Goal: Task Accomplishment & Management: Manage account settings

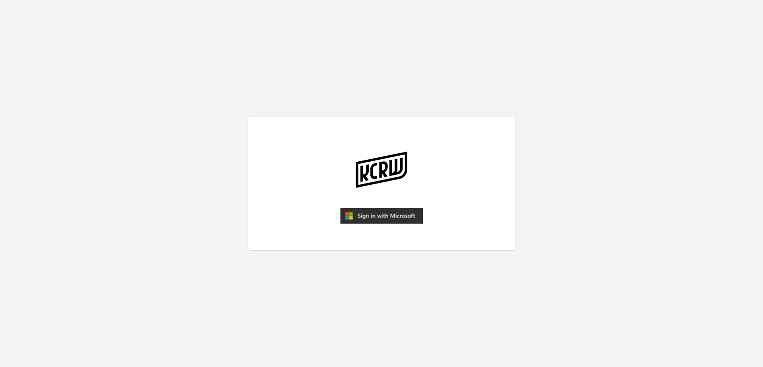
click at [384, 213] on img "submit" at bounding box center [381, 216] width 83 height 16
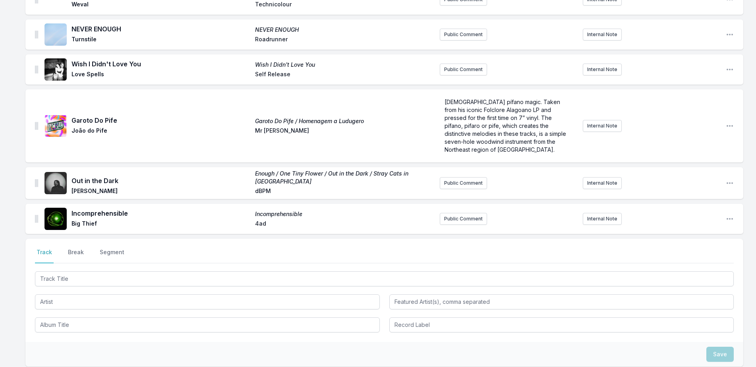
scroll to position [799, 0]
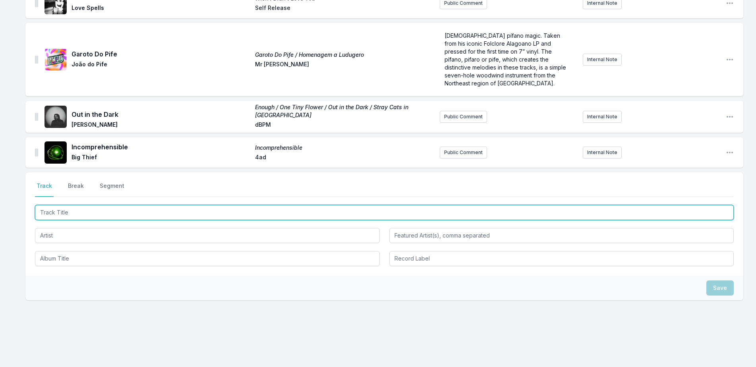
click at [169, 207] on input "Track Title" at bounding box center [384, 212] width 699 height 15
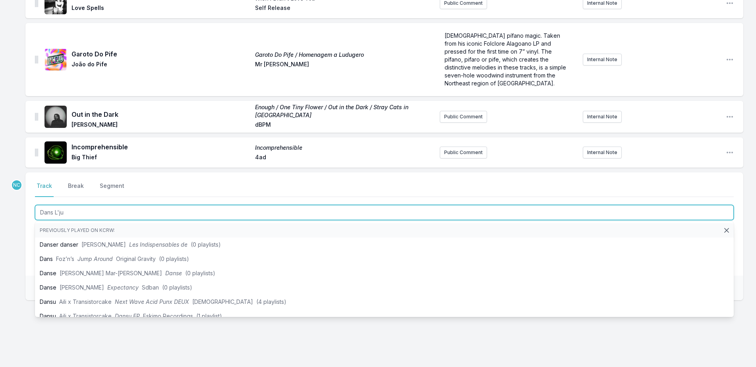
type input "Dans L'jus"
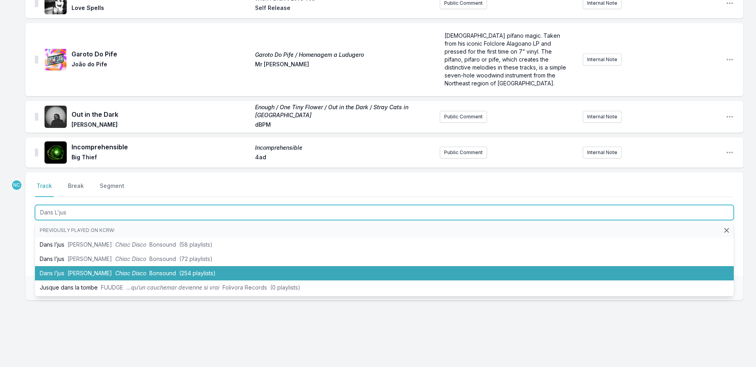
click at [192, 267] on li "Dans l’jus [PERSON_NAME] Chiac Disco Bonsound (254 playlists)" at bounding box center [384, 273] width 699 height 14
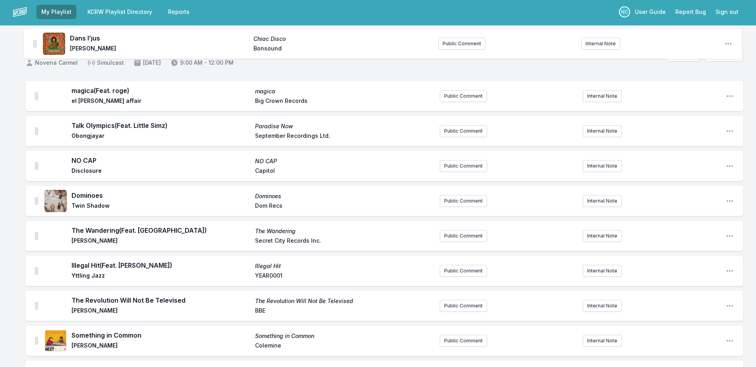
scroll to position [0, 0]
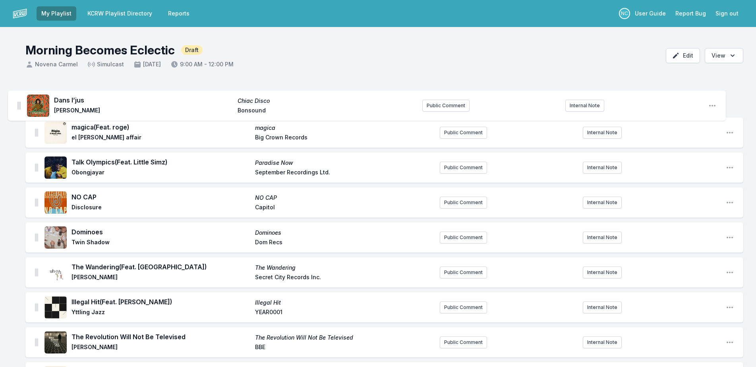
drag, startPoint x: 36, startPoint y: 141, endPoint x: 18, endPoint y: 96, distance: 48.6
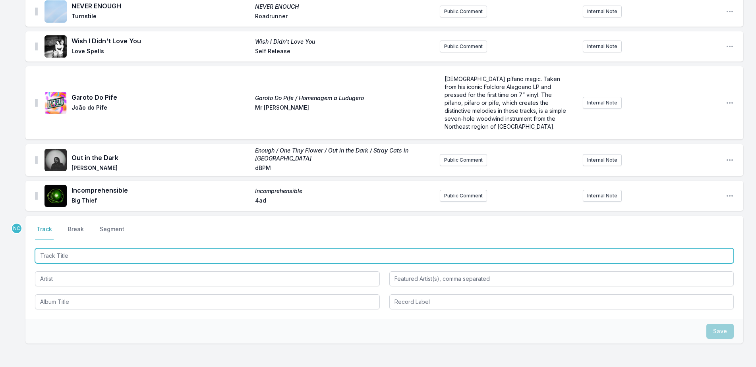
scroll to position [834, 0]
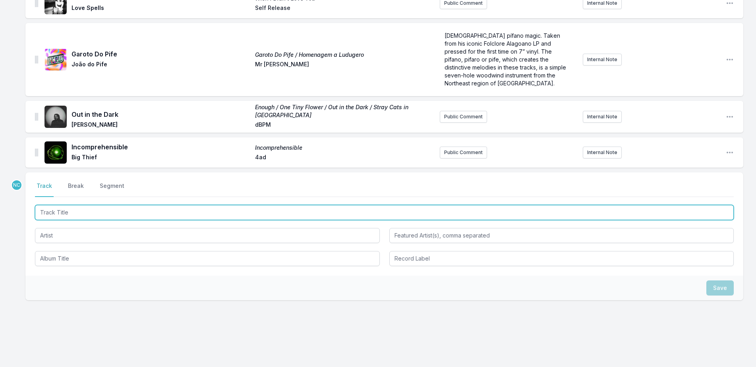
click at [184, 205] on input "Track Title" at bounding box center [384, 212] width 699 height 15
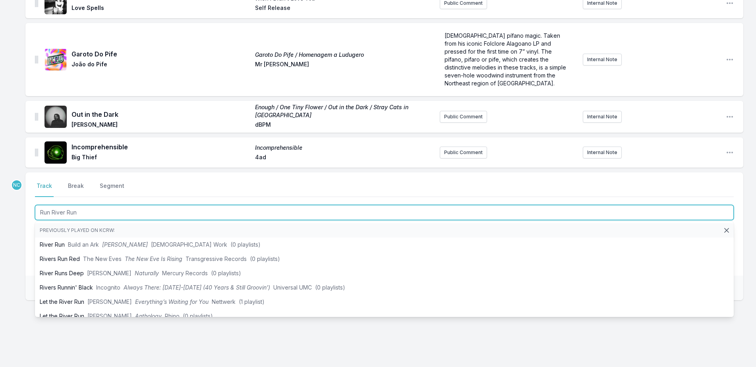
type input "Run River Run"
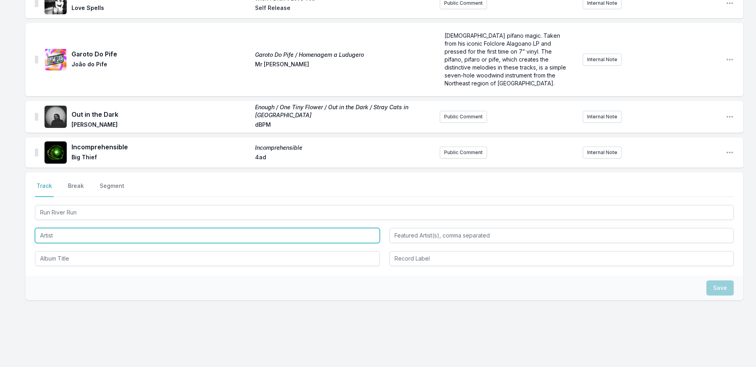
click at [94, 231] on input "Artist" at bounding box center [207, 235] width 345 height 15
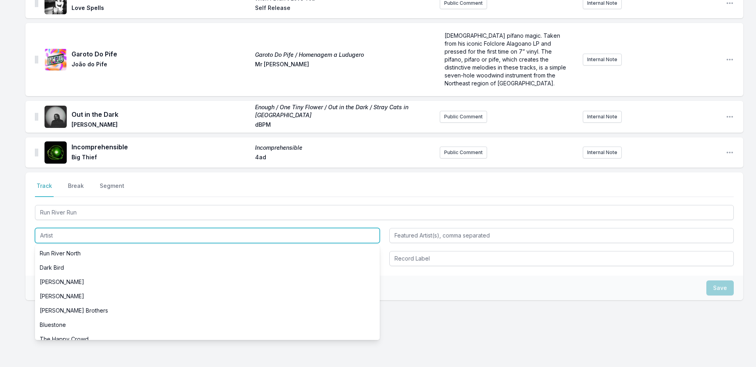
click at [94, 231] on input "Artist" at bounding box center [207, 235] width 345 height 15
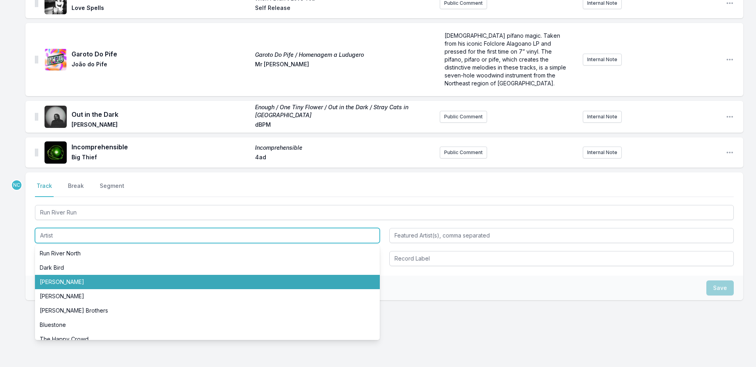
click at [87, 275] on li "[PERSON_NAME]" at bounding box center [207, 282] width 345 height 14
type input "[PERSON_NAME]"
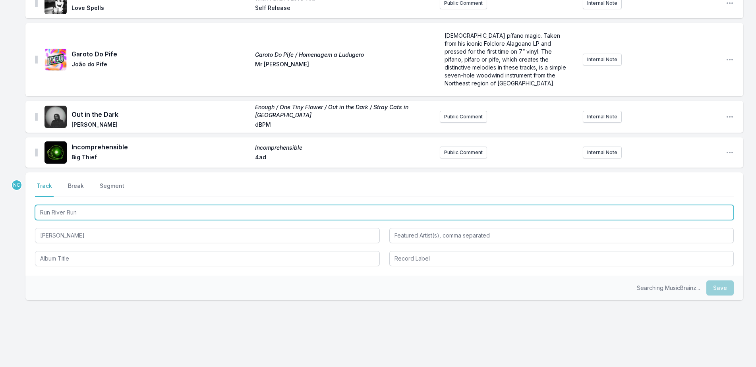
click at [89, 206] on input "Run River Run" at bounding box center [384, 212] width 699 height 15
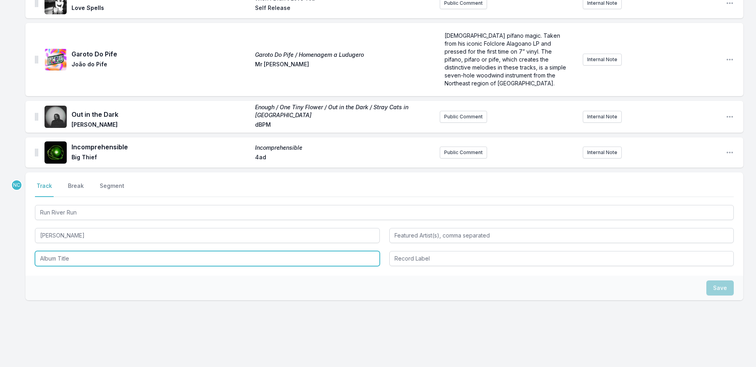
click at [94, 256] on input "Album Title" at bounding box center [207, 258] width 345 height 15
paste input "Run River Run"
type input "Run River Run"
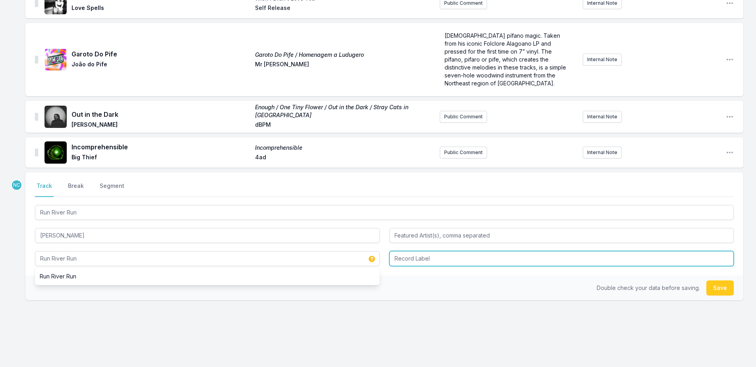
click at [442, 251] on input "Record Label" at bounding box center [561, 258] width 345 height 15
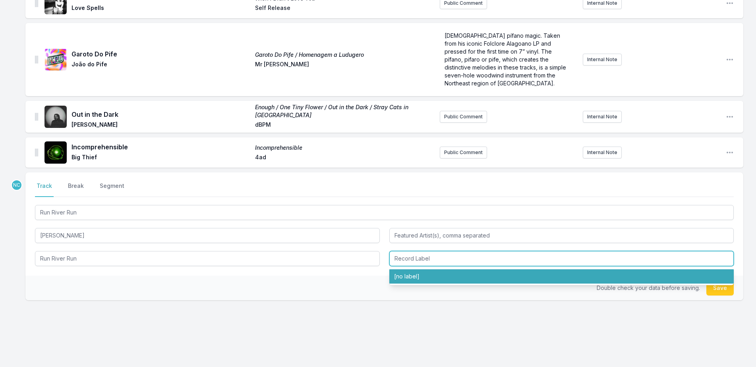
click at [674, 269] on li "[no label]" at bounding box center [561, 276] width 345 height 14
type input "[no label]"
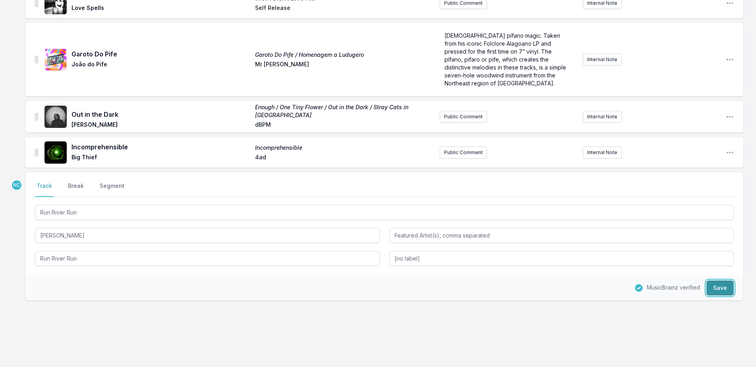
click at [720, 281] on button "Save" at bounding box center [720, 288] width 27 height 15
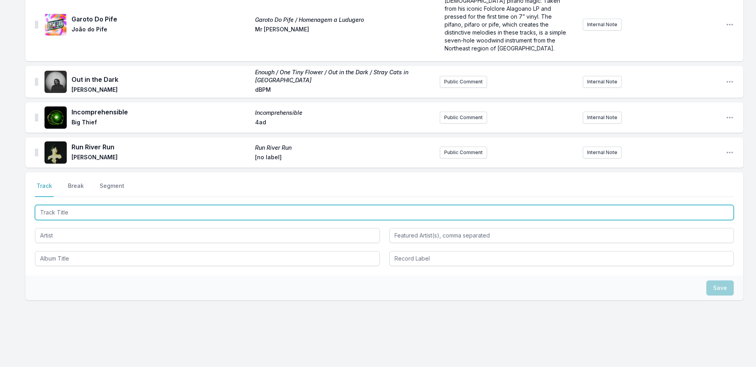
click at [172, 205] on input "Track Title" at bounding box center [384, 212] width 699 height 15
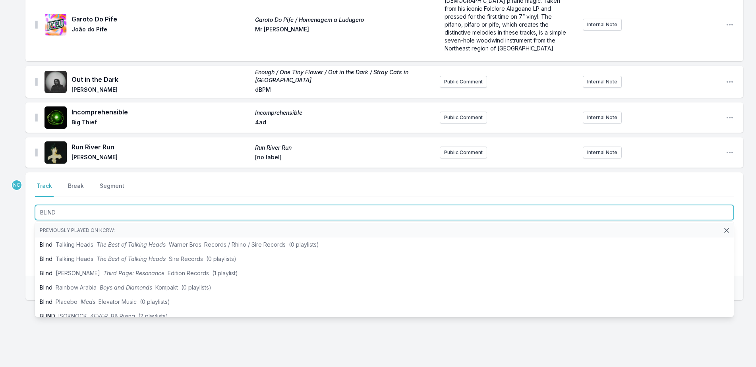
type input "BLIND"
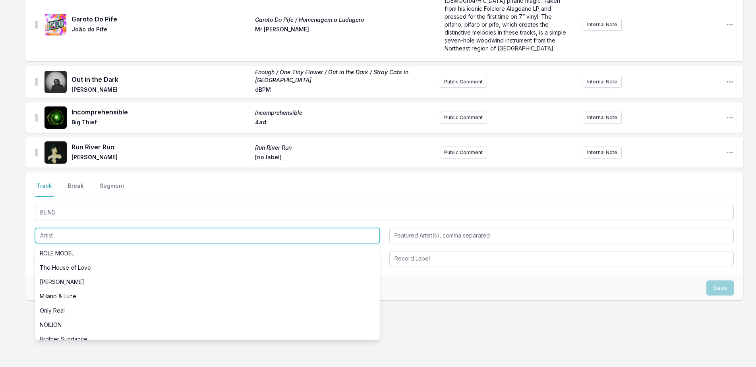
click at [77, 230] on input "Artist" at bounding box center [207, 235] width 345 height 15
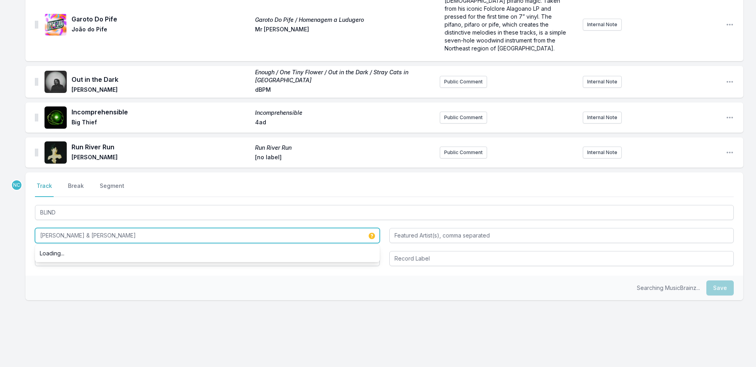
type input "[PERSON_NAME] & [PERSON_NAME]"
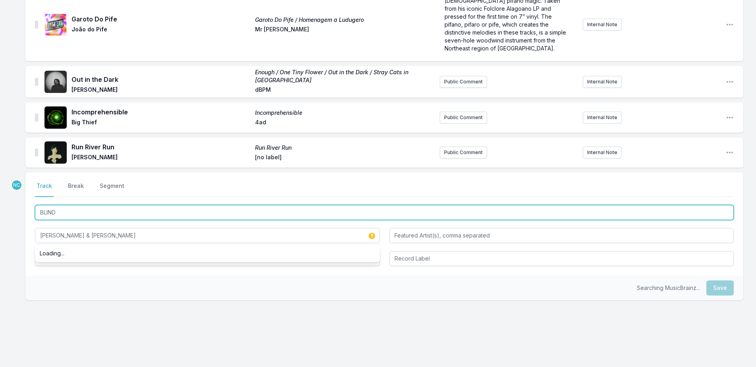
click at [79, 205] on input "BLIND" at bounding box center [384, 212] width 699 height 15
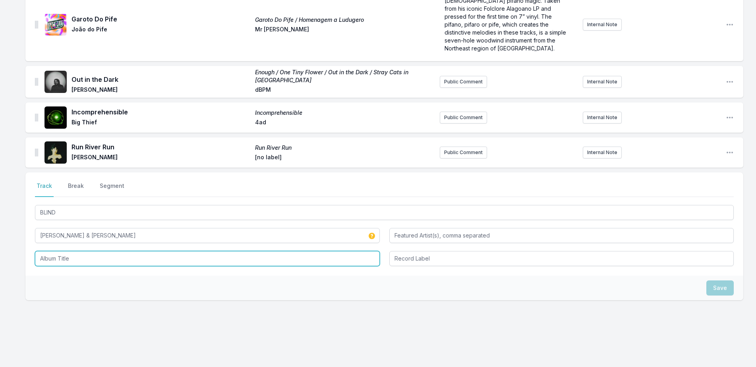
click at [66, 251] on input "Album Title" at bounding box center [207, 258] width 345 height 15
paste input "BLIND"
type input "BLIND"
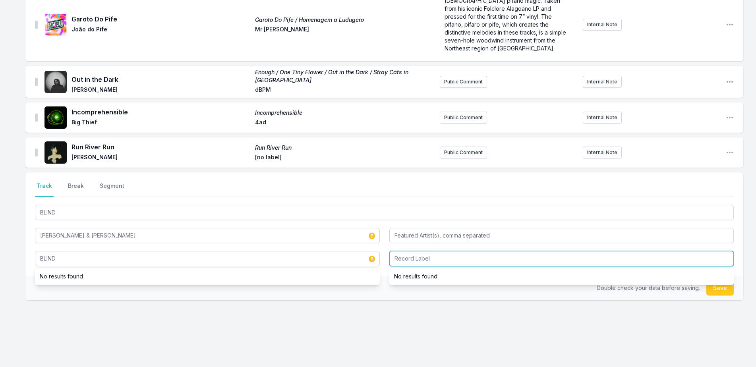
click at [424, 251] on input "Record Label" at bounding box center [561, 258] width 345 height 15
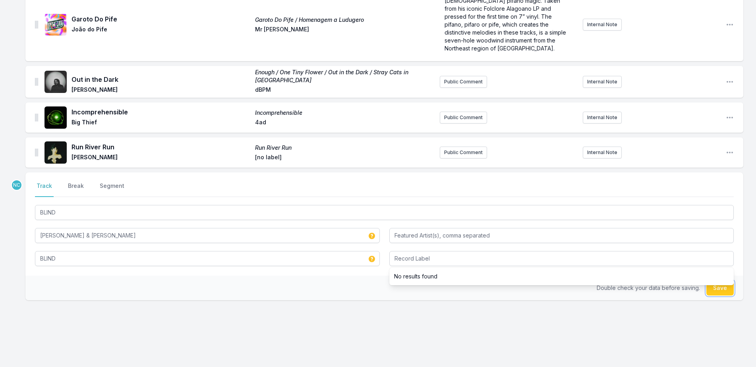
click at [718, 282] on button "Save" at bounding box center [720, 288] width 27 height 15
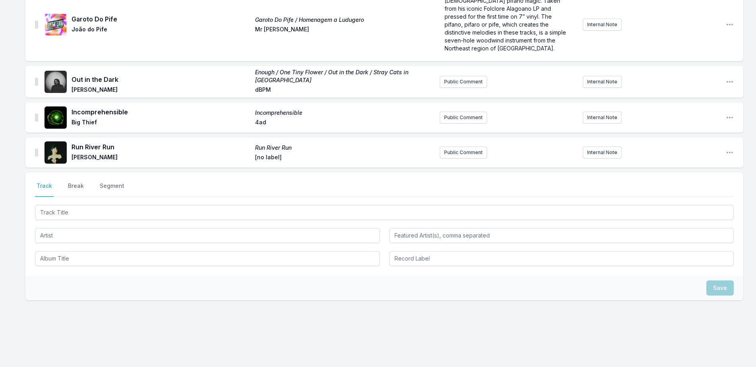
scroll to position [924, 0]
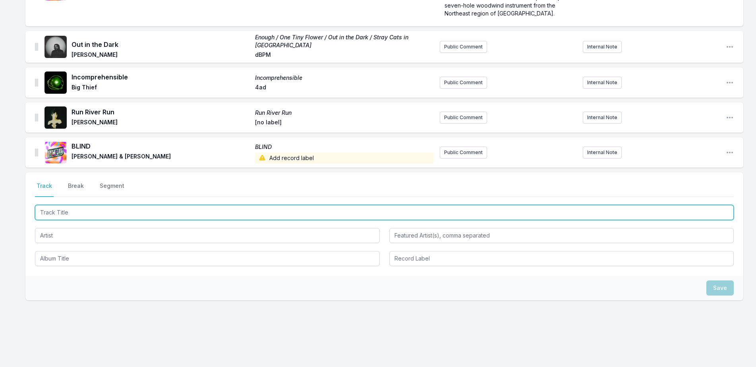
click at [96, 205] on input "Track Title" at bounding box center [384, 212] width 699 height 15
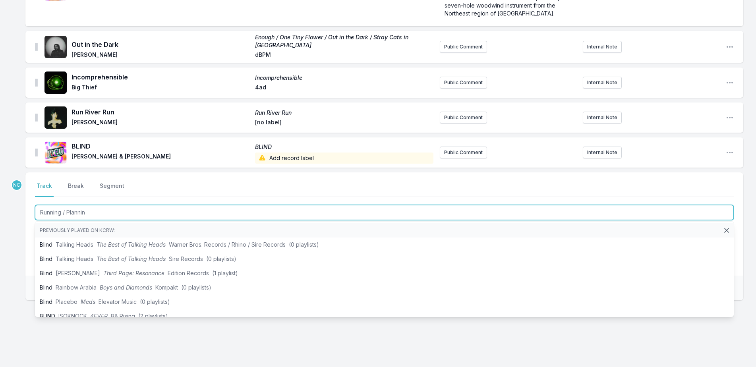
type input "Running / Planning"
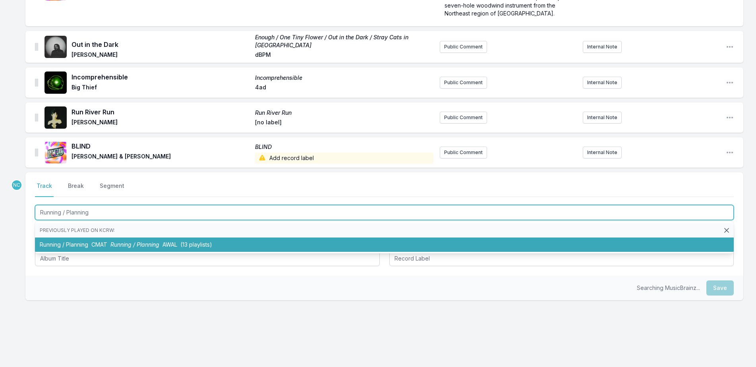
click at [119, 241] on span "Running / Planning" at bounding box center [134, 244] width 49 height 7
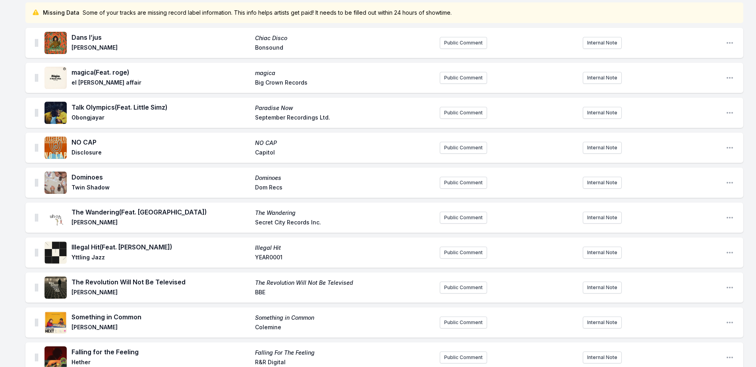
scroll to position [0, 0]
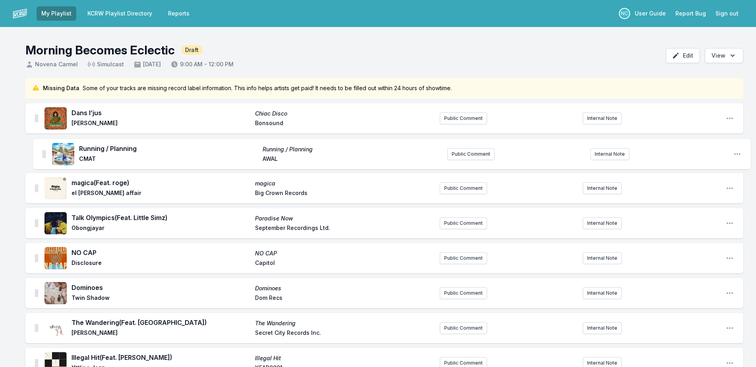
drag, startPoint x: 35, startPoint y: 143, endPoint x: 43, endPoint y: 149, distance: 9.9
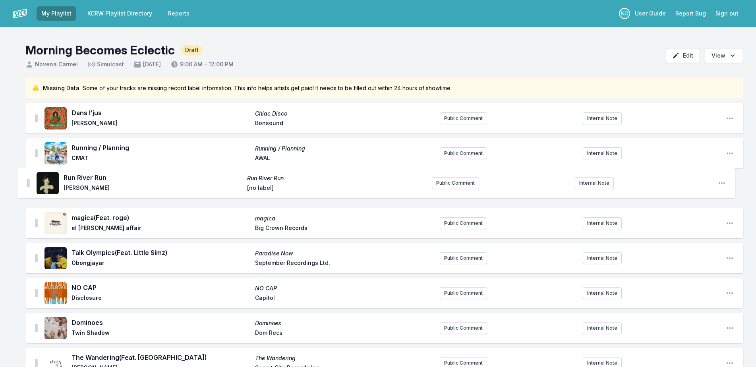
drag, startPoint x: 37, startPoint y: 106, endPoint x: 28, endPoint y: 180, distance: 74.0
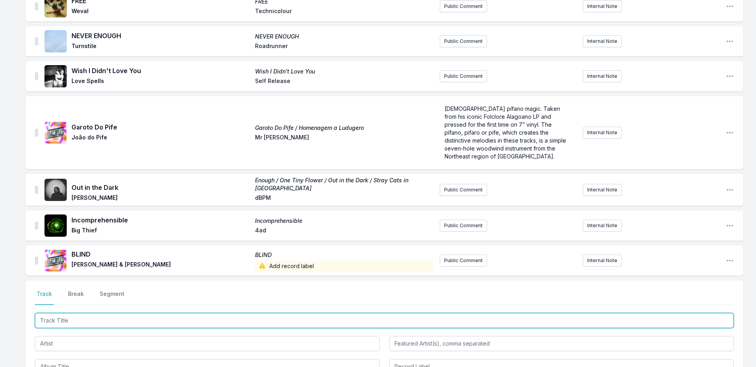
scroll to position [959, 0]
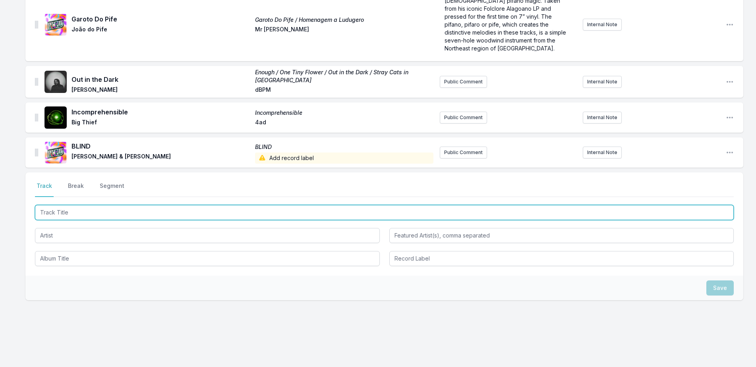
click at [132, 205] on input "Track Title" at bounding box center [384, 212] width 699 height 15
type input "So High"
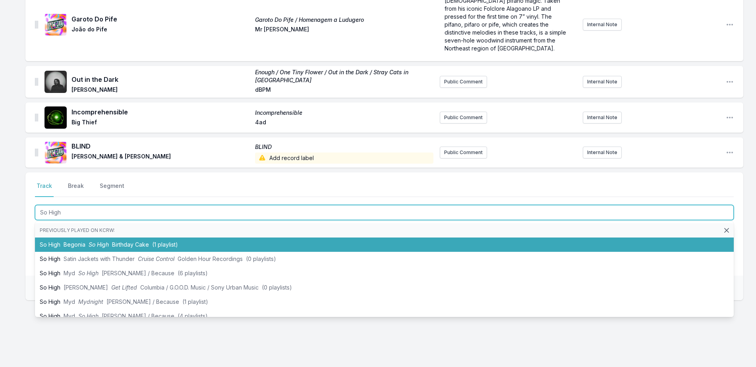
click at [137, 238] on li "So High Begonia So High Birthday Cake (1 playlist)" at bounding box center [384, 245] width 699 height 14
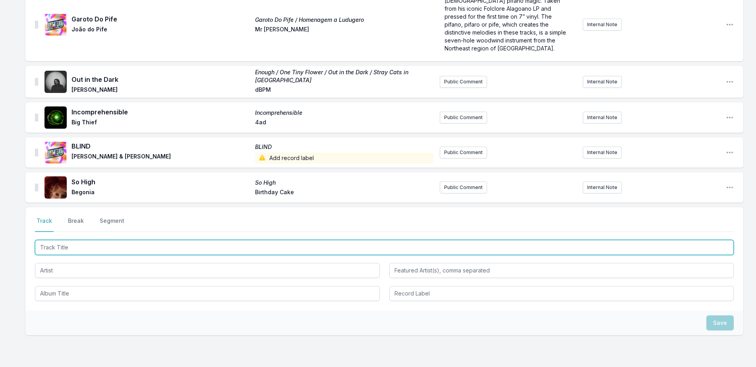
scroll to position [994, 0]
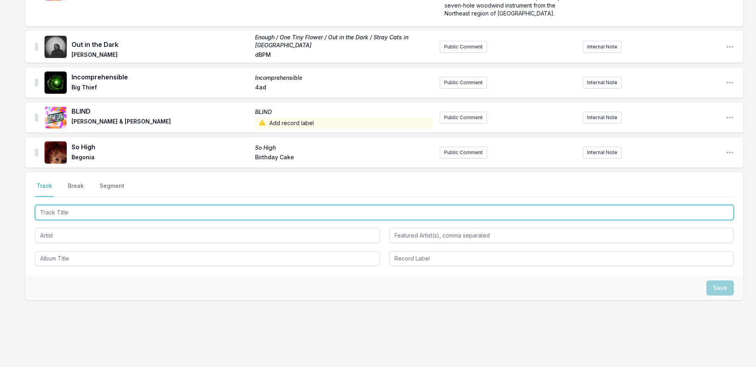
click at [118, 205] on input "Track Title" at bounding box center [384, 212] width 699 height 15
type input "Little Things Mean A Lot"
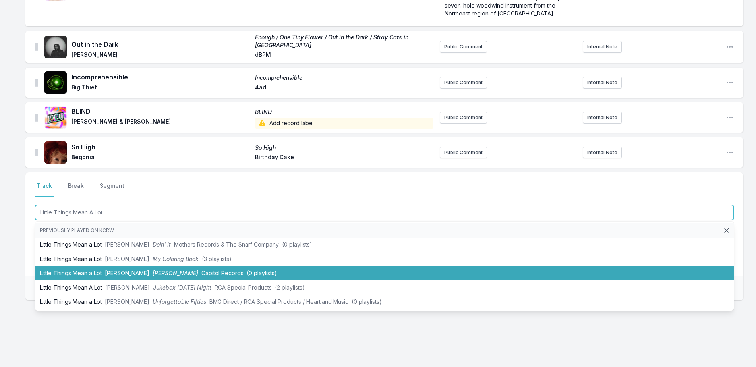
click at [153, 270] on span "[PERSON_NAME]" at bounding box center [176, 273] width 46 height 7
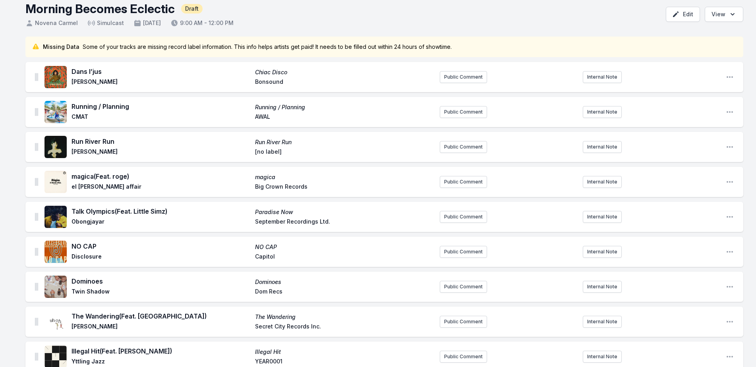
scroll to position [0, 0]
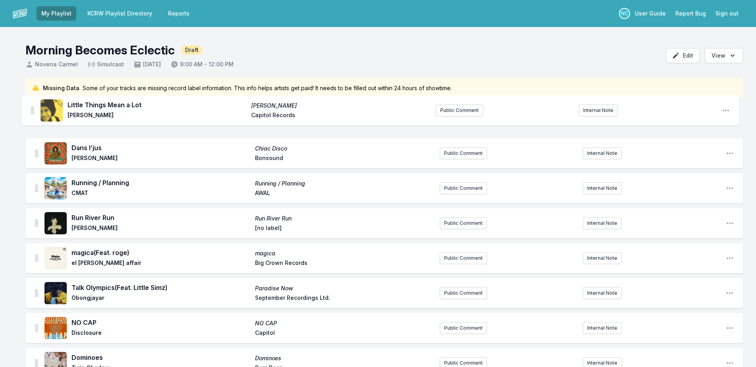
drag, startPoint x: 36, startPoint y: 141, endPoint x: 32, endPoint y: 106, distance: 35.6
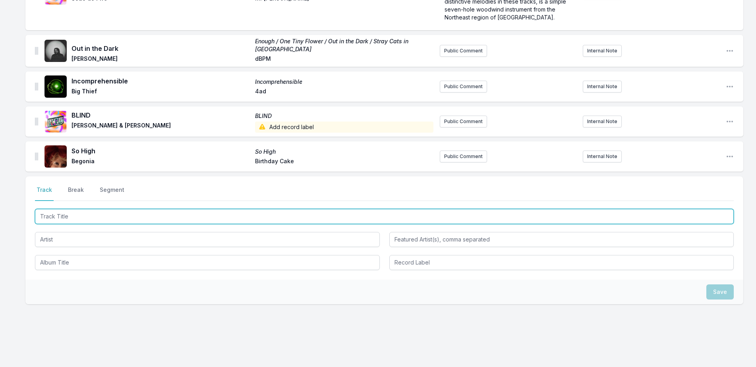
scroll to position [1029, 0]
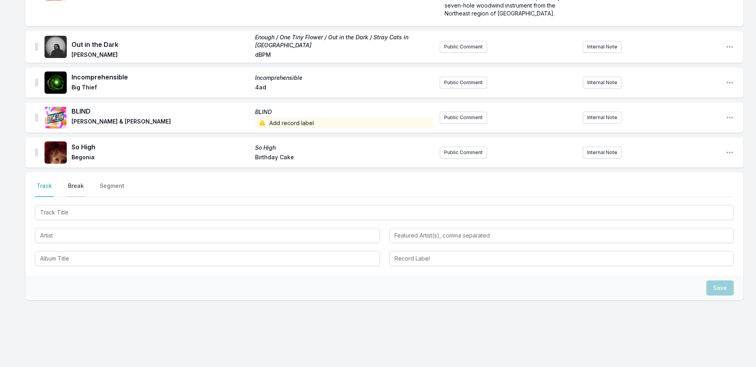
click at [79, 182] on button "Break" at bounding box center [75, 189] width 19 height 15
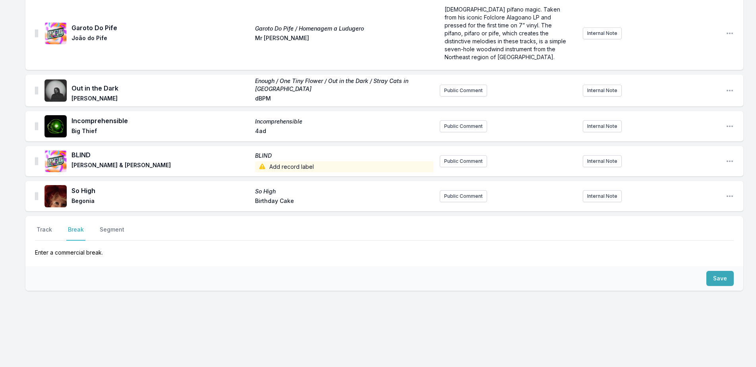
scroll to position [976, 0]
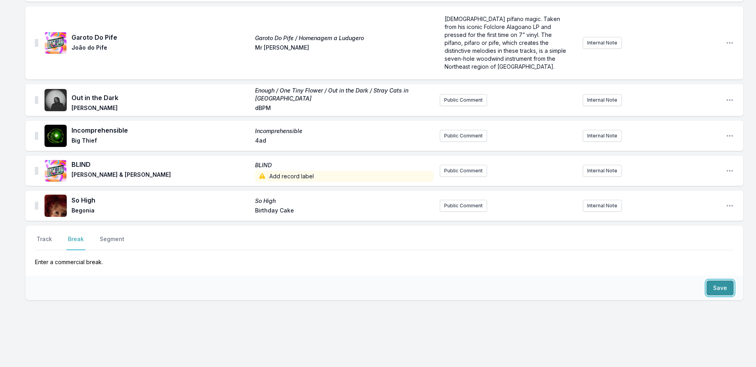
click at [713, 281] on button "Save" at bounding box center [720, 288] width 27 height 15
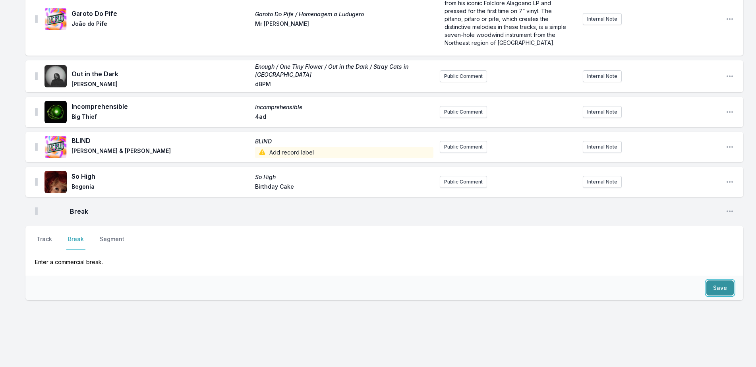
click at [713, 281] on button "Save" at bounding box center [720, 288] width 27 height 15
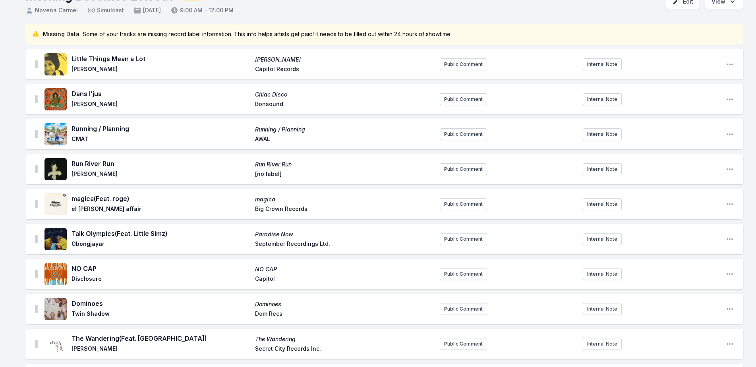
scroll to position [4, 0]
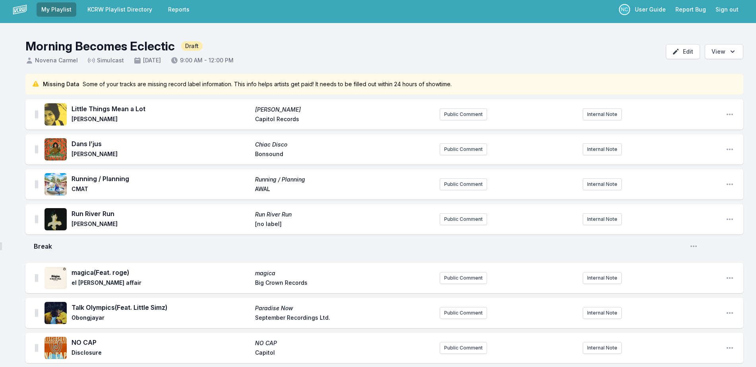
drag, startPoint x: 36, startPoint y: 155, endPoint x: 0, endPoint y: 243, distance: 95.0
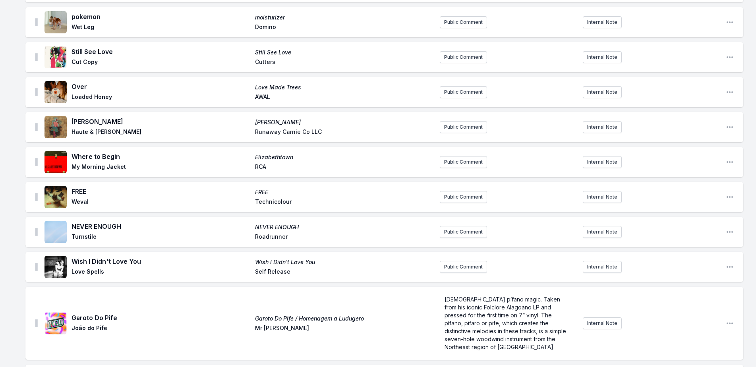
scroll to position [1048, 0]
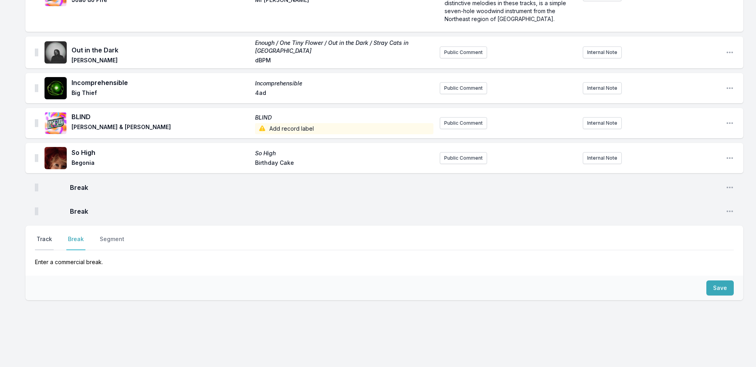
click at [50, 235] on button "Track" at bounding box center [44, 242] width 19 height 15
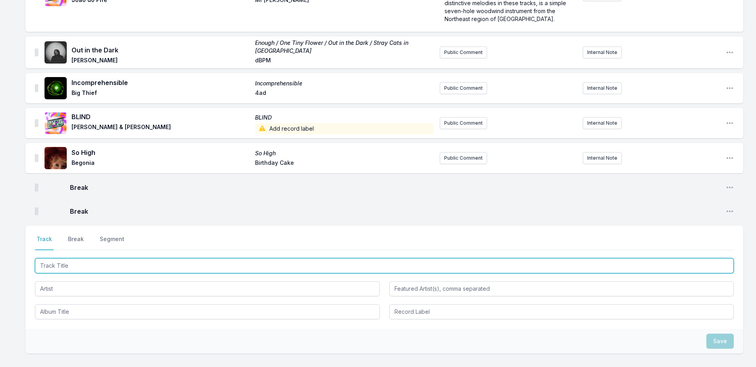
click at [72, 258] on input "Track Title" at bounding box center [384, 265] width 699 height 15
type input "g"
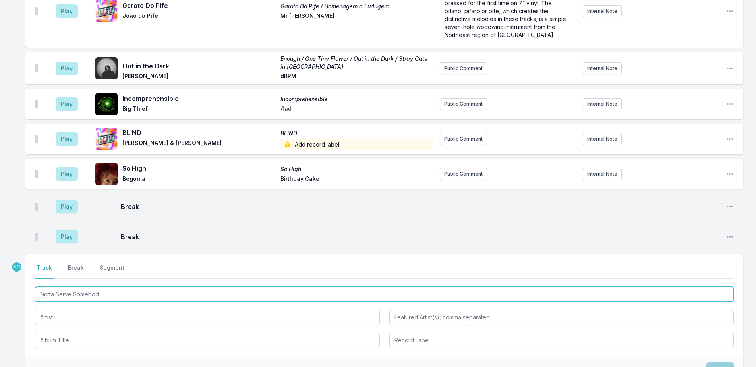
type input "Gotta Serve Somebody"
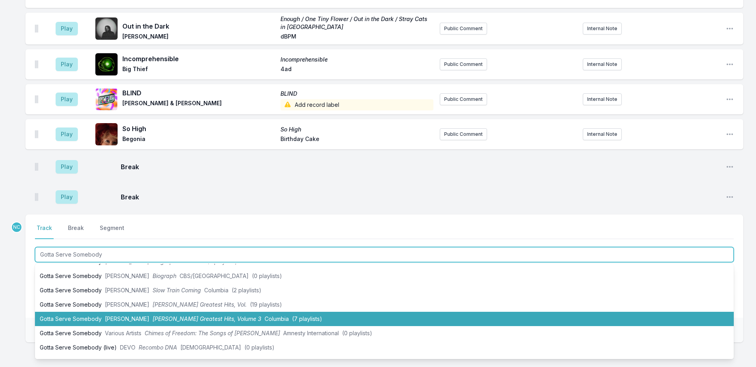
scroll to position [11, 0]
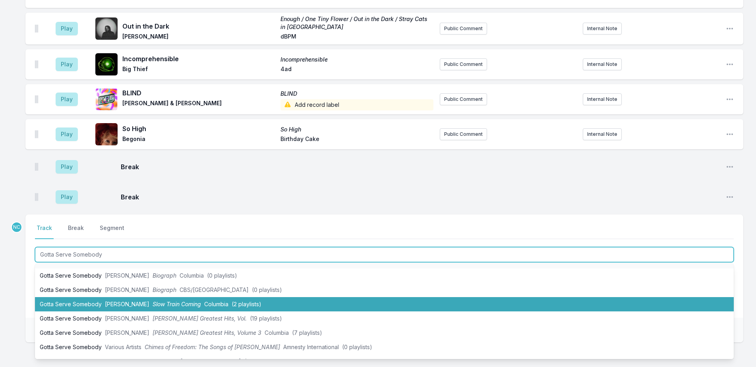
click at [283, 297] on li "Gotta Serve Somebody [PERSON_NAME] Slow Train Coming Columbia (2 playlists)" at bounding box center [384, 304] width 699 height 14
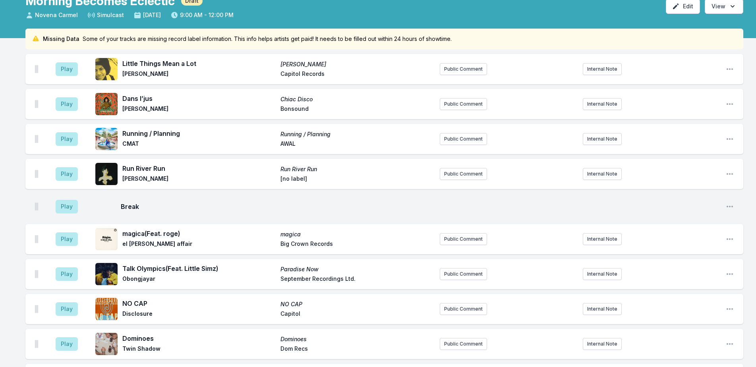
scroll to position [0, 0]
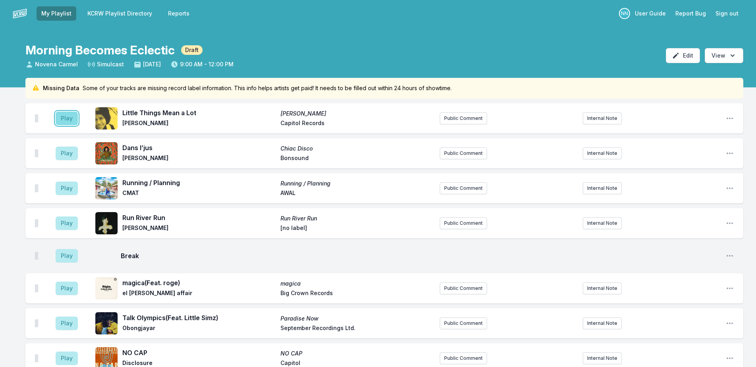
click at [75, 122] on button "Play" at bounding box center [67, 119] width 22 height 14
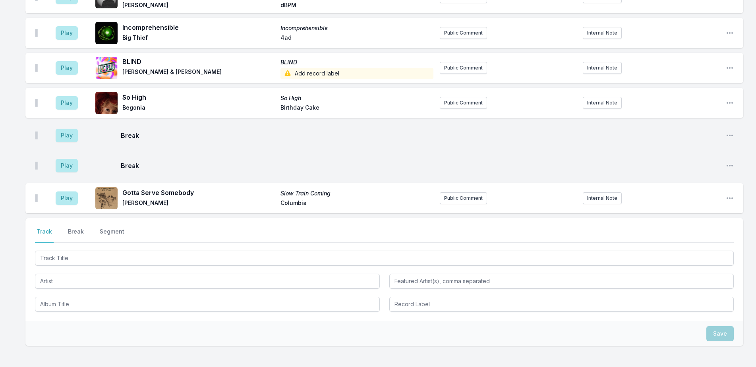
scroll to position [1158, 0]
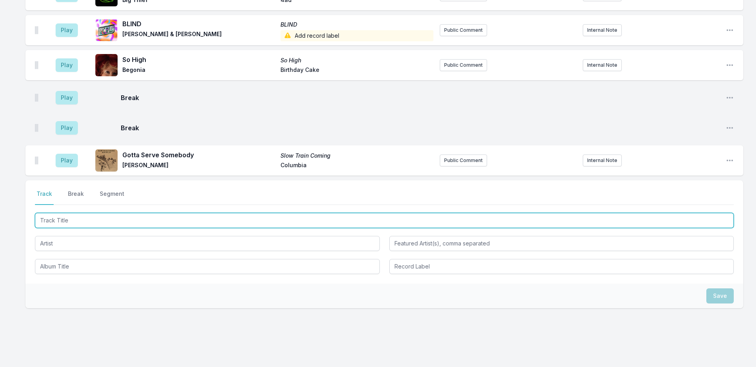
click at [251, 213] on input "Track Title" at bounding box center [384, 220] width 699 height 15
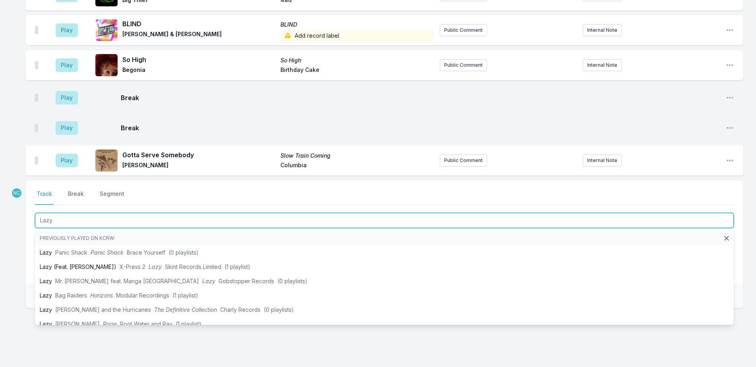
type input "Lazy"
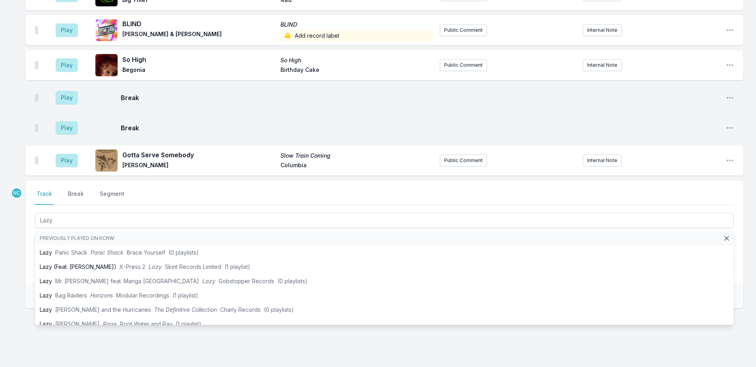
drag, startPoint x: 24, startPoint y: 207, endPoint x: 48, endPoint y: 211, distance: 23.8
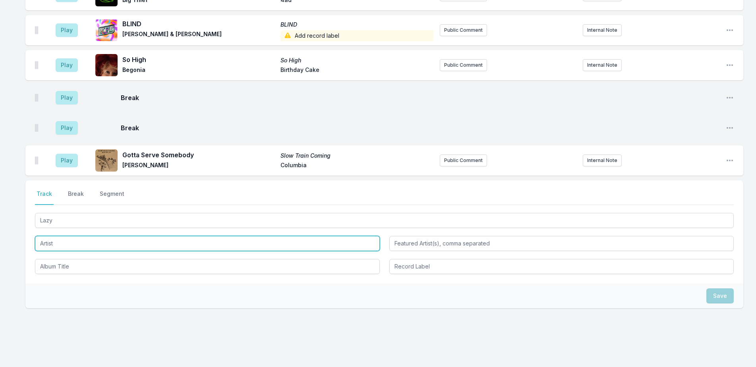
click at [67, 236] on input "Artist" at bounding box center [207, 243] width 345 height 15
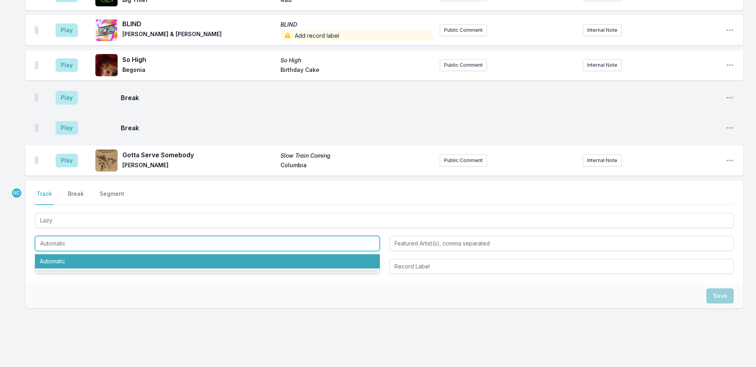
click at [87, 254] on li "Automatic" at bounding box center [207, 261] width 345 height 14
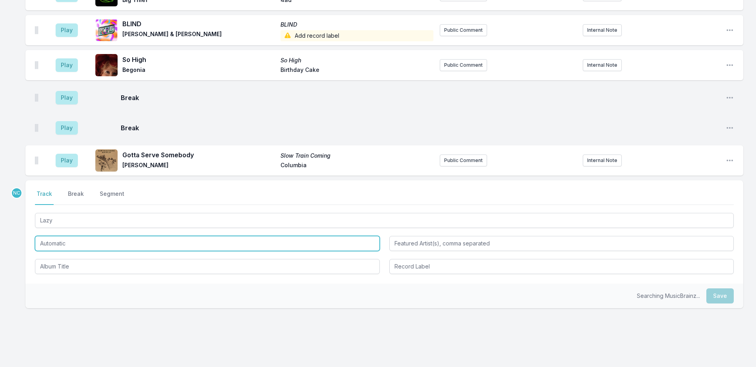
type input "Automatic"
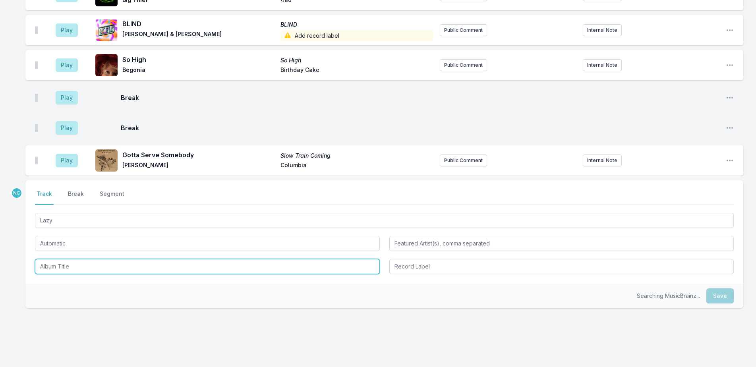
click at [102, 259] on input "Album Title" at bounding box center [207, 266] width 345 height 15
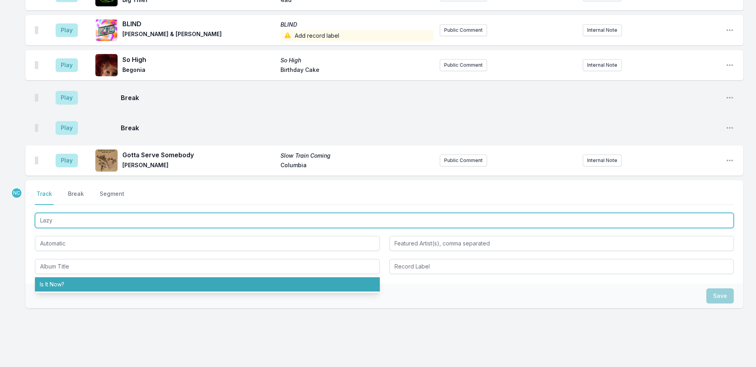
click at [100, 213] on input "Lazy" at bounding box center [384, 220] width 699 height 15
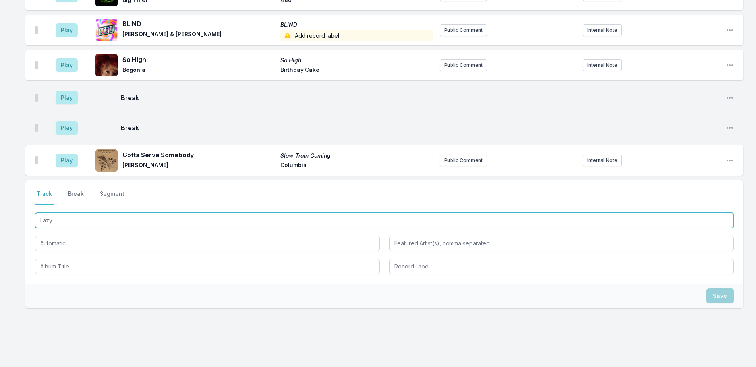
click at [100, 213] on input "Lazy" at bounding box center [384, 220] width 699 height 15
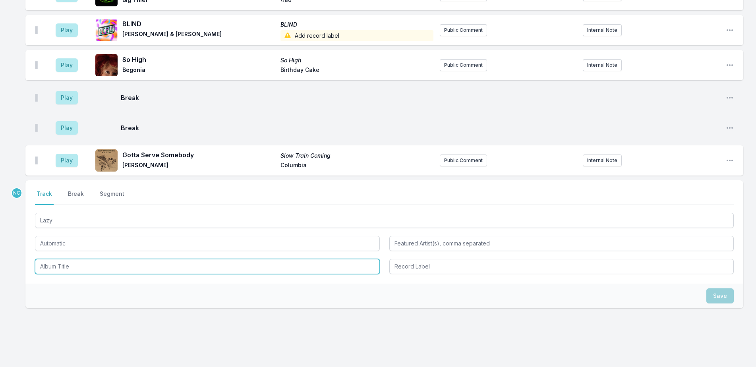
click at [145, 259] on input "Album Title" at bounding box center [207, 266] width 345 height 15
paste input "Lazy"
type input "Lazy"
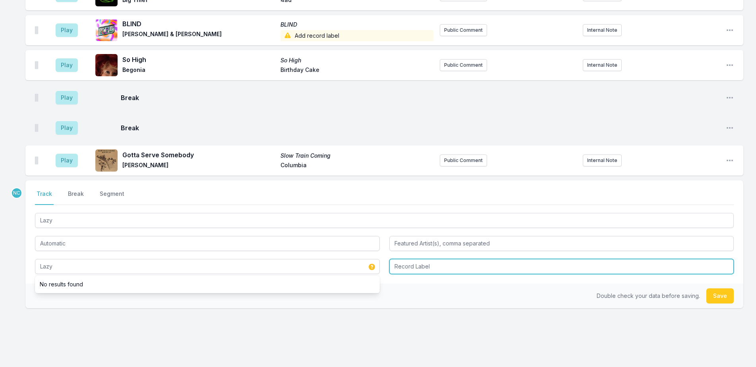
click at [435, 259] on input "Record Label" at bounding box center [561, 266] width 345 height 15
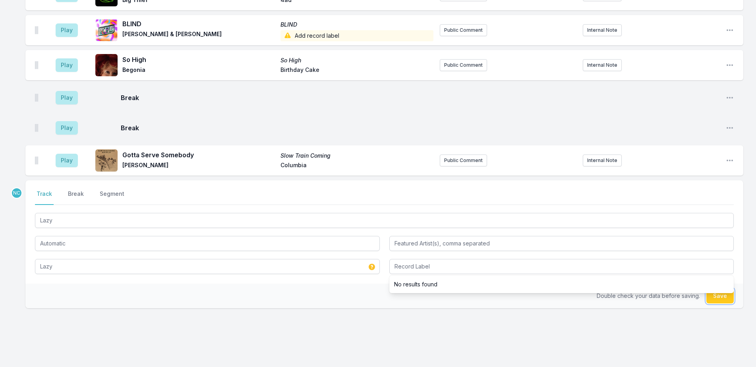
click at [714, 289] on button "Save" at bounding box center [720, 296] width 27 height 15
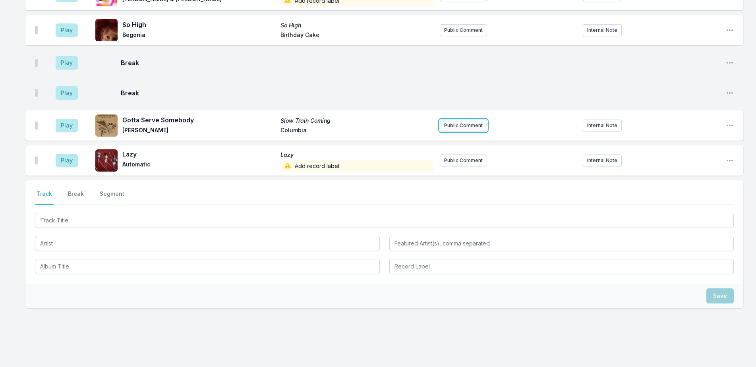
click at [454, 120] on button "Public Comment" at bounding box center [463, 126] width 47 height 12
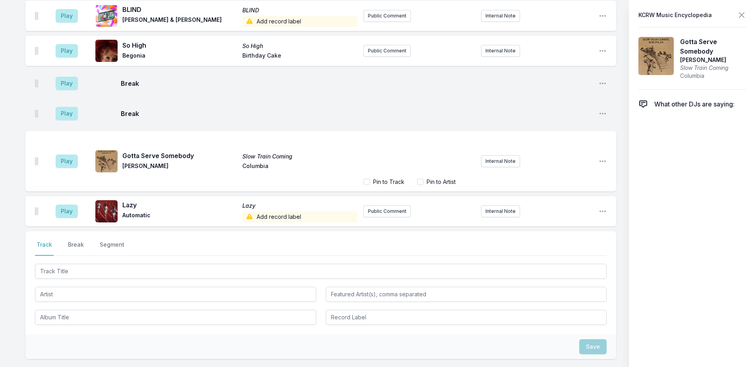
scroll to position [1223, 0]
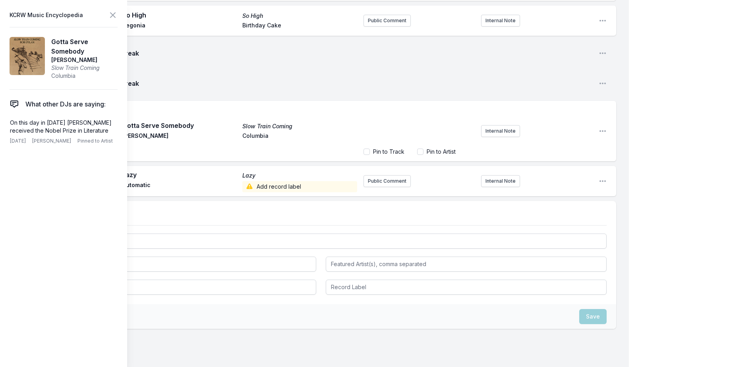
click at [441, 108] on div "﻿" at bounding box center [419, 125] width 111 height 38
click at [376, 110] on span "Album released on this day in" at bounding box center [406, 113] width 77 height 7
click at [445, 112] on p "[PERSON_NAME] 19th studio album, released on this day in" at bounding box center [419, 118] width 102 height 16
click at [453, 110] on p "[PERSON_NAME] 19th studio album, released on this day in [DATE]," at bounding box center [419, 118] width 102 height 16
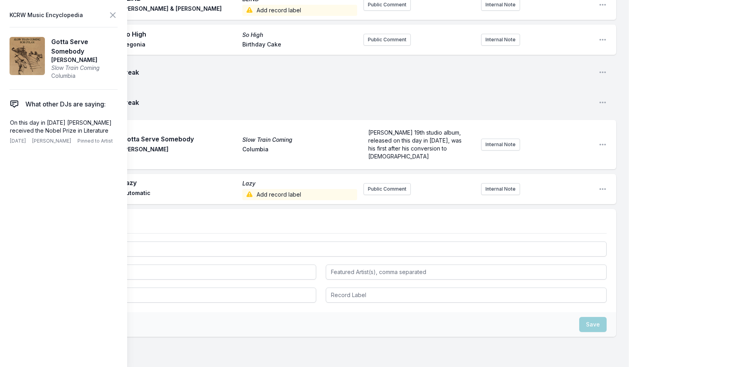
click at [116, 15] on icon at bounding box center [113, 15] width 10 height 10
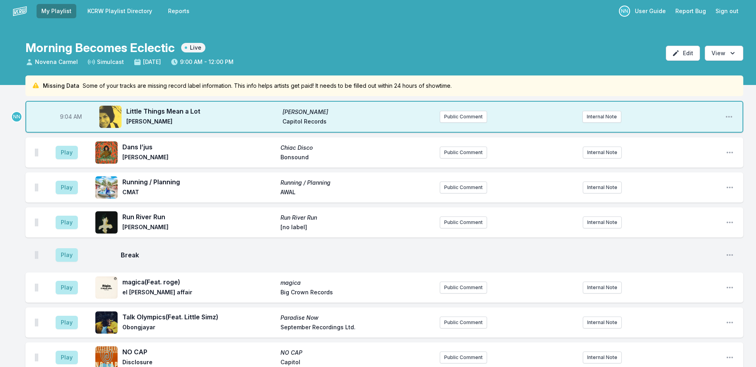
scroll to position [0, 0]
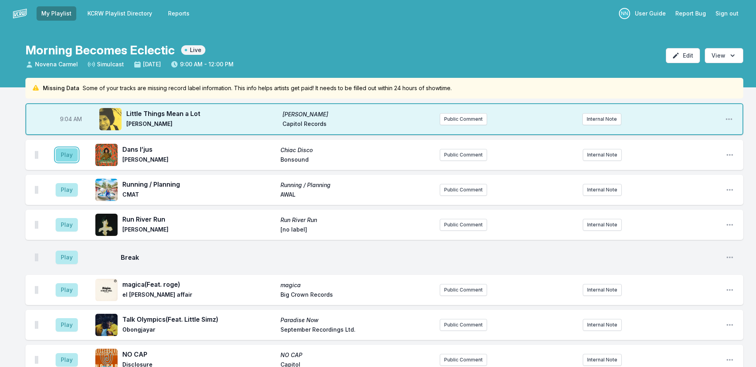
click at [71, 156] on button "Play" at bounding box center [67, 155] width 22 height 14
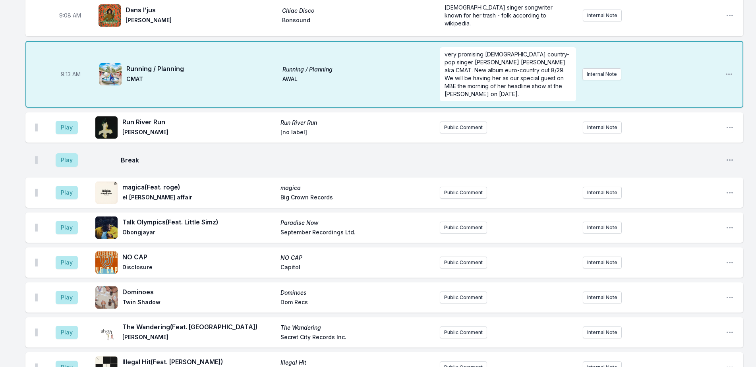
scroll to position [101, 0]
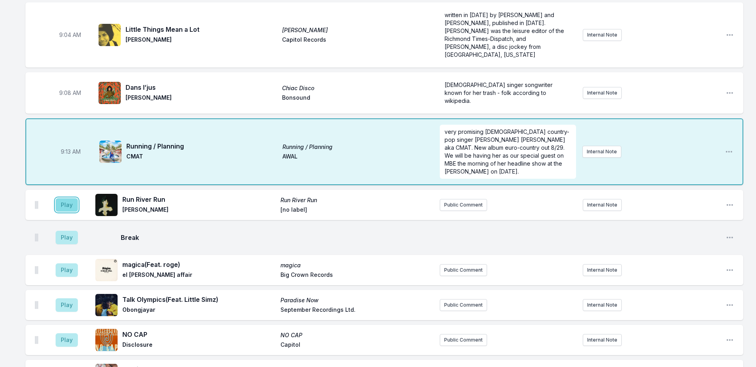
click at [63, 198] on button "Play" at bounding box center [67, 205] width 22 height 14
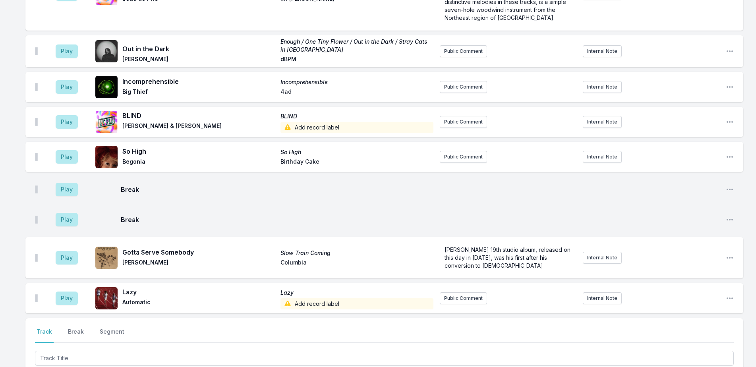
scroll to position [1253, 0]
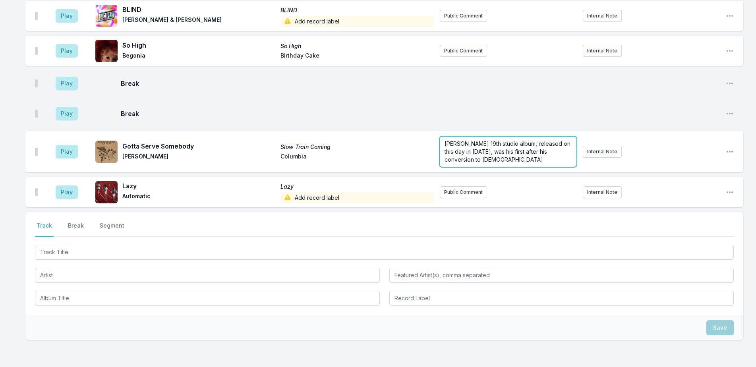
click at [511, 137] on form "[PERSON_NAME] 19th studio album, released on this day in [DATE], was his first …" at bounding box center [508, 152] width 137 height 30
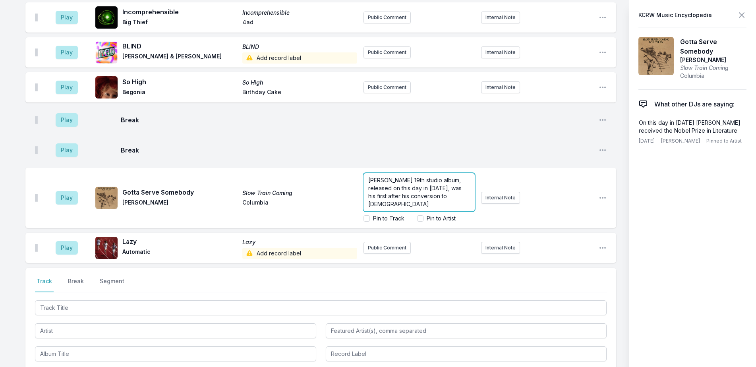
scroll to position [1272, 0]
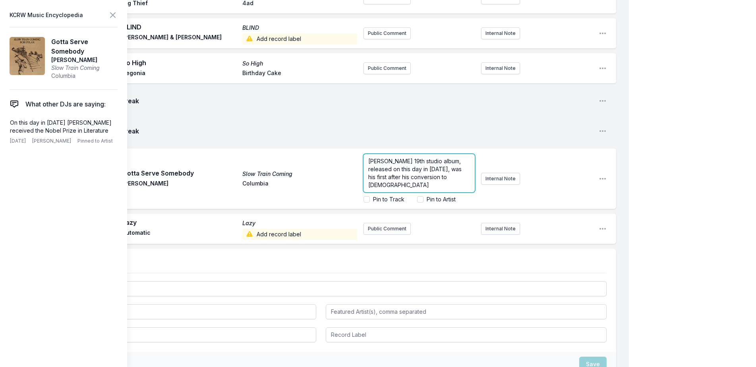
click at [463, 158] on span "[PERSON_NAME] 19th studio album, released on this day in [DATE], was his first …" at bounding box center [415, 173] width 95 height 31
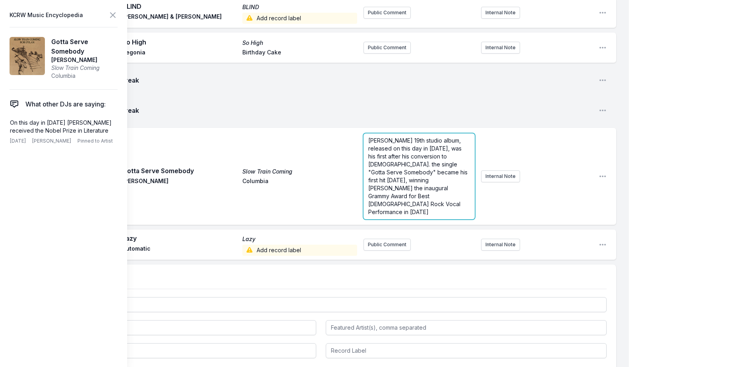
scroll to position [1272, 0]
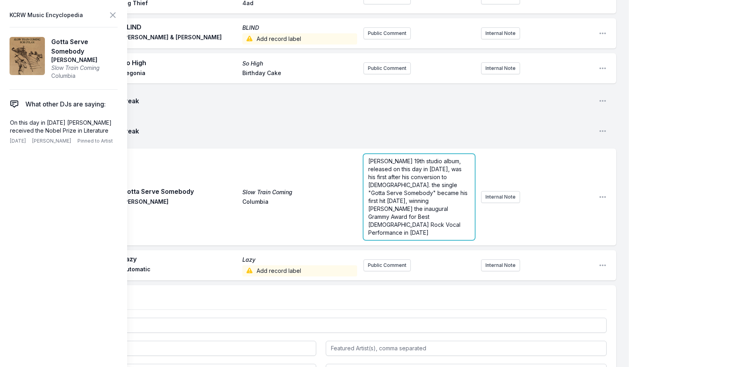
click at [387, 158] on span "[PERSON_NAME] 19th studio album, released on this day in [DATE], was his first …" at bounding box center [418, 197] width 101 height 78
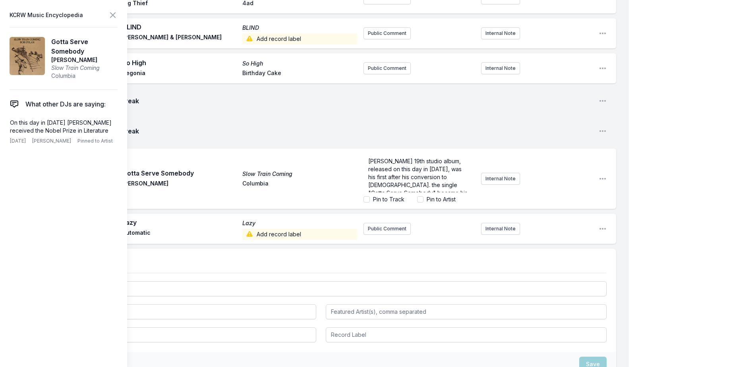
click at [388, 196] on label "Pin to Track" at bounding box center [388, 200] width 31 height 8
click at [370, 196] on input "Pin to Track" at bounding box center [367, 199] width 6 height 6
checkbox input "false"
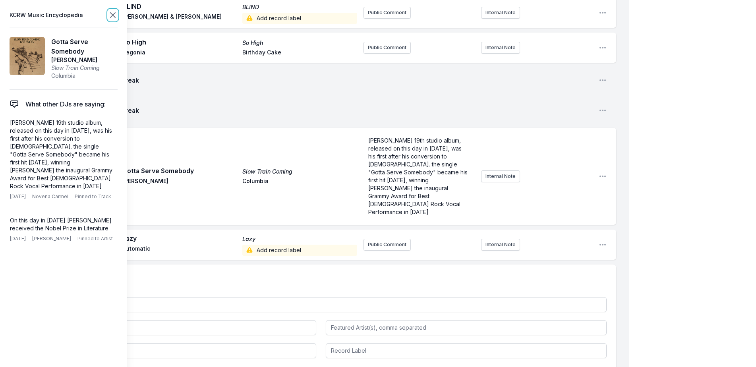
click at [115, 12] on icon at bounding box center [113, 15] width 10 height 10
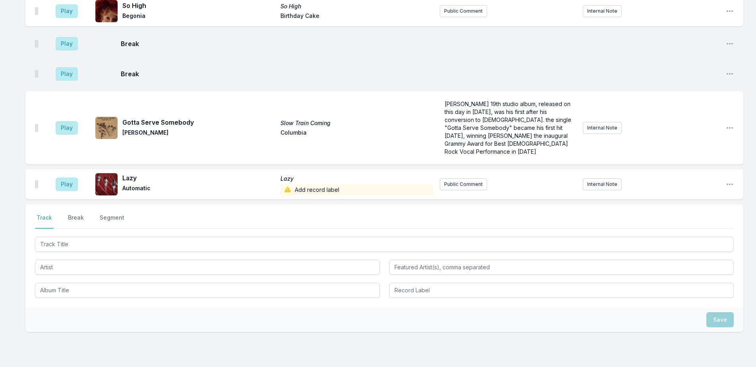
scroll to position [1277, 0]
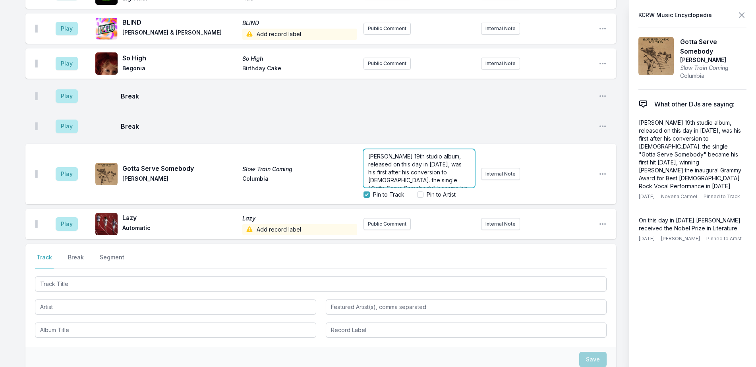
click at [470, 153] on p "[PERSON_NAME] 19th studio album, released on this day in [DATE], was his first …" at bounding box center [419, 192] width 102 height 79
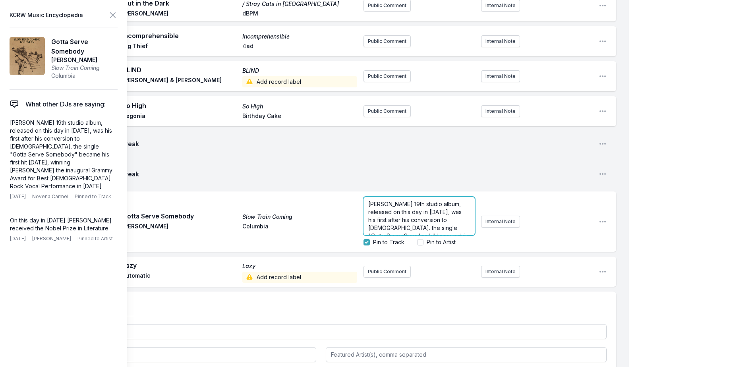
scroll to position [1315, 0]
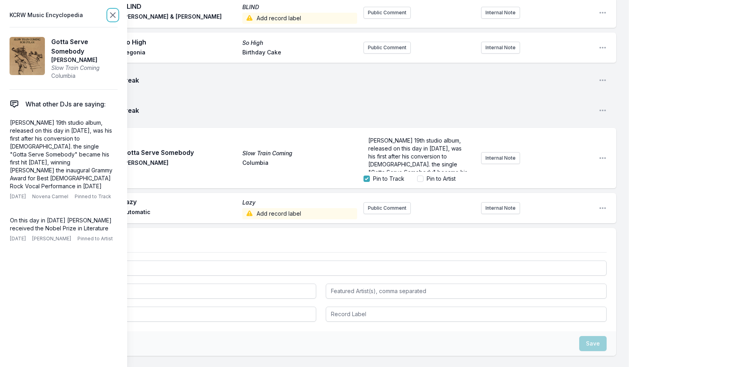
click at [112, 16] on icon at bounding box center [112, 15] width 5 height 5
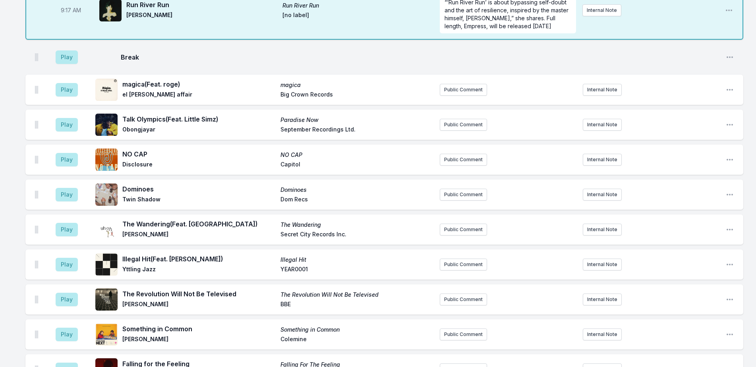
scroll to position [311, 0]
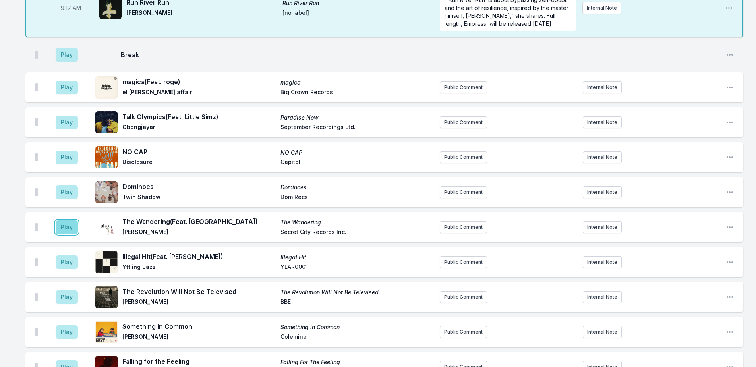
click at [66, 221] on button "Play" at bounding box center [67, 228] width 22 height 14
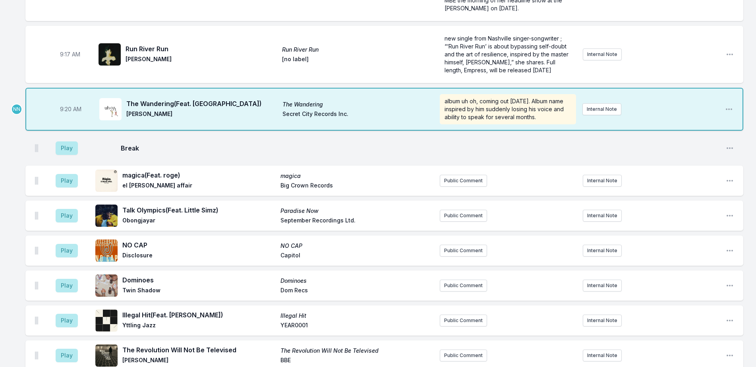
scroll to position [242, 0]
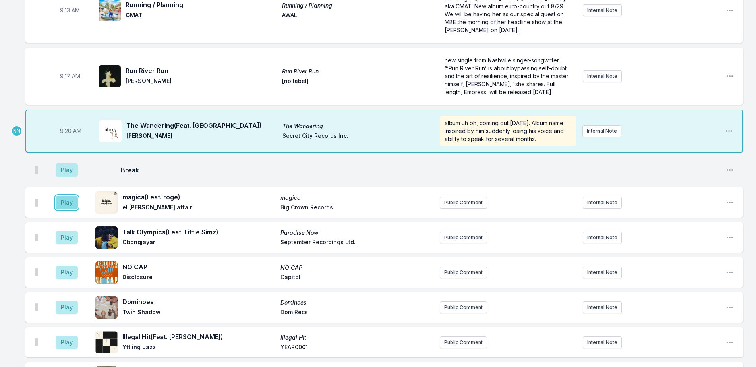
click at [64, 196] on button "Play" at bounding box center [67, 203] width 22 height 14
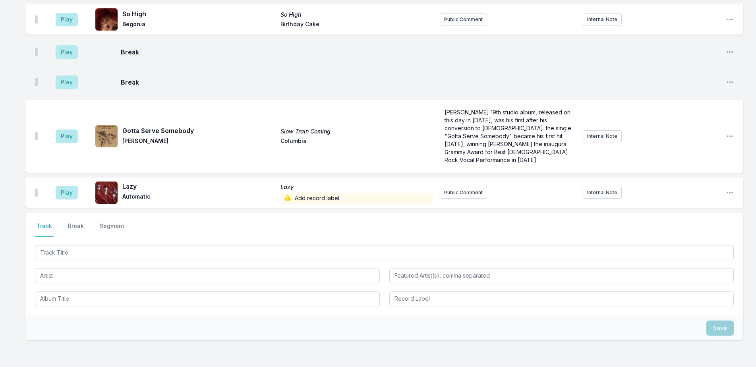
scroll to position [1350, 0]
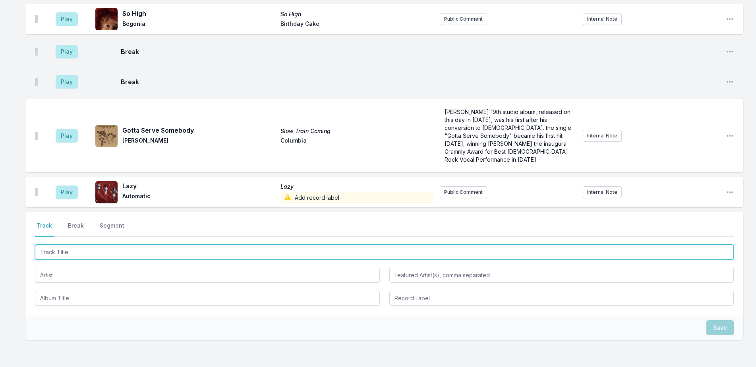
click at [126, 245] on input "Track Title" at bounding box center [384, 252] width 699 height 15
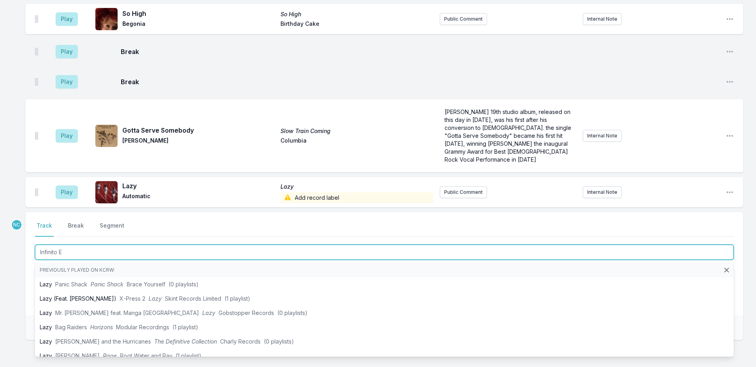
type input "Infinito Em"
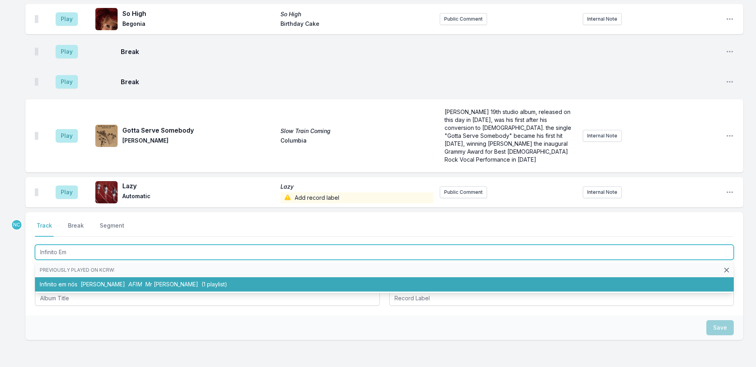
click at [145, 281] on span "Mr [PERSON_NAME]" at bounding box center [171, 284] width 53 height 7
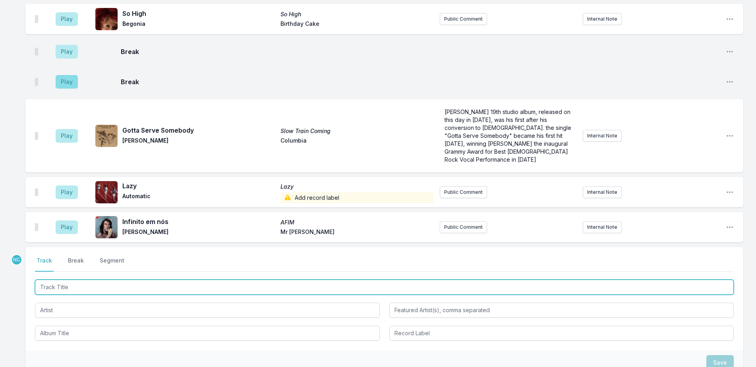
scroll to position [1385, 0]
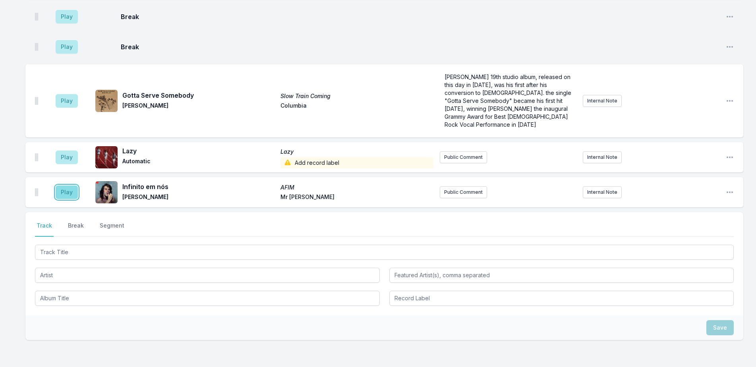
click at [66, 186] on button "Play" at bounding box center [67, 193] width 22 height 14
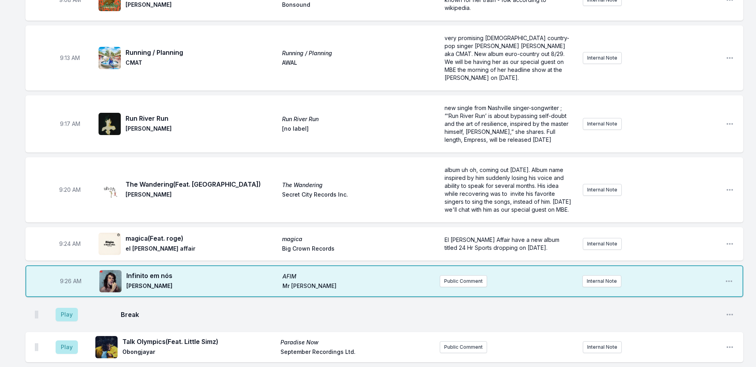
scroll to position [233, 0]
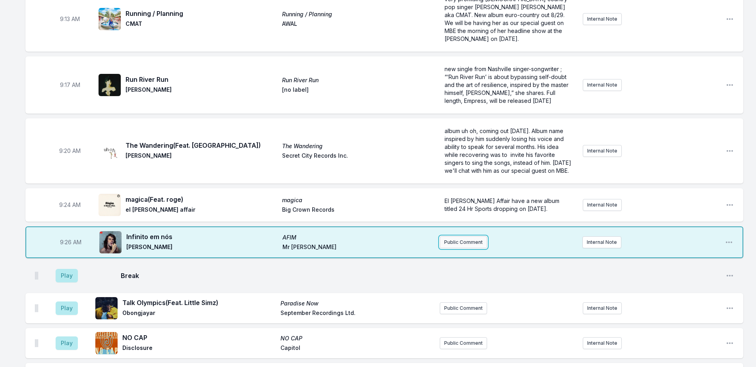
click at [463, 236] on button "Public Comment" at bounding box center [463, 242] width 47 height 12
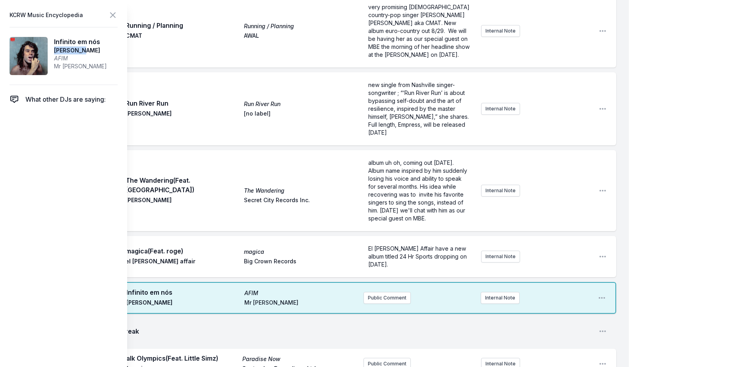
drag, startPoint x: 83, startPoint y: 49, endPoint x: 55, endPoint y: 52, distance: 28.4
click at [55, 52] on span "[PERSON_NAME]" at bounding box center [80, 50] width 53 height 8
click at [116, 17] on icon at bounding box center [113, 15] width 10 height 10
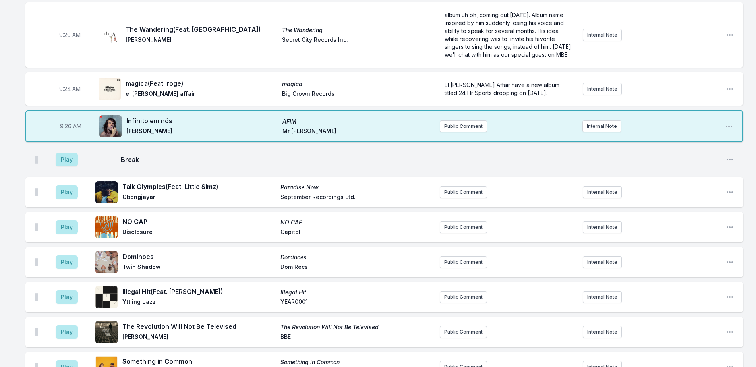
scroll to position [437, 0]
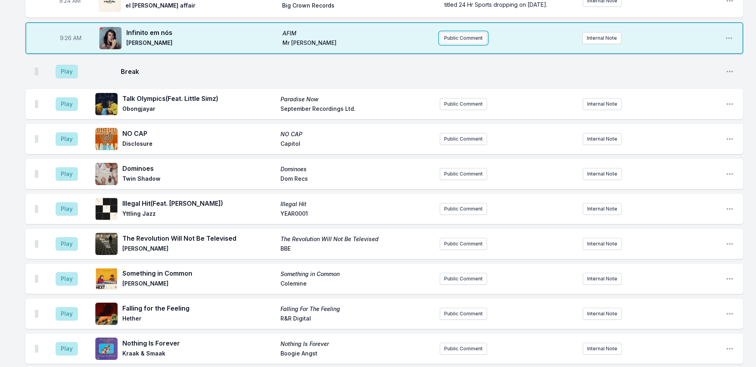
click at [451, 32] on button "Public Comment" at bounding box center [463, 38] width 47 height 12
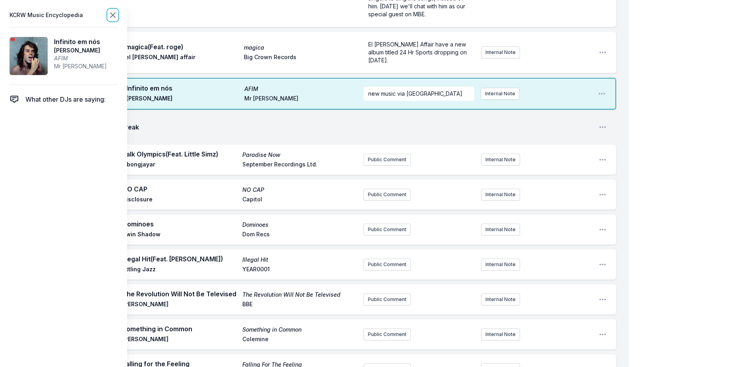
click at [114, 16] on icon at bounding box center [112, 15] width 5 height 5
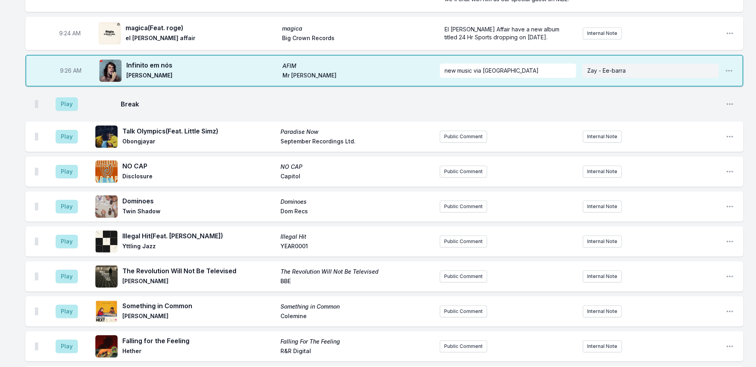
scroll to position [397, 0]
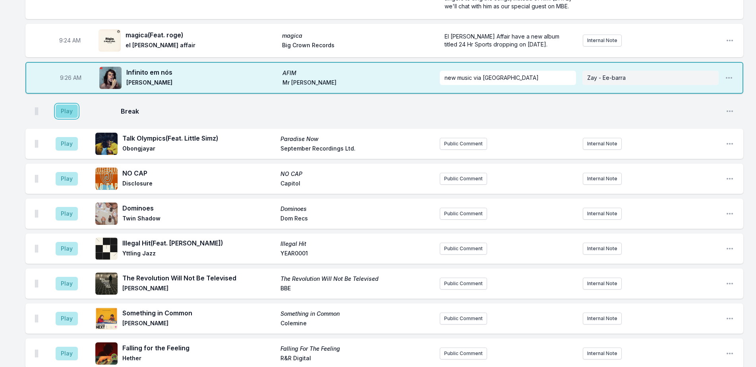
click at [69, 105] on button "Play" at bounding box center [67, 112] width 22 height 14
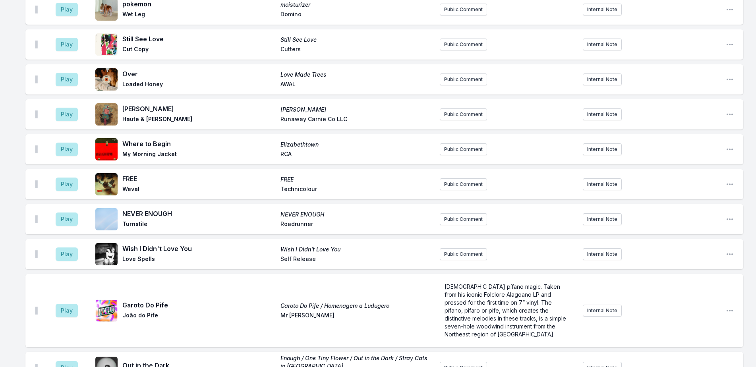
scroll to position [1073, 0]
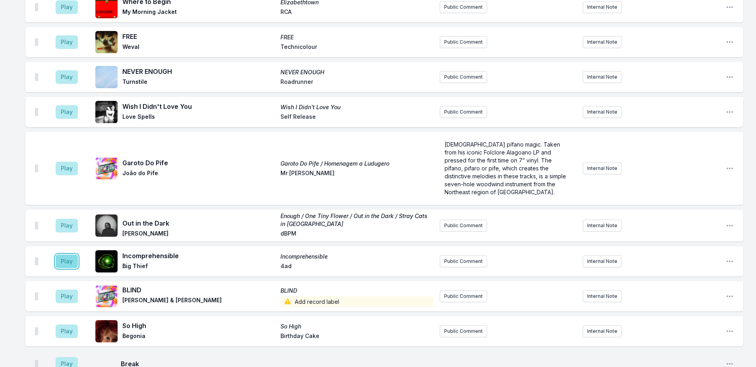
click at [74, 255] on button "Play" at bounding box center [67, 262] width 22 height 14
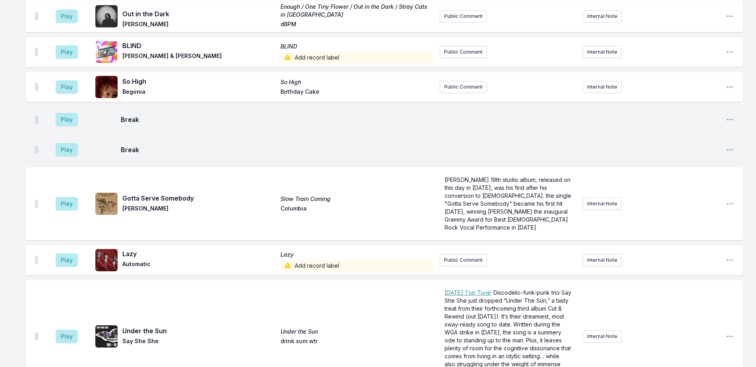
scroll to position [1546, 0]
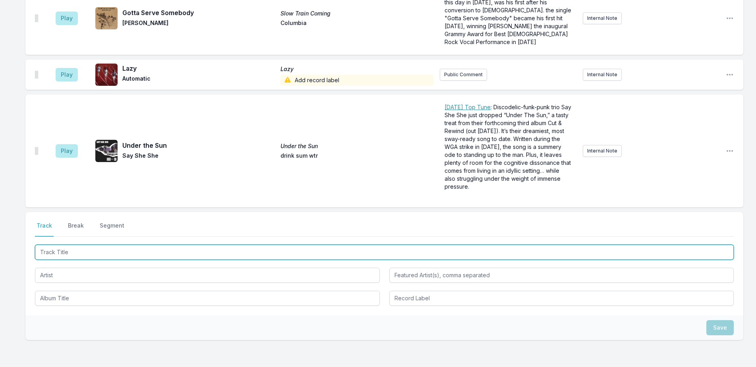
click at [76, 245] on input "Track Title" at bounding box center [384, 252] width 699 height 15
type input "Different [DATE]"
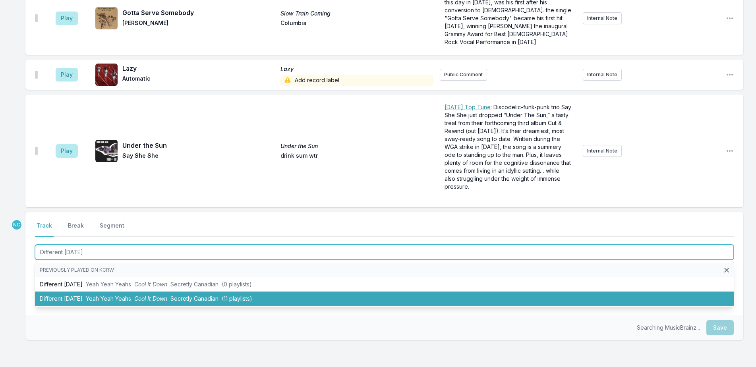
click at [125, 295] on span "Yeah Yeah Yeahs" at bounding box center [108, 298] width 45 height 7
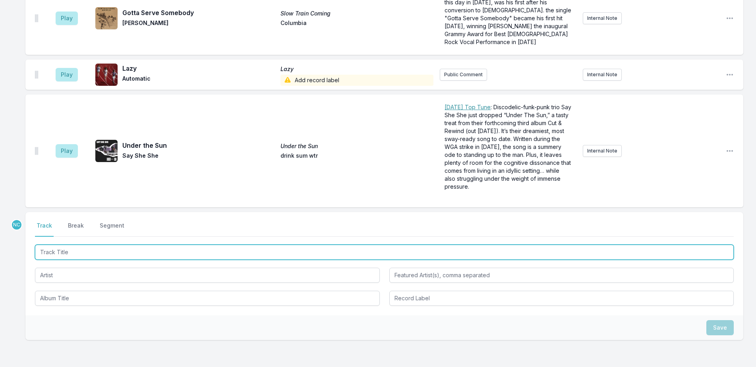
scroll to position [1581, 0]
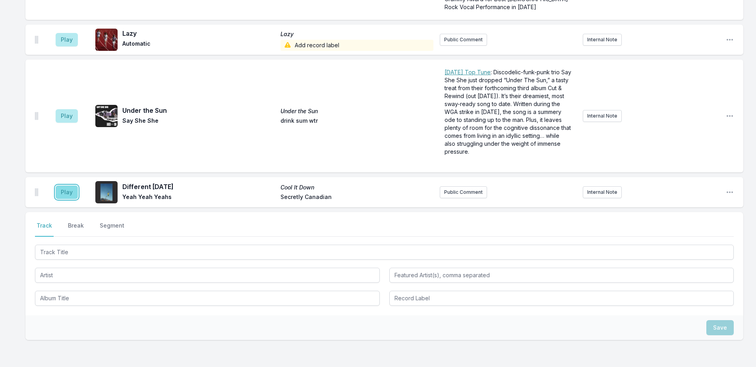
click at [67, 186] on button "Play" at bounding box center [67, 193] width 22 height 14
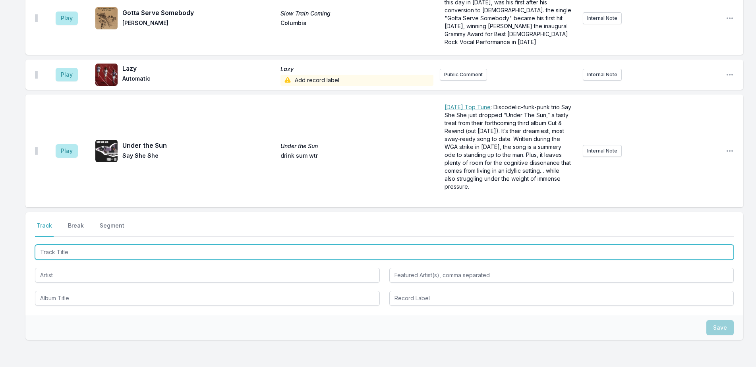
click at [99, 245] on input "Track Title" at bounding box center [384, 252] width 699 height 15
type input "[PERSON_NAME] (Demo)"
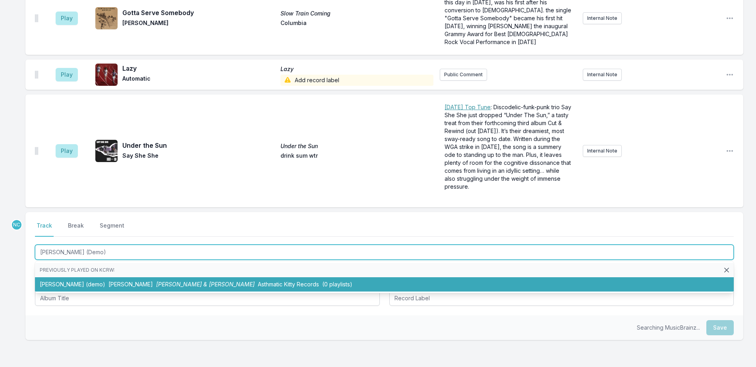
click at [113, 277] on li "[PERSON_NAME] (demo) [PERSON_NAME] [PERSON_NAME] & [PERSON_NAME] Kitty Records …" at bounding box center [384, 284] width 699 height 14
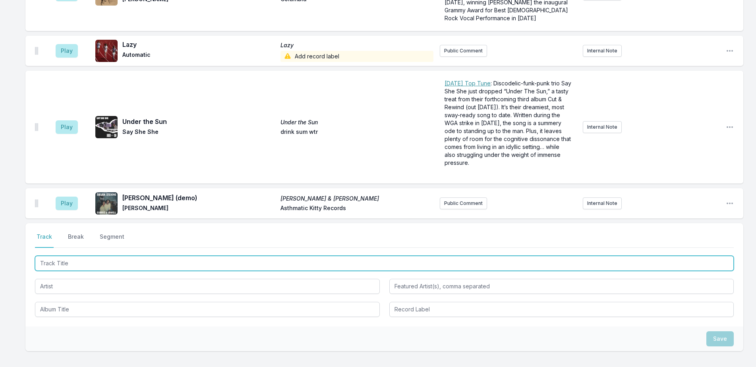
scroll to position [1627, 0]
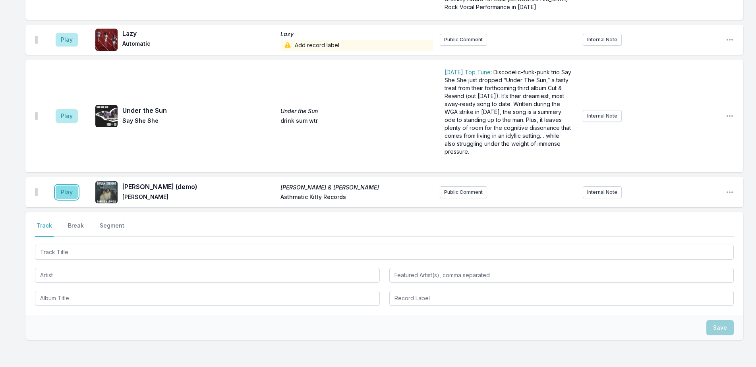
click at [61, 186] on button "Play" at bounding box center [67, 193] width 22 height 14
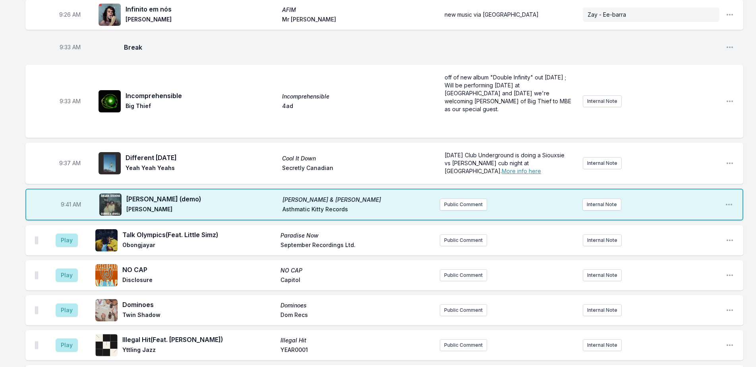
scroll to position [435, 0]
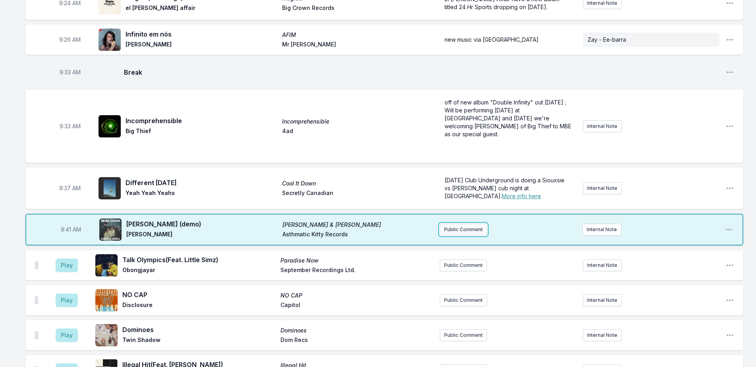
click at [457, 224] on button "Public Comment" at bounding box center [463, 230] width 47 height 12
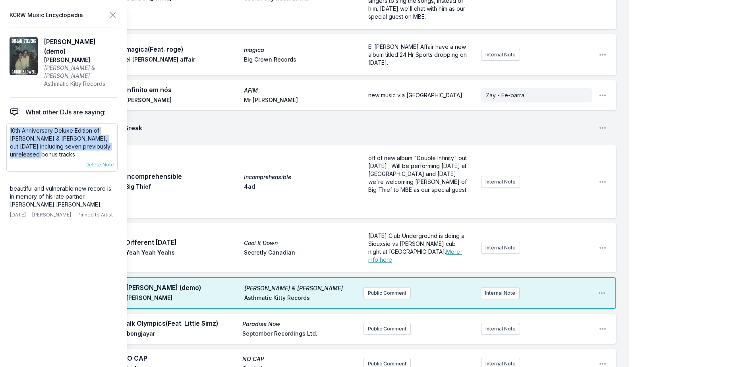
drag, startPoint x: 34, startPoint y: 139, endPoint x: 9, endPoint y: 115, distance: 35.4
click at [9, 123] on div "10th Anniversary Deluxe Edition of [PERSON_NAME] & [PERSON_NAME], out [DATE] in…" at bounding box center [61, 147] width 111 height 48
click at [384, 287] on button "Public Comment" at bounding box center [387, 293] width 47 height 12
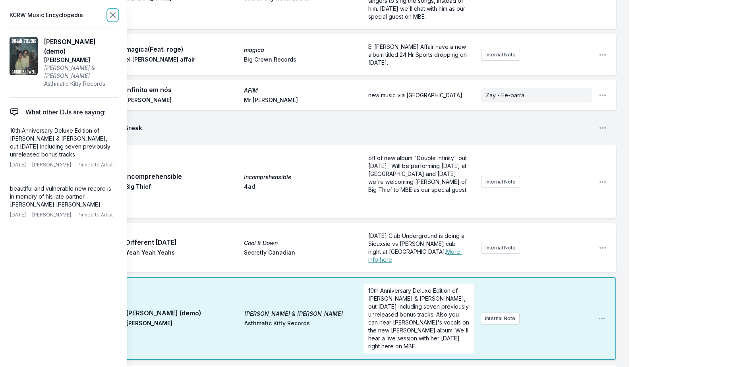
click at [111, 16] on icon at bounding box center [113, 15] width 10 height 10
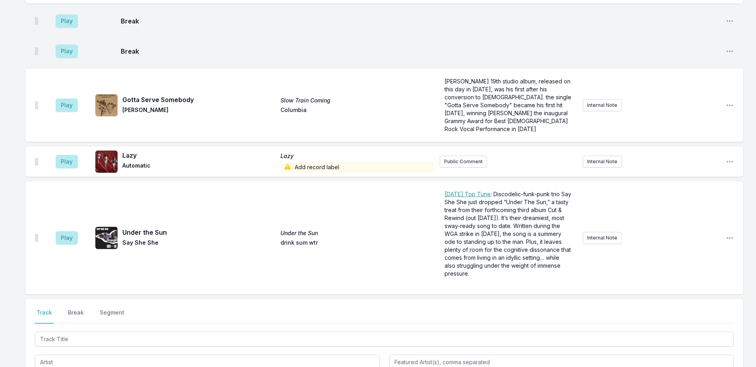
scroll to position [1662, 0]
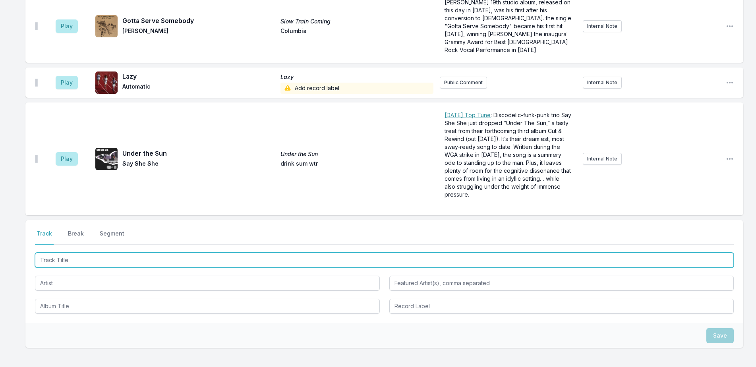
click at [229, 253] on input "Track Title" at bounding box center [384, 260] width 699 height 15
type input "[PERSON_NAME]"
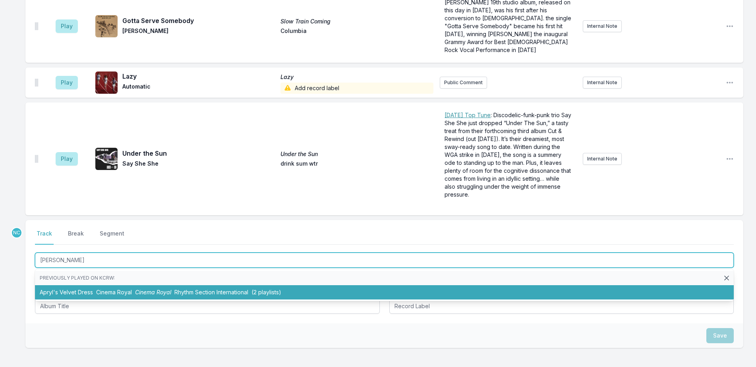
click at [261, 289] on span "(2 playlists)" at bounding box center [267, 292] width 30 height 7
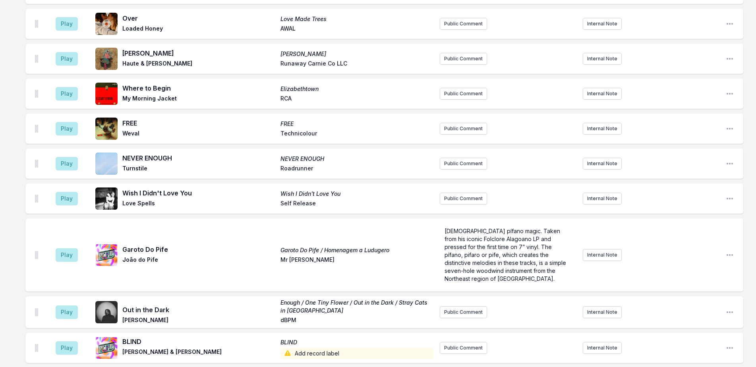
scroll to position [1339, 0]
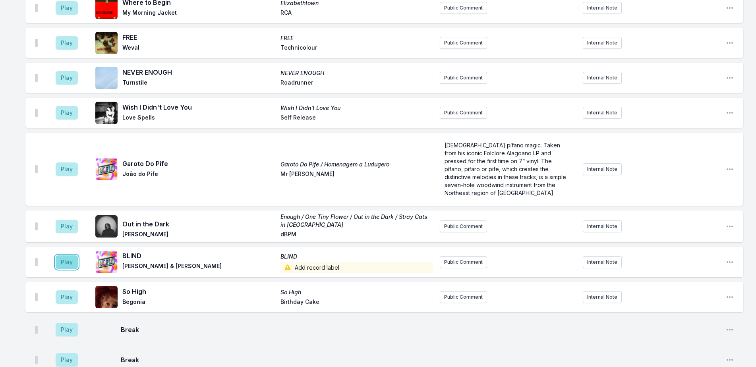
click at [60, 256] on button "Play" at bounding box center [67, 263] width 22 height 14
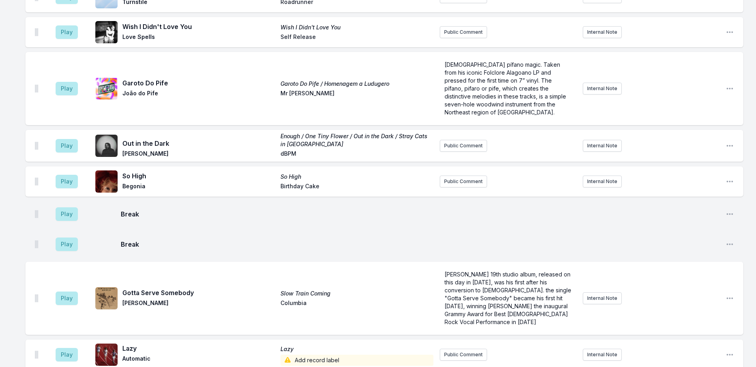
scroll to position [1659, 0]
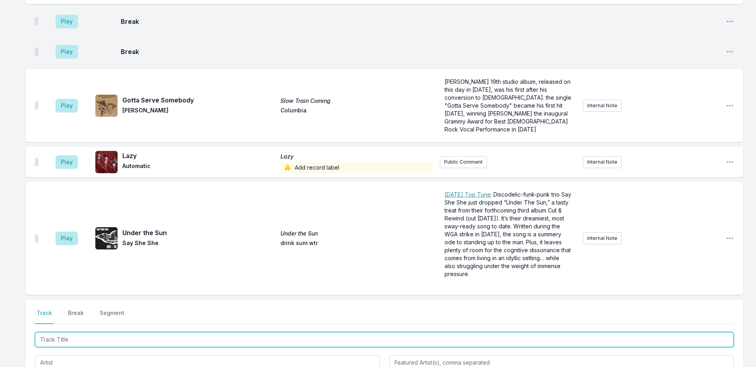
click at [77, 332] on input "Track Title" at bounding box center [384, 339] width 699 height 15
type input "Paradise"
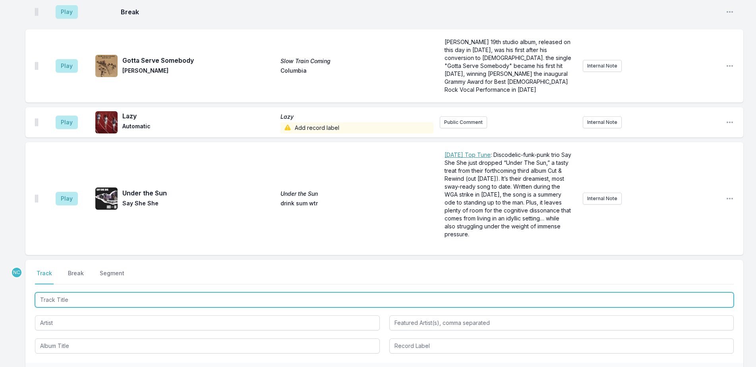
scroll to position [1733, 0]
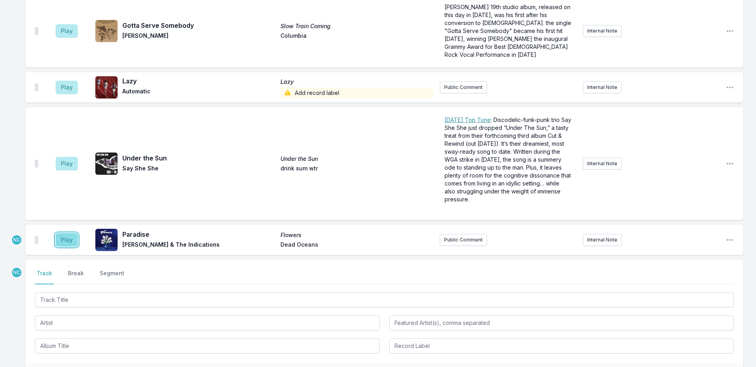
click at [65, 233] on button "Play" at bounding box center [67, 240] width 22 height 14
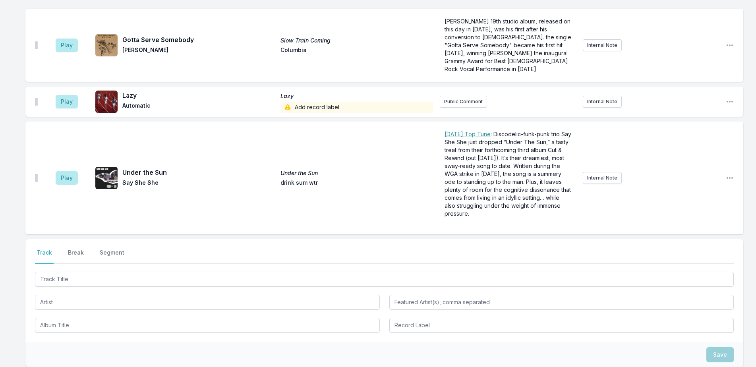
scroll to position [1792, 0]
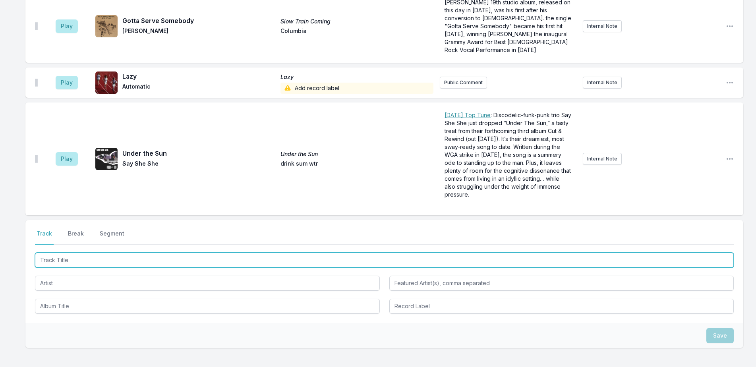
click at [217, 253] on input "Track Title" at bounding box center [384, 260] width 699 height 15
type input "Wandering Attention"
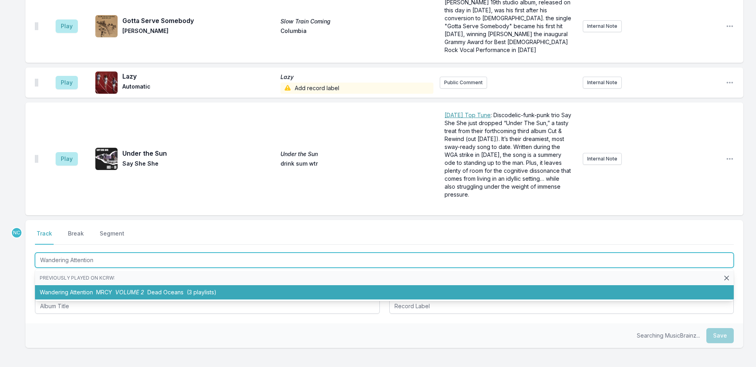
drag, startPoint x: 208, startPoint y: 228, endPoint x: 168, endPoint y: 218, distance: 41.9
click at [208, 285] on li "Wandering Attention MRCY VOLUME 2 Dead Oceans (3 playlists)" at bounding box center [384, 292] width 699 height 14
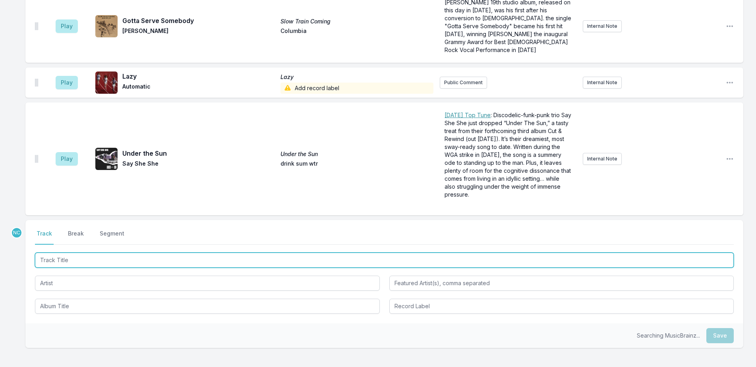
scroll to position [1827, 0]
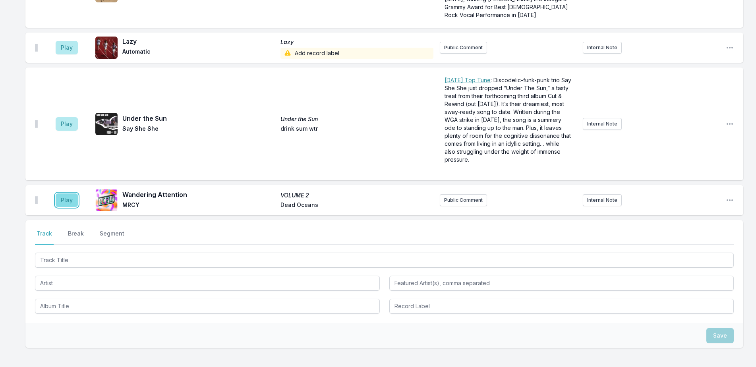
click at [65, 194] on button "Play" at bounding box center [67, 201] width 22 height 14
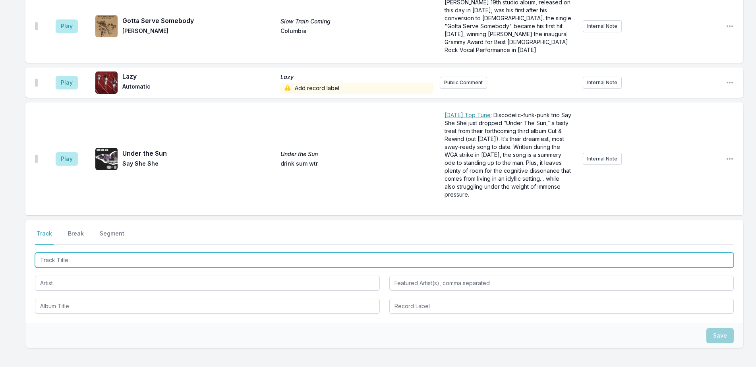
click at [75, 253] on input "Track Title" at bounding box center [384, 260] width 699 height 15
type input "HOME"
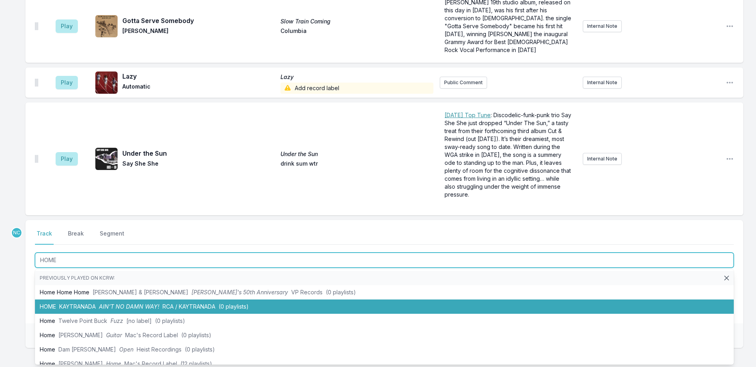
click at [108, 300] on li "HOME KAYTRANADA AIN’T NO DAMN WAY! RCA / KAYTRANADA (0 playlists)" at bounding box center [384, 307] width 699 height 14
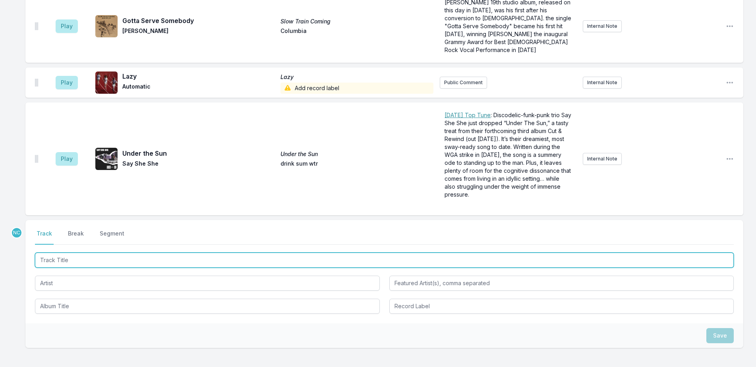
scroll to position [1862, 0]
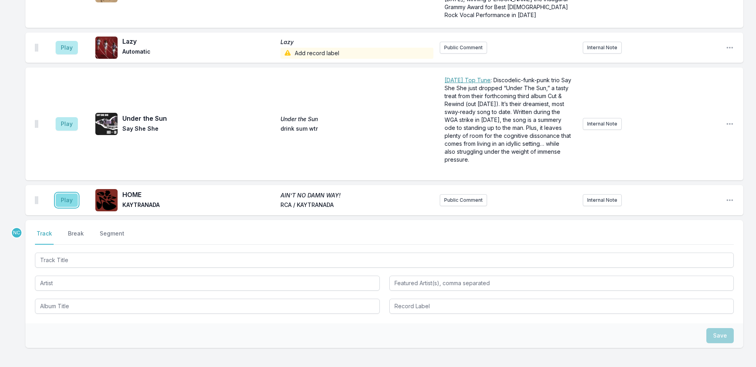
click at [71, 194] on button "Play" at bounding box center [67, 201] width 22 height 14
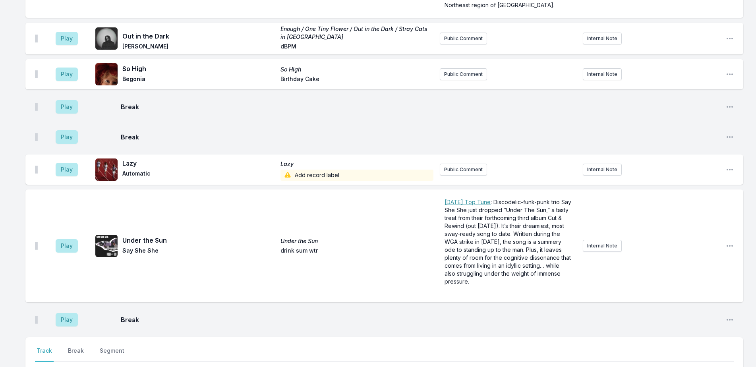
scroll to position [1953, 0]
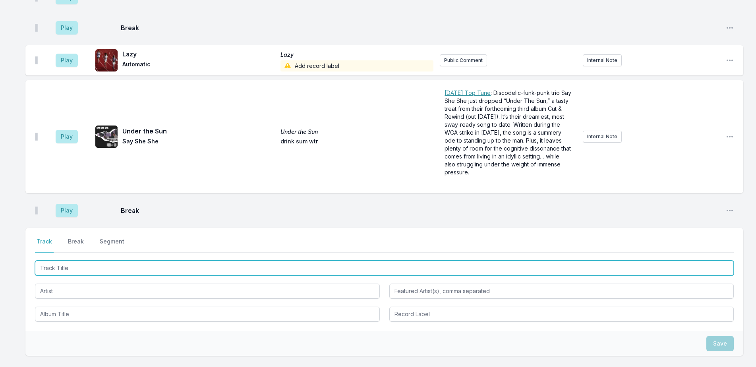
click at [209, 261] on input "Track Title" at bounding box center [384, 268] width 699 height 15
type input "d"
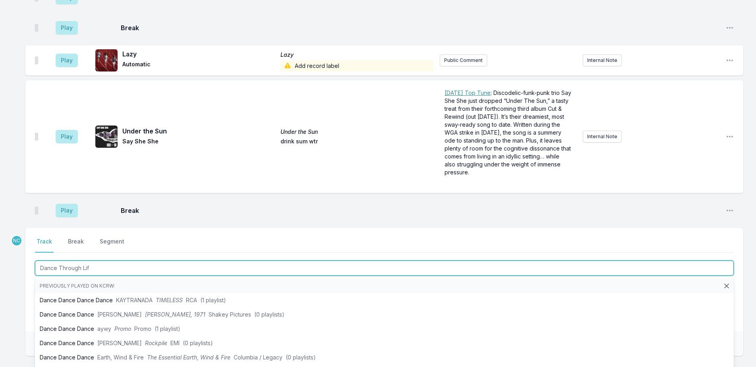
type input "Dance Through Life"
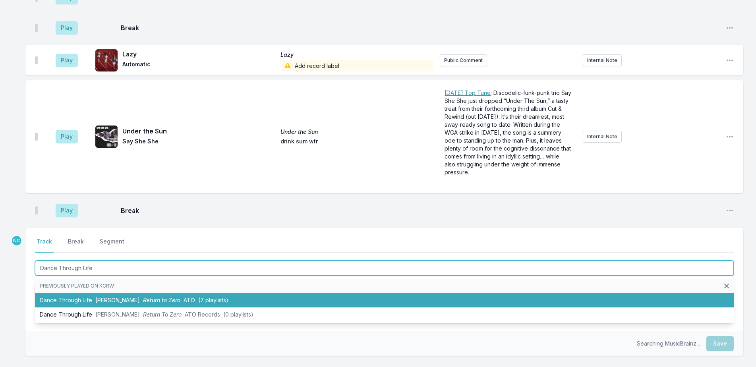
click at [227, 293] on li "Dance Through Life [PERSON_NAME] Return to Zero ATO (7 playlists)" at bounding box center [384, 300] width 699 height 14
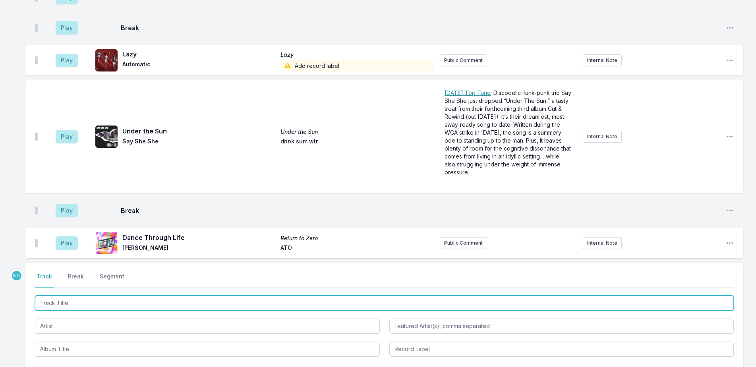
scroll to position [1988, 0]
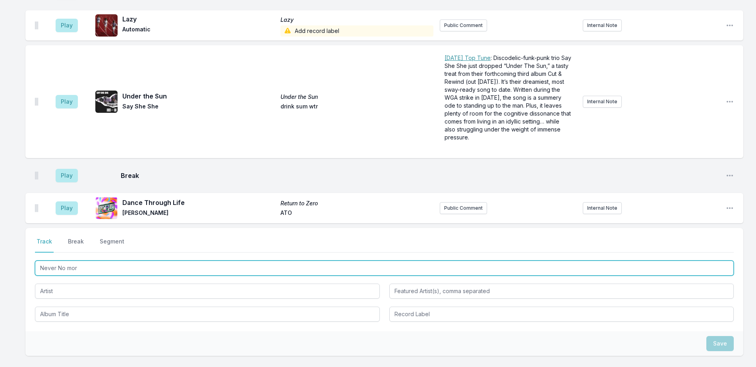
type input "Never No more"
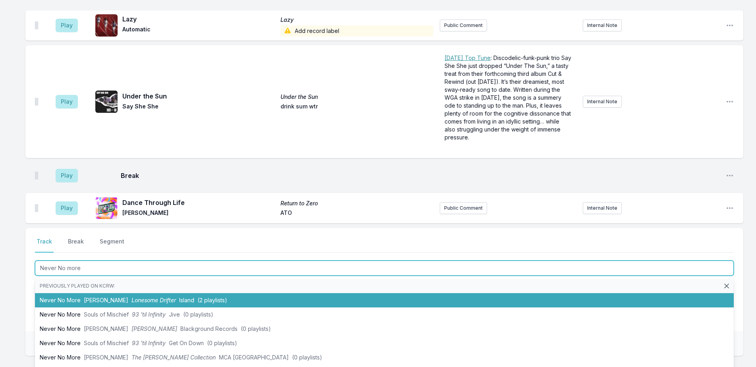
click at [238, 293] on li "Never No More [PERSON_NAME] Lonesome Drifter Island (2 playlists)" at bounding box center [384, 300] width 699 height 14
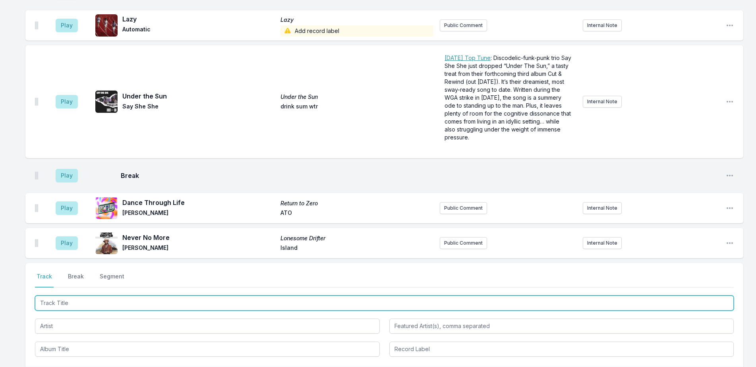
scroll to position [2023, 0]
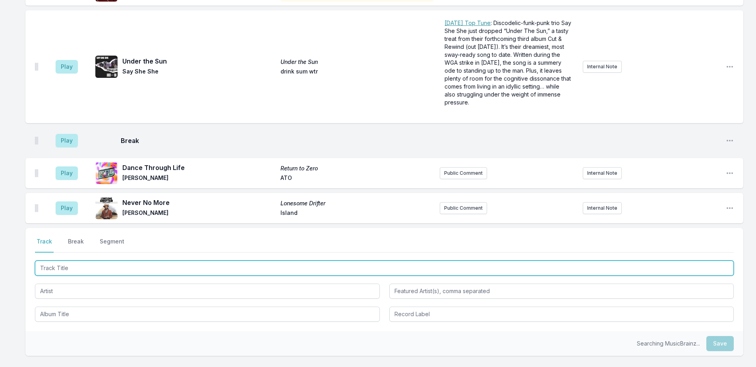
click at [148, 261] on input "Track Title" at bounding box center [384, 268] width 699 height 15
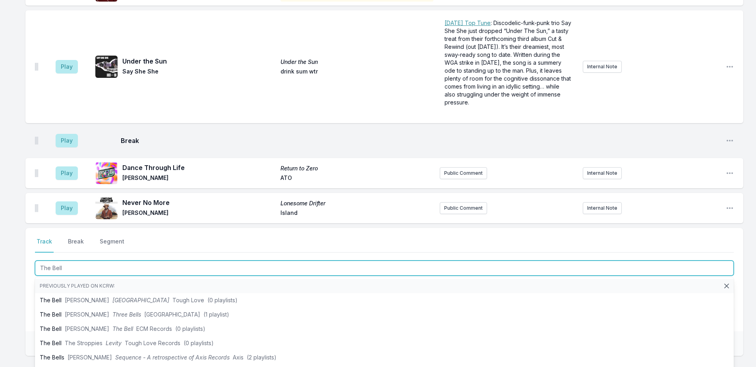
drag, startPoint x: 149, startPoint y: 203, endPoint x: 20, endPoint y: 198, distance: 129.6
type input "Bell"
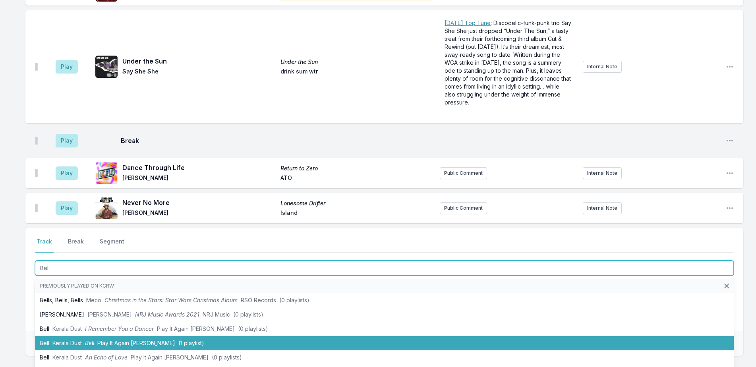
click at [93, 340] on span "Bell" at bounding box center [89, 343] width 9 height 7
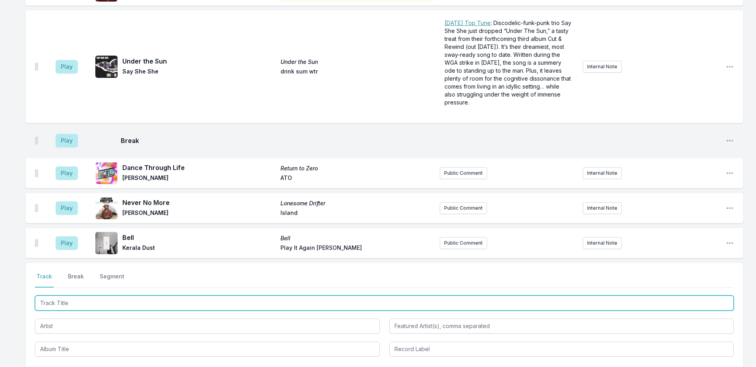
scroll to position [2058, 0]
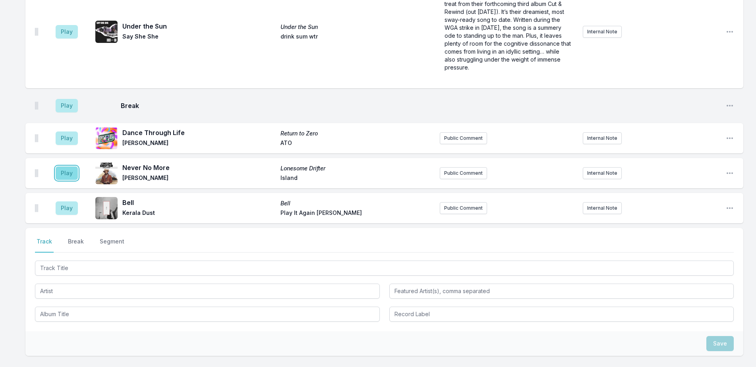
click at [72, 167] on button "Play" at bounding box center [67, 174] width 22 height 14
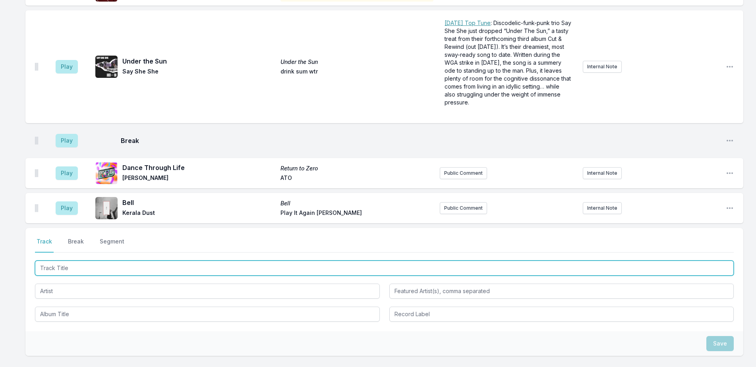
click at [171, 261] on input "Track Title" at bounding box center [384, 268] width 699 height 15
type input "The Better Half"
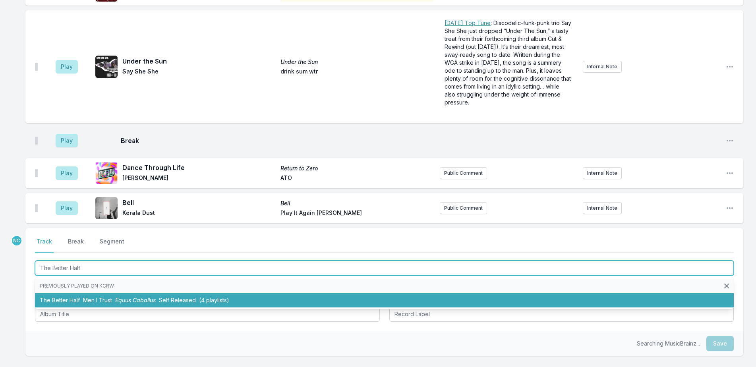
click at [215, 297] on span "(4 playlists)" at bounding box center [214, 300] width 30 height 7
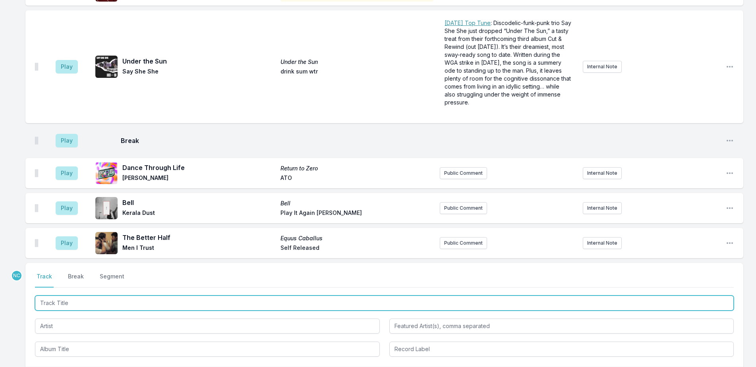
scroll to position [2093, 0]
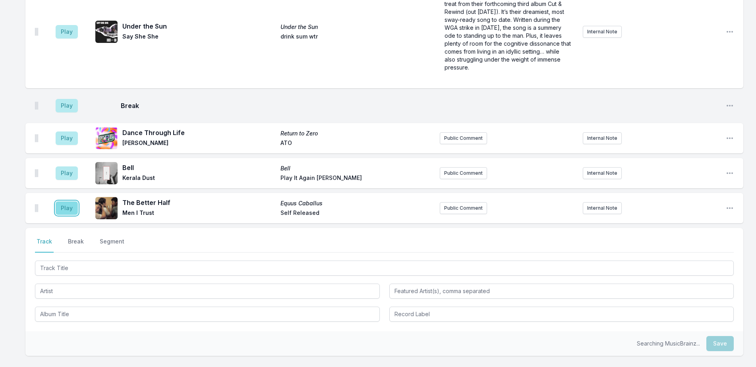
click at [66, 201] on button "Play" at bounding box center [67, 208] width 22 height 14
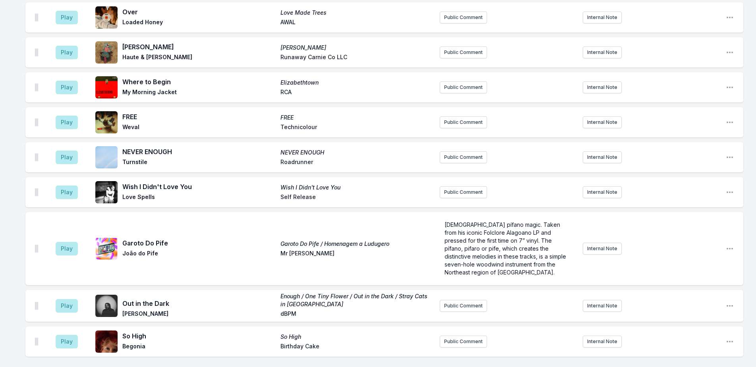
scroll to position [1738, 0]
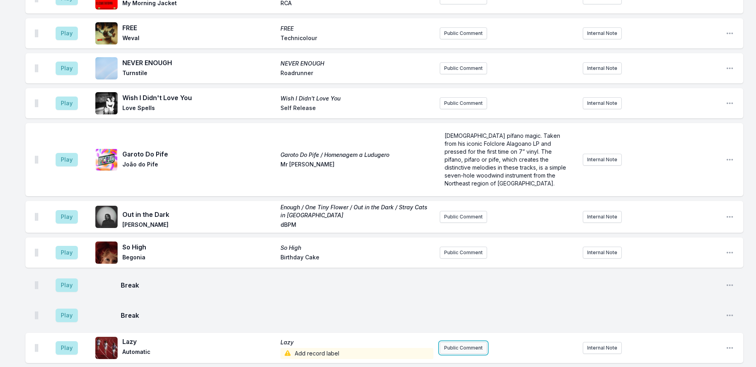
click at [469, 342] on button "Public Comment" at bounding box center [463, 348] width 47 height 12
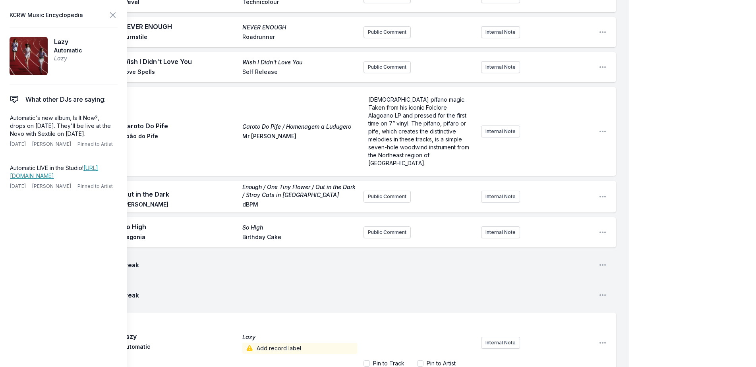
scroll to position [1897, 0]
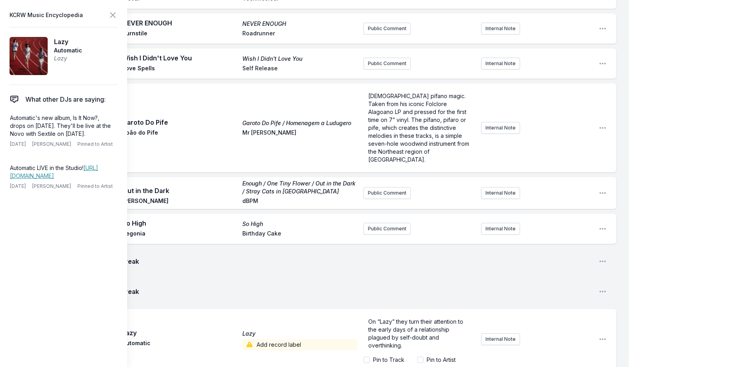
drag, startPoint x: 658, startPoint y: 165, endPoint x: 375, endPoint y: 25, distance: 316.2
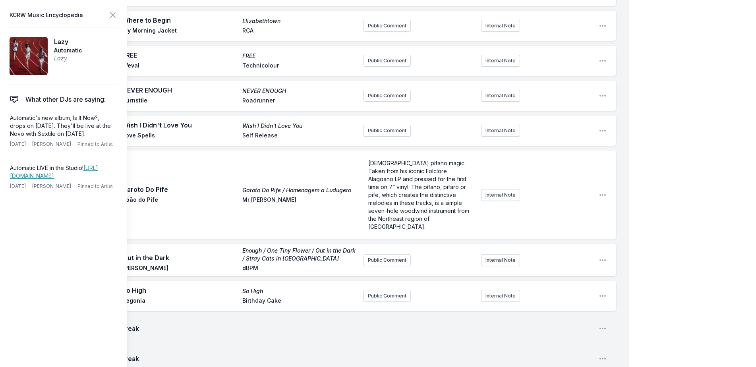
scroll to position [1738, 0]
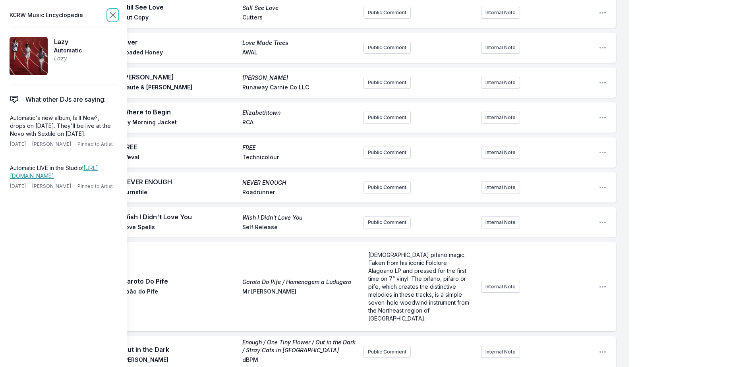
click at [111, 11] on icon at bounding box center [113, 15] width 10 height 10
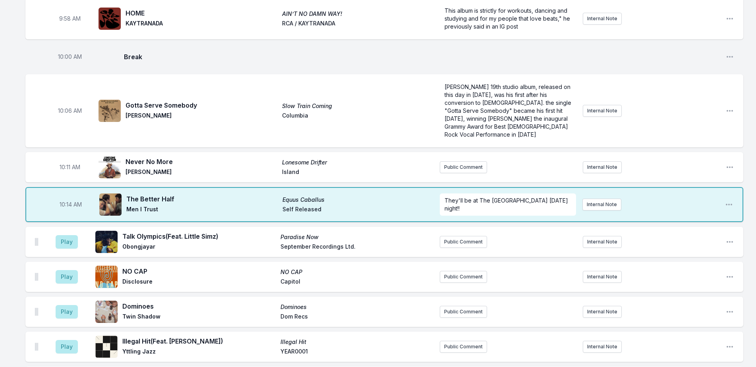
scroll to position [943, 0]
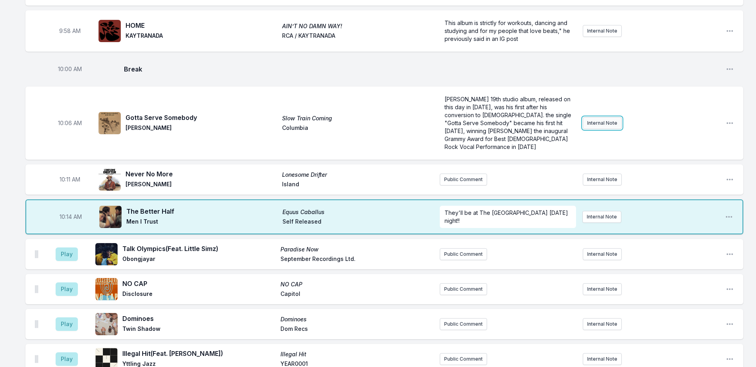
click at [586, 117] on button "Internal Note" at bounding box center [602, 123] width 39 height 12
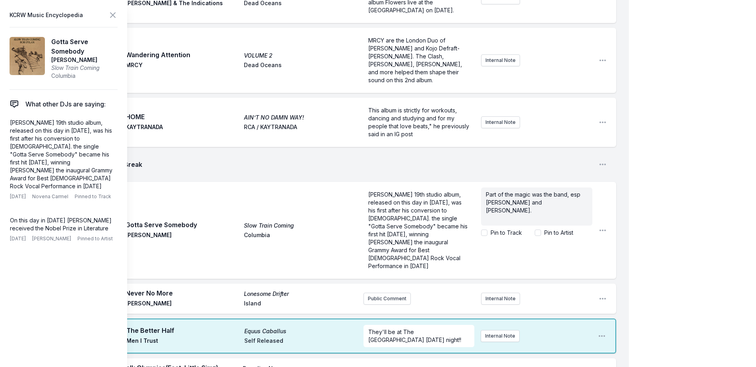
click at [115, 16] on icon at bounding box center [113, 15] width 10 height 10
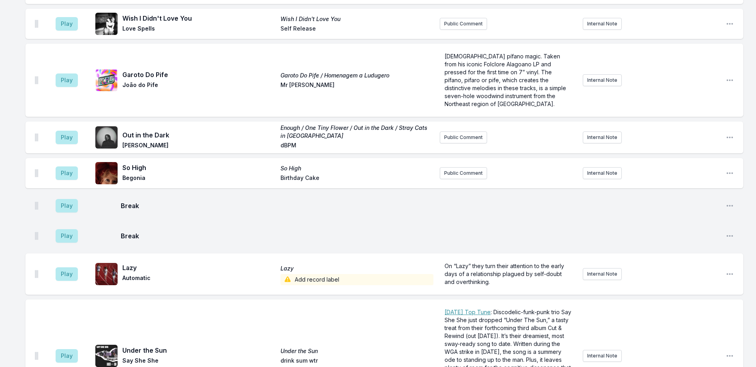
scroll to position [1857, 0]
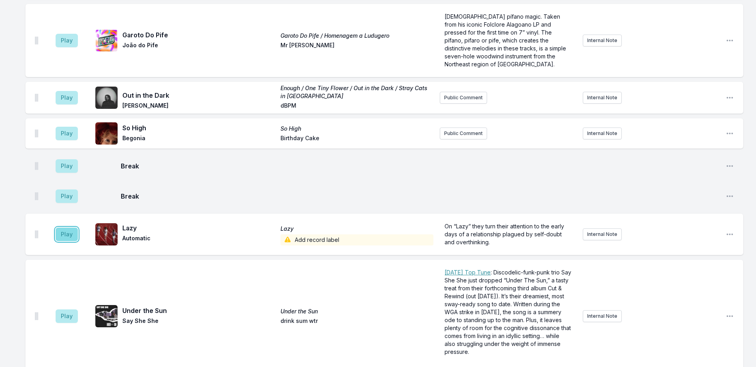
click at [64, 228] on button "Play" at bounding box center [67, 235] width 22 height 14
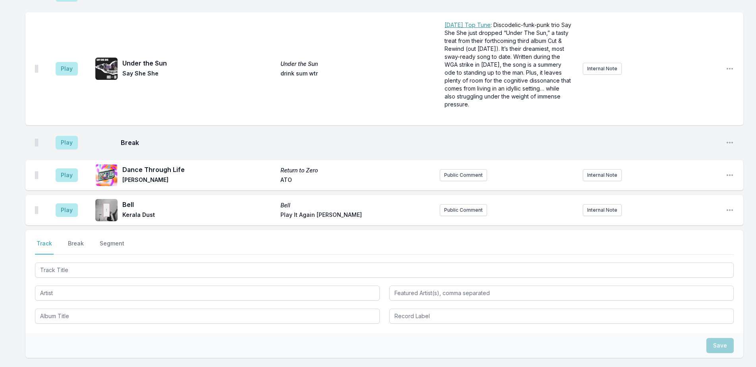
scroll to position [2107, 0]
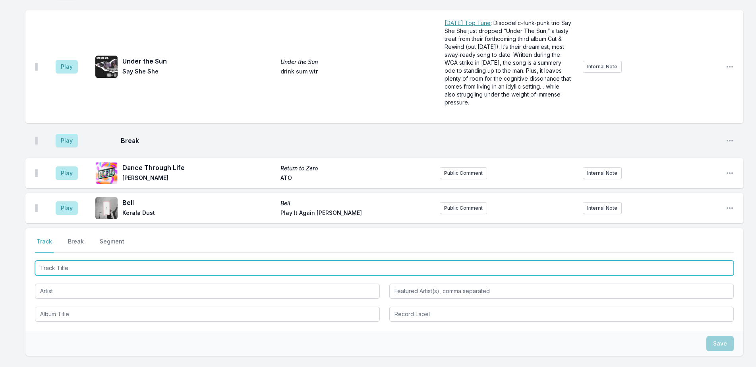
click at [118, 261] on input "Track Title" at bounding box center [384, 268] width 699 height 15
type input "Sober"
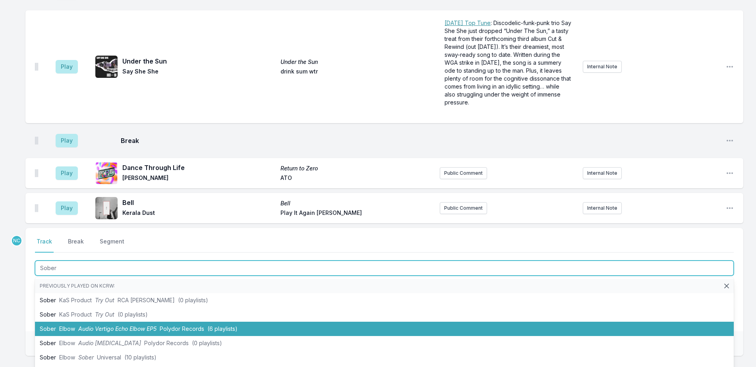
click at [114, 325] on span "Audio Vertigo Echo Elbow EP5" at bounding box center [117, 328] width 78 height 7
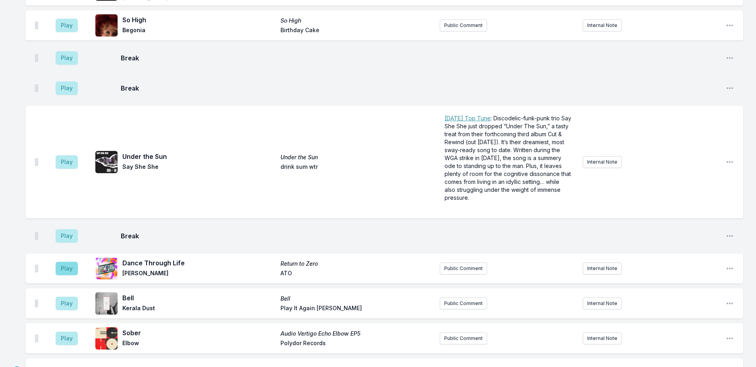
scroll to position [2116, 0]
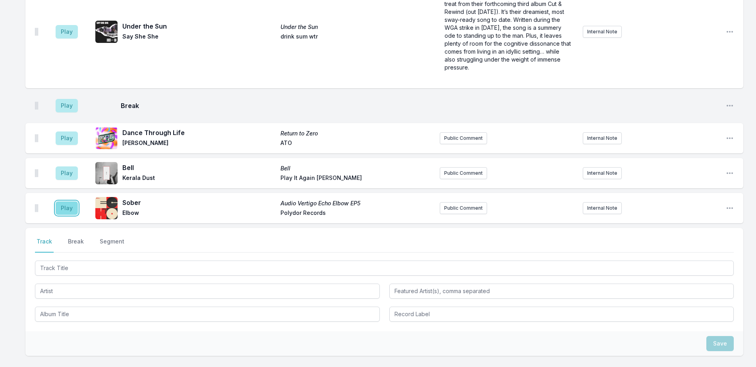
click at [67, 201] on button "Play" at bounding box center [67, 208] width 22 height 14
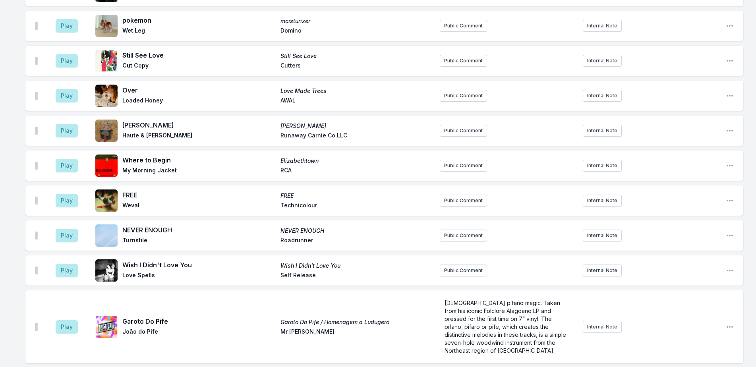
scroll to position [1600, 0]
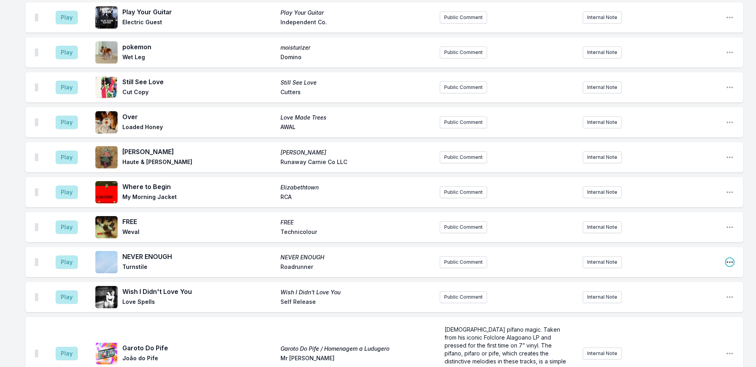
click at [730, 258] on icon "Open playlist item options" at bounding box center [730, 262] width 8 height 8
click at [661, 285] on button "Edit Track Details" at bounding box center [689, 292] width 89 height 14
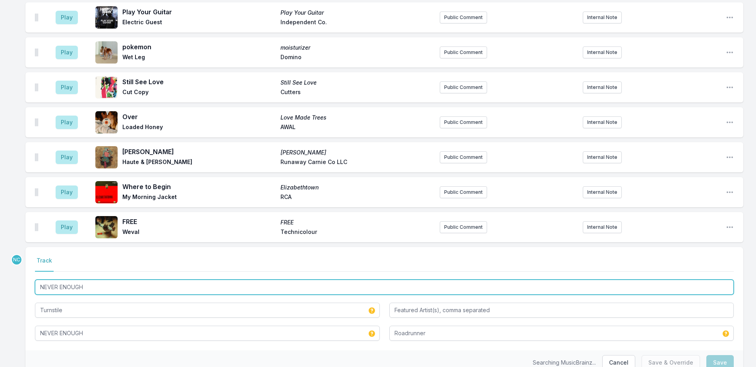
click at [188, 280] on input "NEVER ENOUGH" at bounding box center [384, 287] width 699 height 15
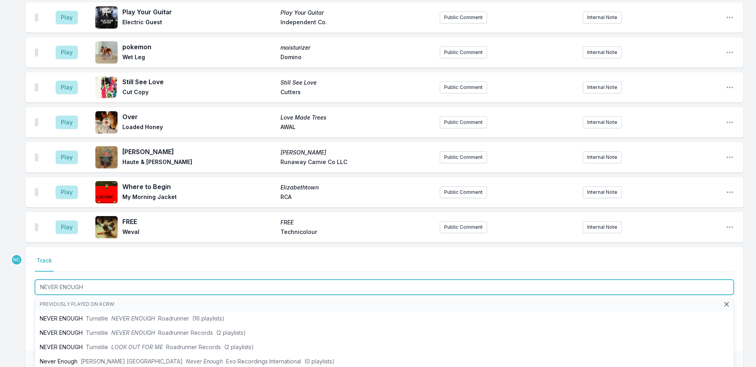
scroll to position [0, 0]
click at [148, 280] on input "NEVER ENOUGH" at bounding box center [384, 287] width 699 height 15
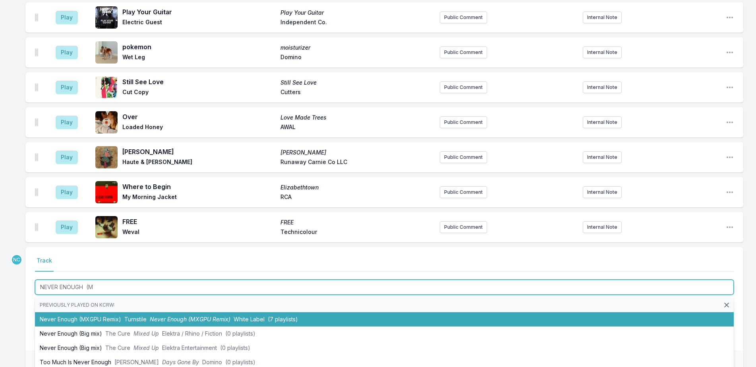
click at [167, 316] on span "Never Enough (MXGPU Remix)" at bounding box center [190, 319] width 81 height 7
type input "NEVER ENOUGH"
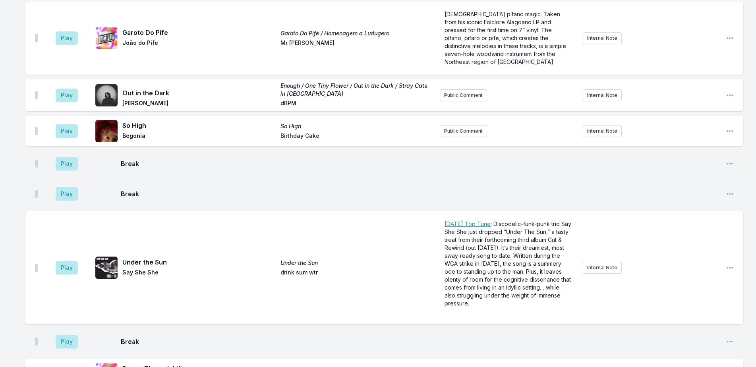
scroll to position [2077, 0]
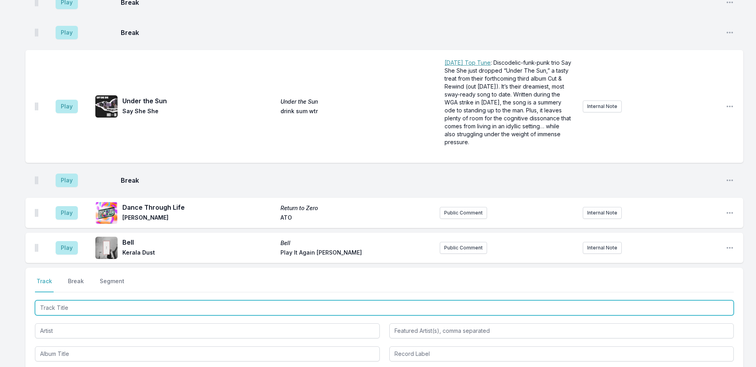
click at [110, 300] on input "Track Title" at bounding box center [384, 307] width 699 height 15
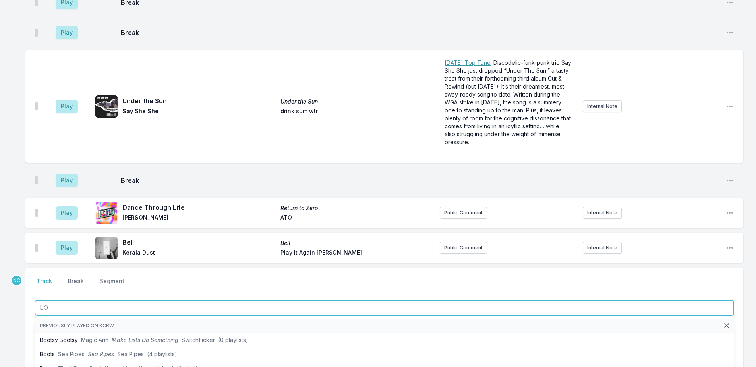
type input "b"
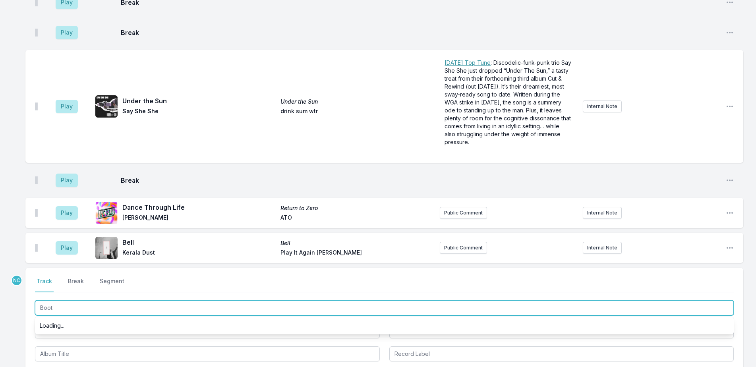
type input "Boots"
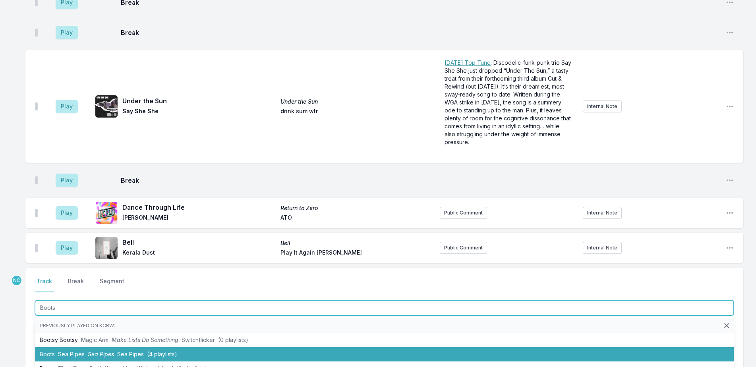
click at [129, 347] on li "Boots Sea Pipes Sea Pipes Sea Pipes (4 playlists)" at bounding box center [384, 354] width 699 height 14
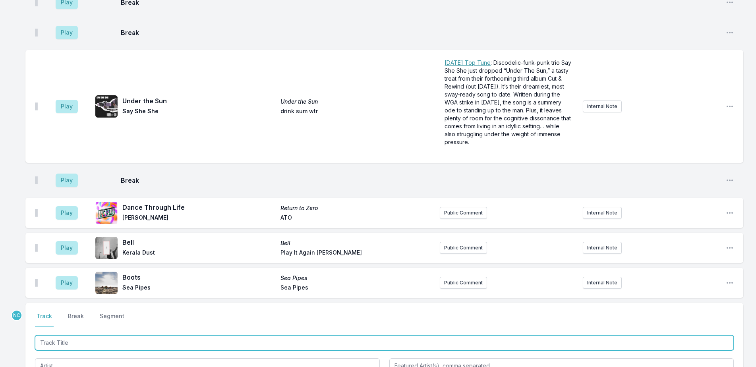
scroll to position [2112, 0]
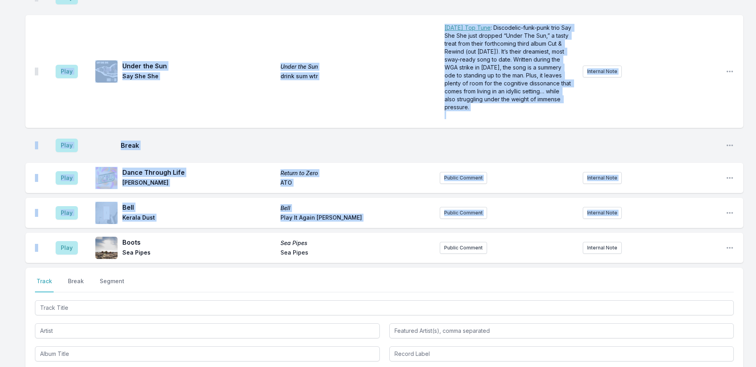
drag, startPoint x: 35, startPoint y: 184, endPoint x: 21, endPoint y: 56, distance: 127.9
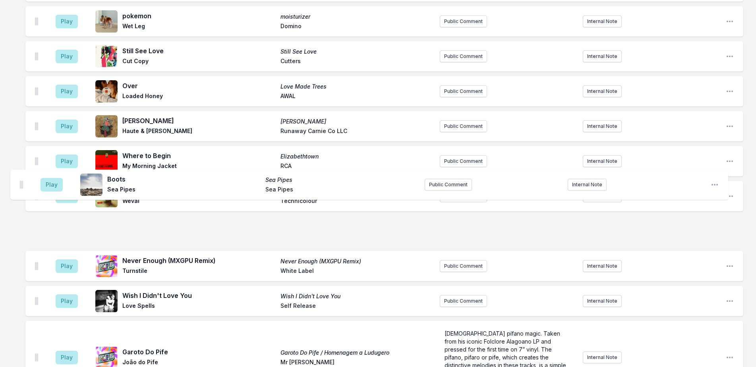
scroll to position [1630, 0]
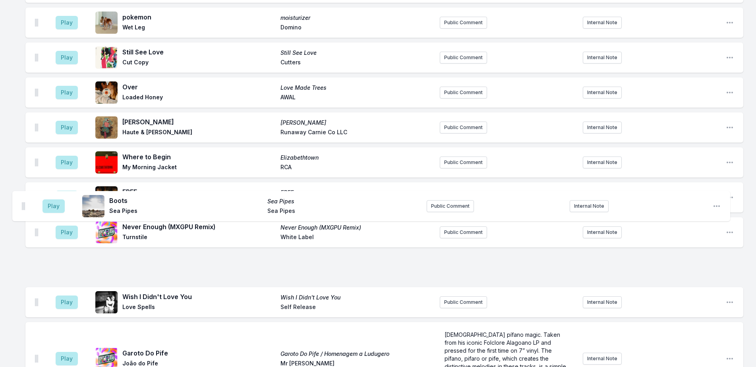
drag, startPoint x: 37, startPoint y: 184, endPoint x: 22, endPoint y: 198, distance: 20.5
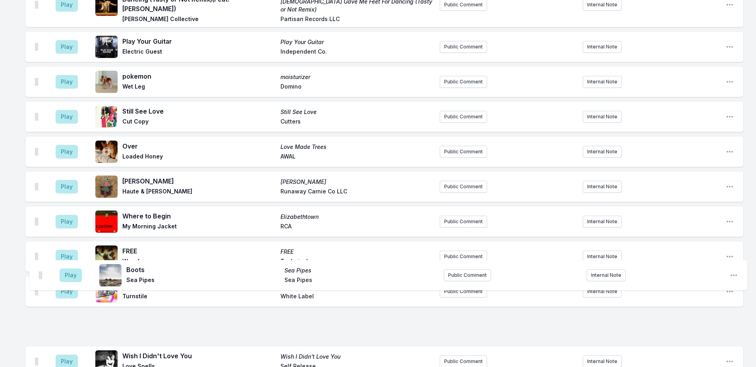
scroll to position [1571, 0]
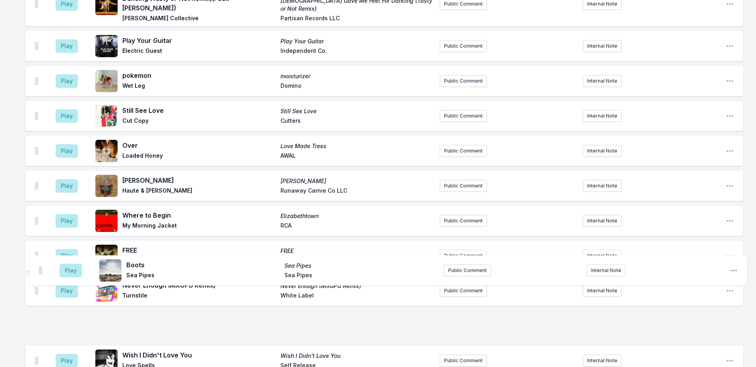
drag, startPoint x: 35, startPoint y: 84, endPoint x: 39, endPoint y: 275, distance: 191.6
click at [39, 275] on ul "Play Talk Olympics (Feat. Little Simz) Paradise Now Obongjayar September Record…" at bounding box center [384, 235] width 718 height 1137
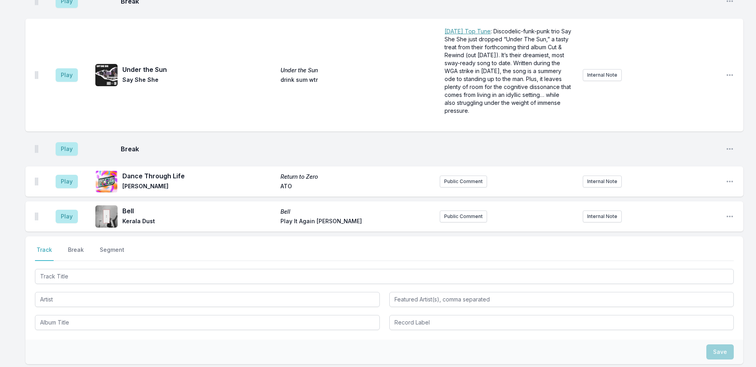
scroll to position [2151, 0]
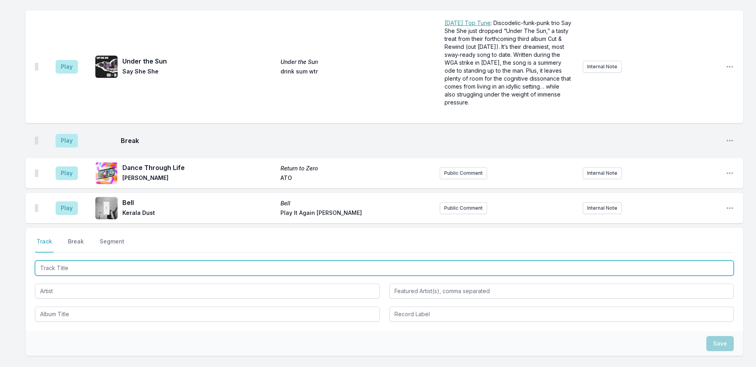
click at [140, 261] on input "Track Title" at bounding box center [384, 268] width 699 height 15
type input "[PERSON_NAME]"
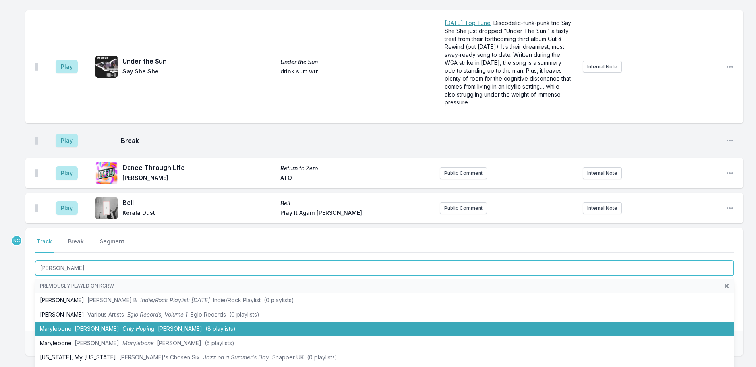
click at [146, 322] on li "Marylebone [PERSON_NAME] Only Hoping [PERSON_NAME] (8 playlists)" at bounding box center [384, 329] width 699 height 14
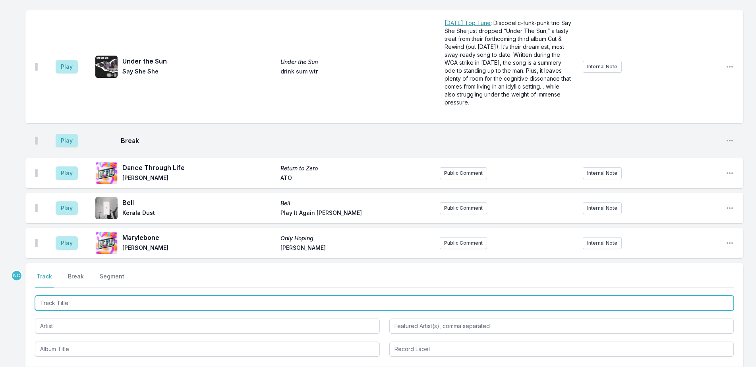
scroll to position [2186, 0]
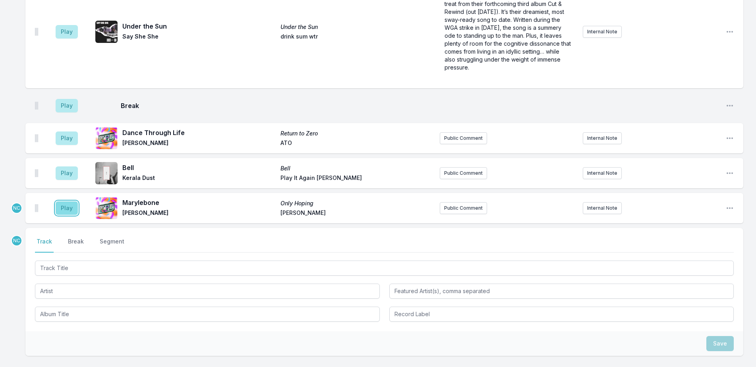
click at [68, 201] on button "Play" at bounding box center [67, 208] width 22 height 14
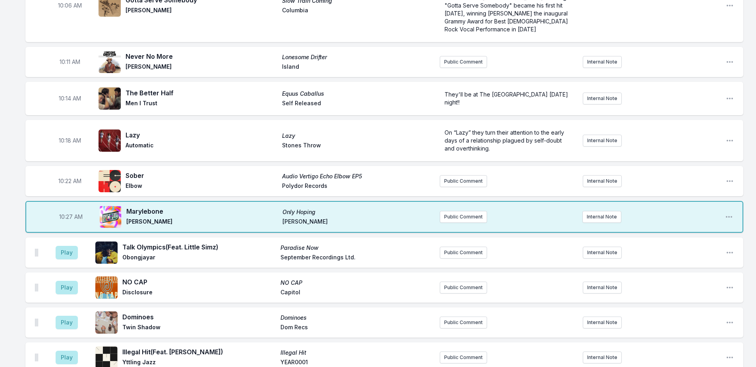
scroll to position [1034, 0]
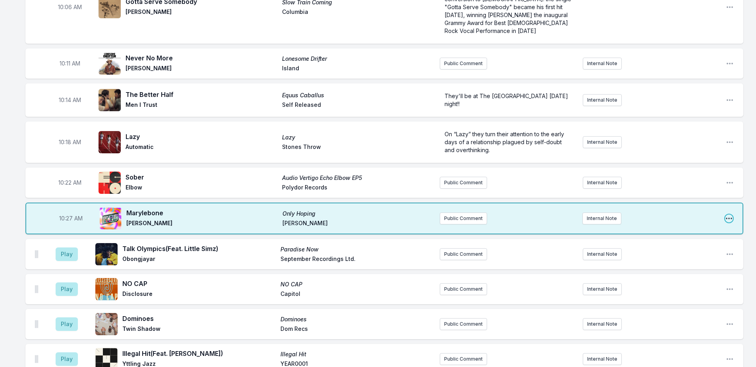
click at [728, 215] on icon "Open playlist item options" at bounding box center [729, 219] width 8 height 8
click at [711, 242] on button "Edit Track Details" at bounding box center [688, 249] width 89 height 14
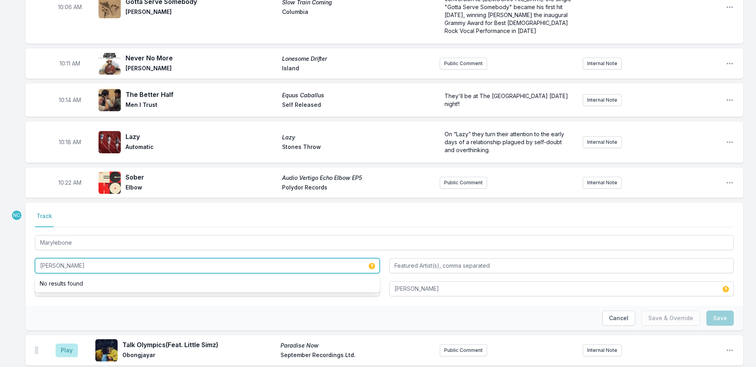
click at [66, 258] on input "[PERSON_NAME]" at bounding box center [207, 265] width 345 height 15
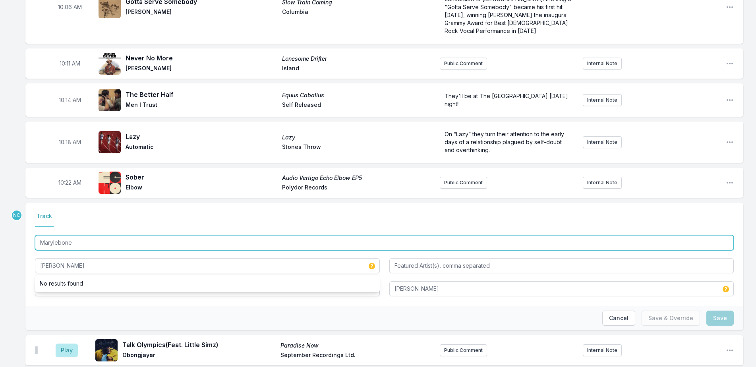
click at [73, 235] on input "Marylebone" at bounding box center [384, 242] width 699 height 15
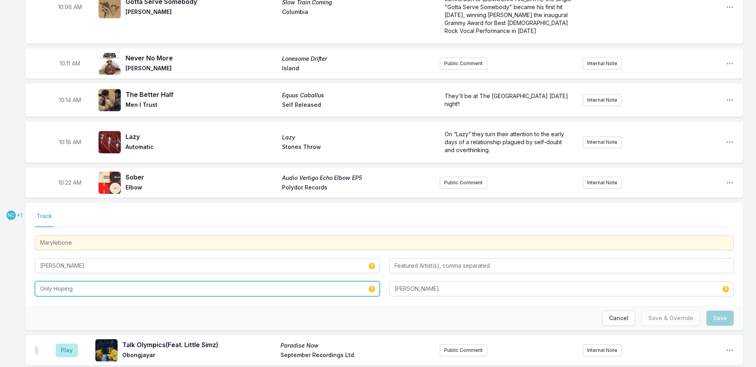
click at [96, 281] on input "Only Hoping" at bounding box center [207, 288] width 345 height 15
paste input "Marylebone"
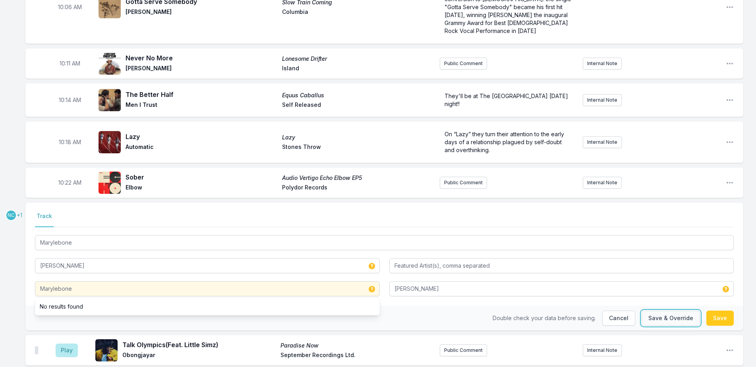
click at [674, 311] on button "Save & Override" at bounding box center [671, 318] width 58 height 15
type input "Only Hoping"
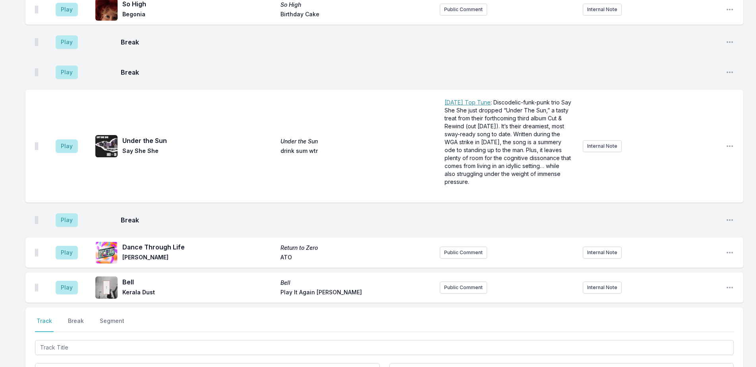
scroll to position [2186, 0]
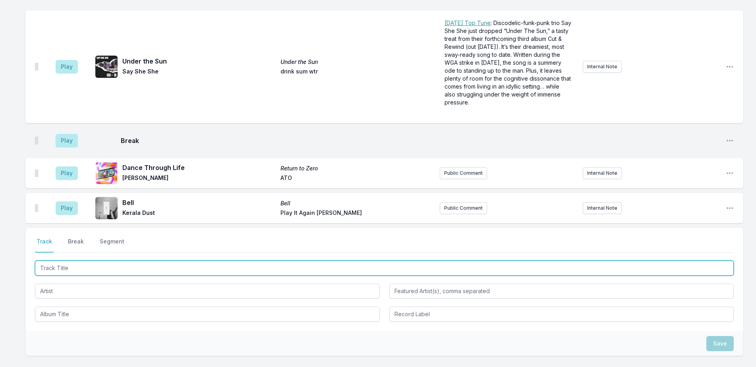
click at [193, 261] on input "Track Title" at bounding box center [384, 268] width 699 height 15
type input "[GEOGRAPHIC_DATA]"
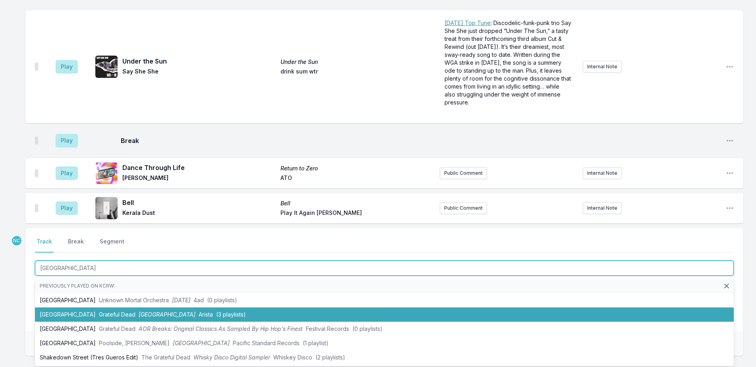
click at [233, 308] on li "Shakedown Street Grateful Dead Shakedown Street Arista (3 playlists)" at bounding box center [384, 315] width 699 height 14
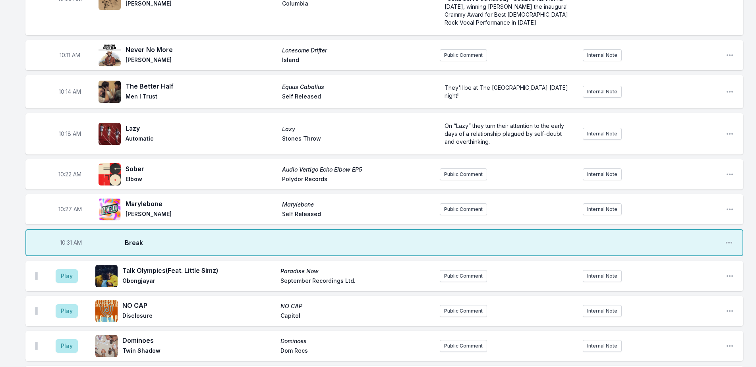
scroll to position [1109, 0]
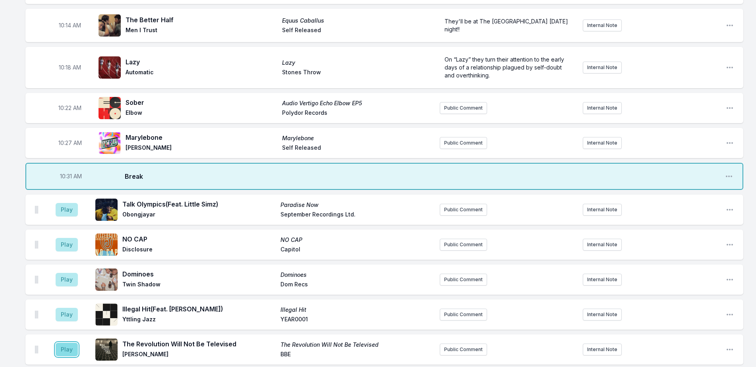
click at [64, 343] on button "Play" at bounding box center [67, 350] width 22 height 14
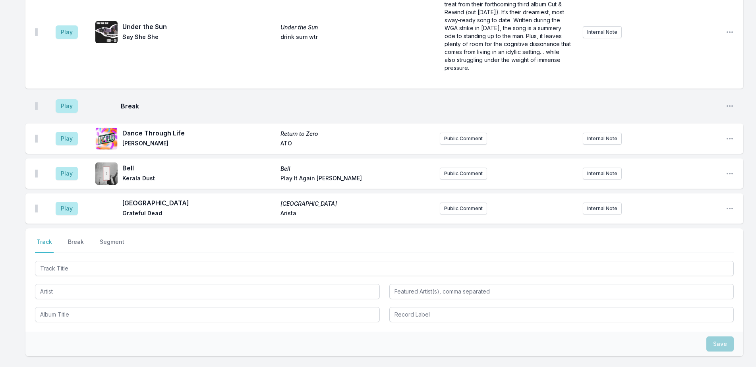
scroll to position [2248, 0]
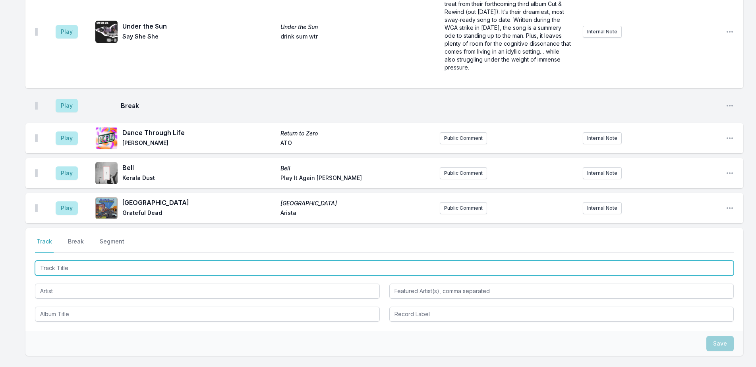
click at [182, 261] on input "Track Title" at bounding box center [384, 268] width 699 height 15
type input "Dusty"
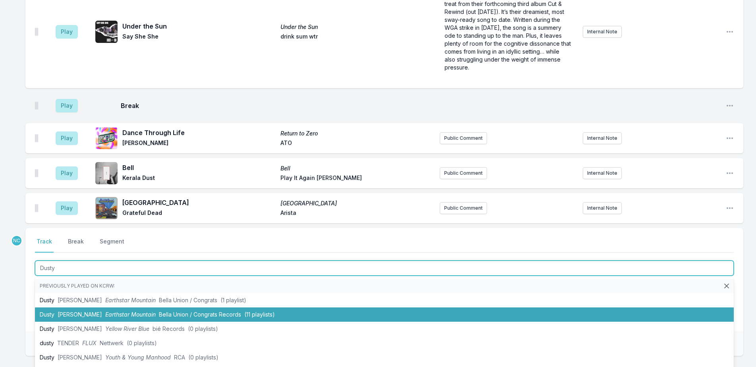
click at [90, 308] on li "Dusty [PERSON_NAME] Earthstar Mountain Bella Union / Congrats Records (11 playl…" at bounding box center [384, 315] width 699 height 14
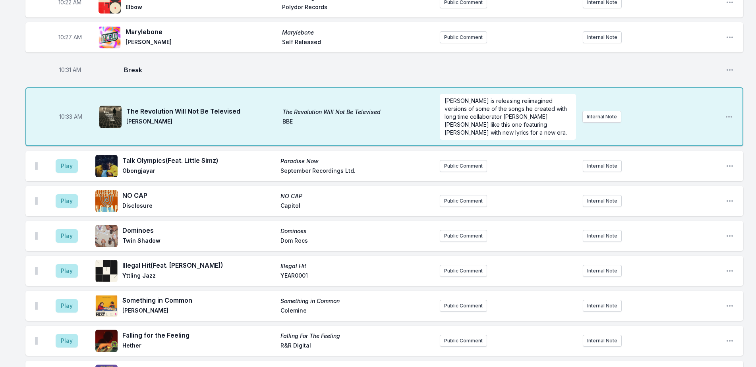
scroll to position [1290, 0]
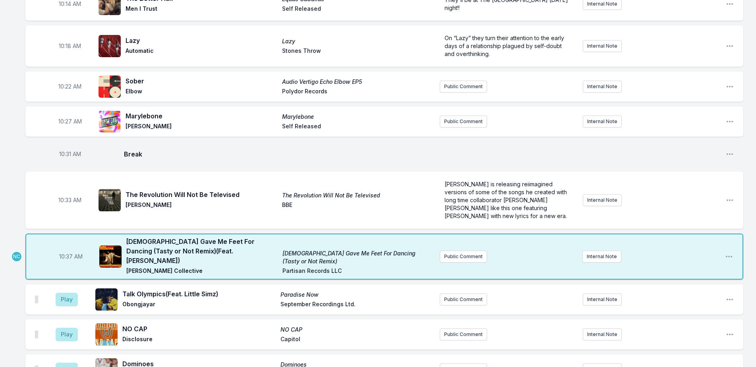
scroll to position [1090, 0]
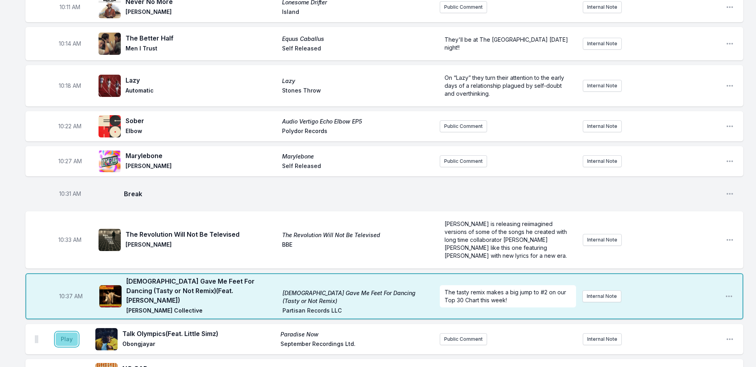
click at [66, 333] on button "Play" at bounding box center [67, 340] width 22 height 14
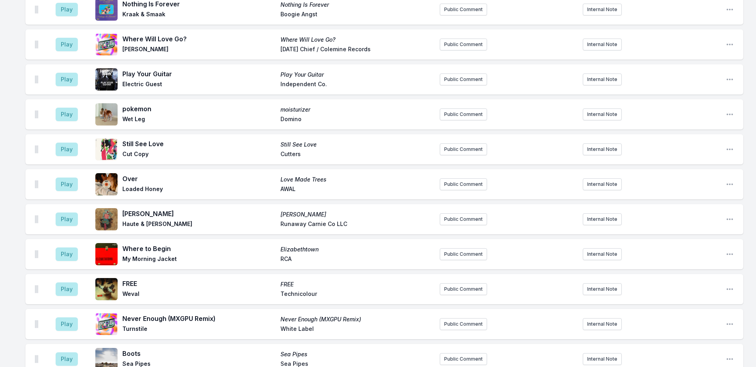
scroll to position [1726, 0]
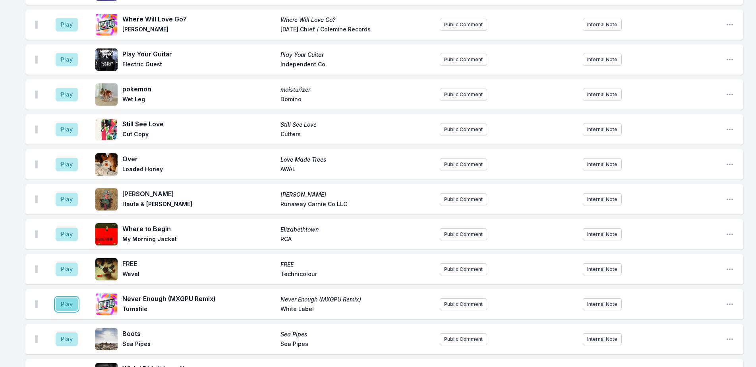
click at [60, 298] on button "Play" at bounding box center [67, 305] width 22 height 14
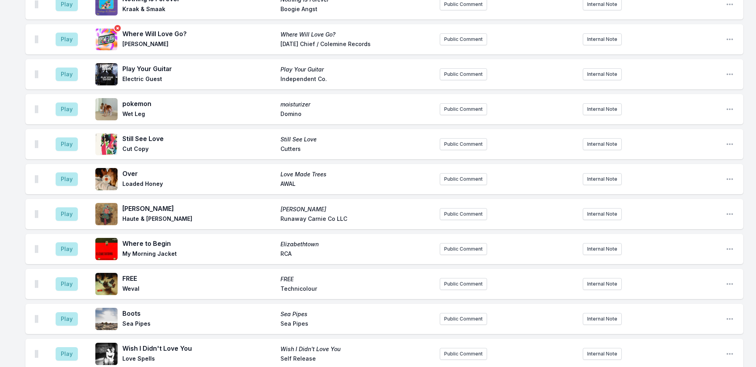
scroll to position [1766, 0]
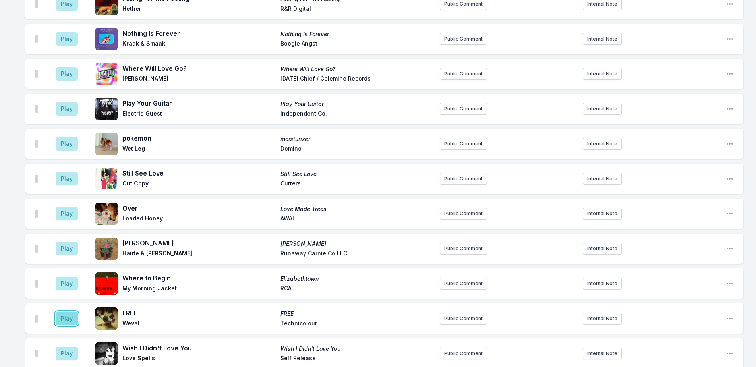
click at [72, 312] on button "Play" at bounding box center [67, 319] width 22 height 14
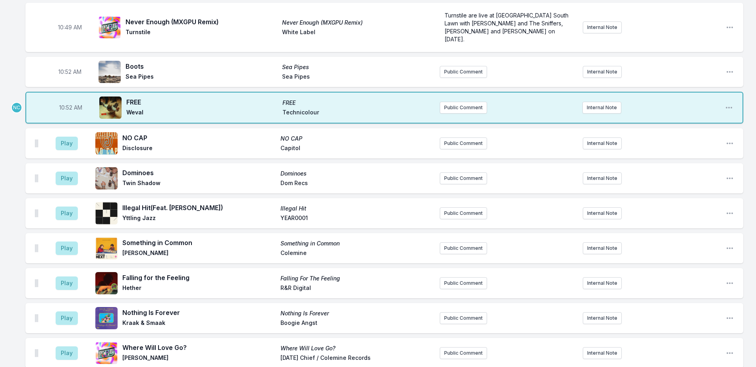
scroll to position [1448, 0]
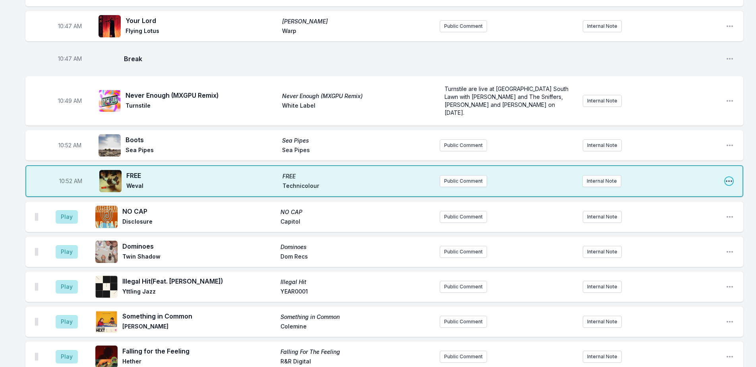
click at [730, 177] on icon "Open playlist item options" at bounding box center [729, 181] width 8 height 8
click at [705, 219] on button "Delete Entry" at bounding box center [688, 226] width 89 height 14
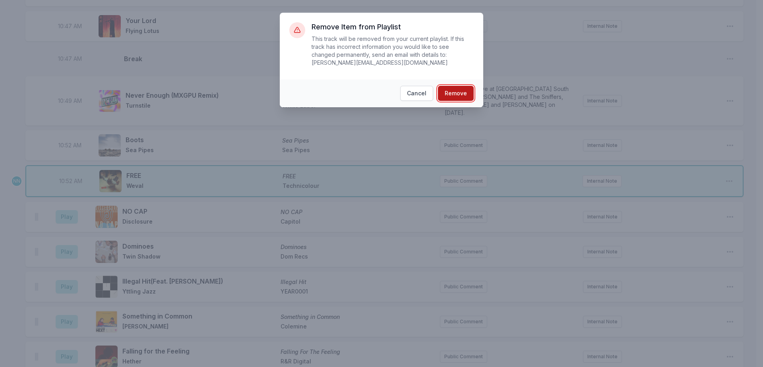
click at [468, 86] on button "Remove" at bounding box center [456, 93] width 36 height 15
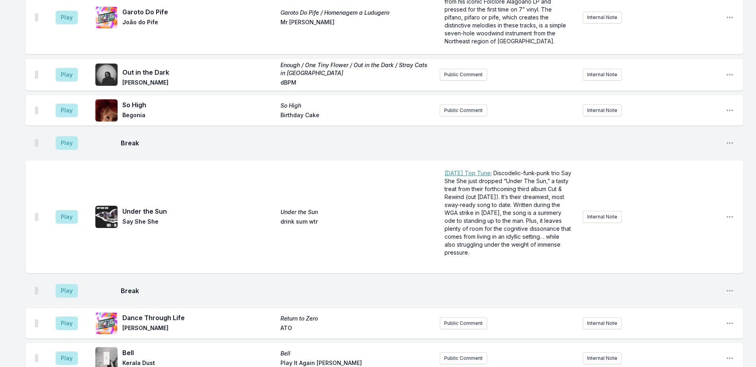
scroll to position [2336, 0]
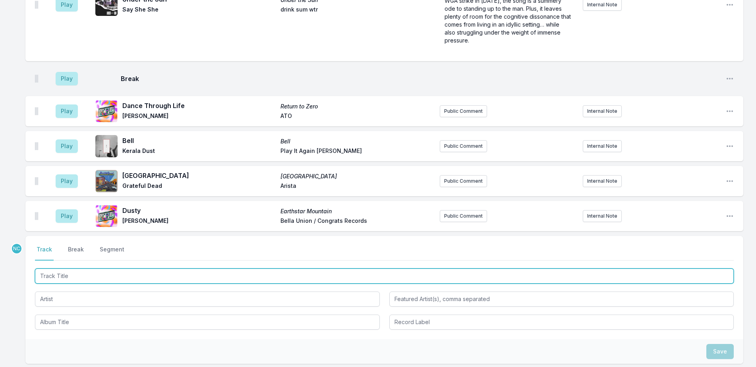
click at [303, 269] on input "Track Title" at bounding box center [384, 276] width 699 height 15
type input "f"
type input "FREE"
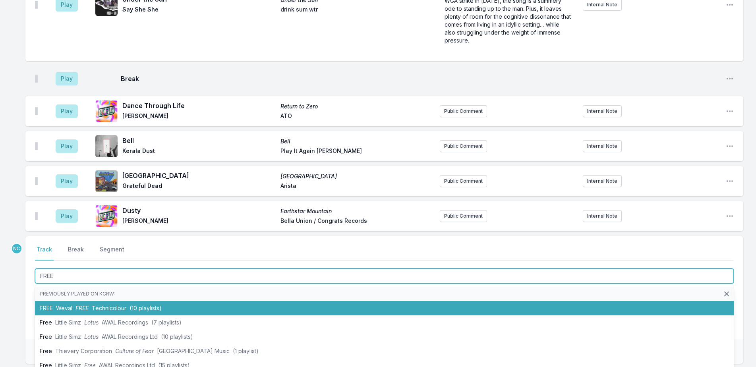
click at [263, 301] on li "FREE Weval FREE Technicolour (10 playlists)" at bounding box center [384, 308] width 699 height 14
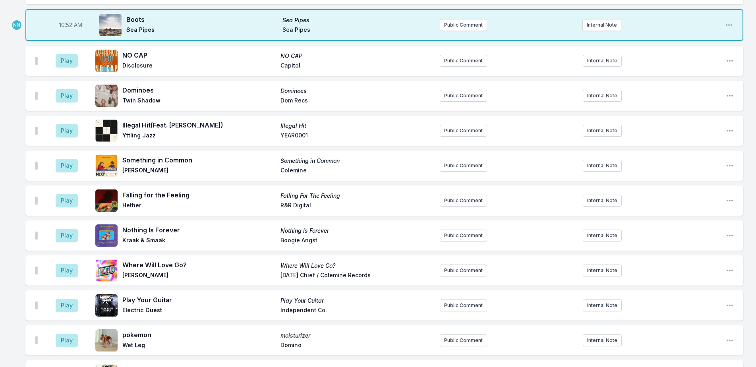
scroll to position [1497, 0]
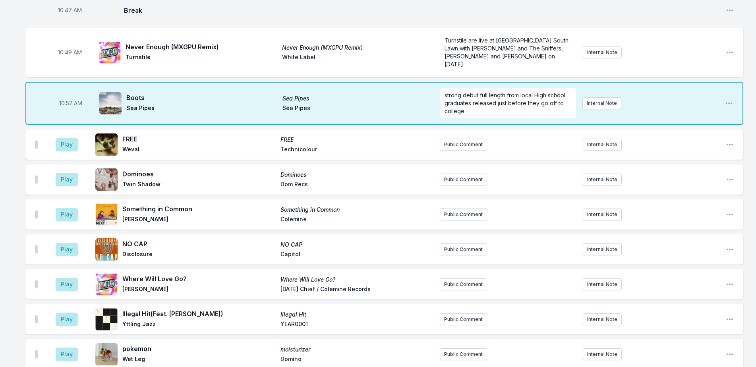
type input "j"
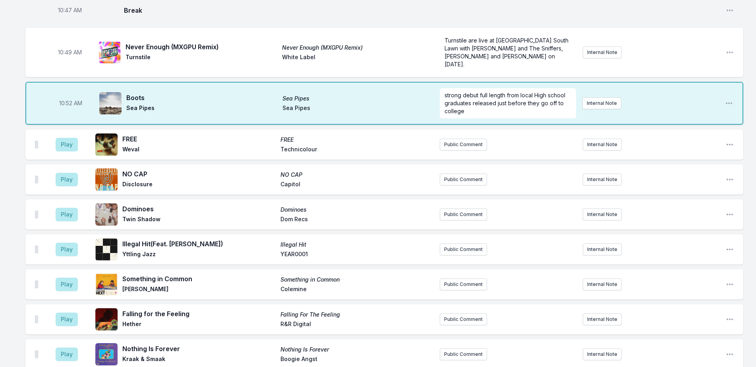
scroll to position [2382, 0]
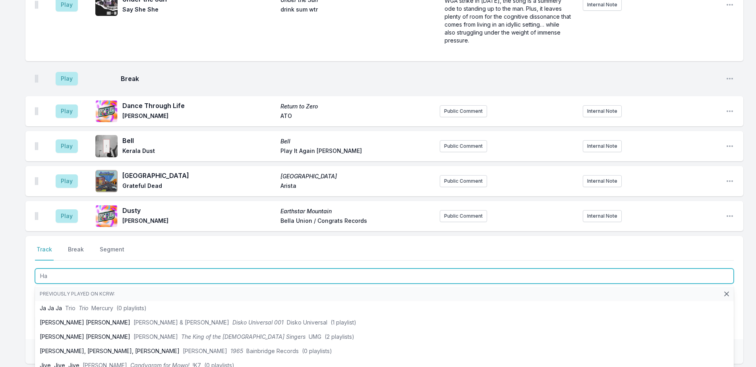
type input "H"
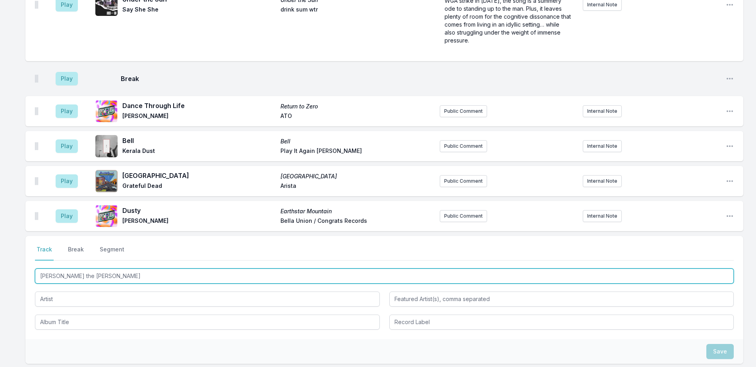
type input "[PERSON_NAME] Down the Line"
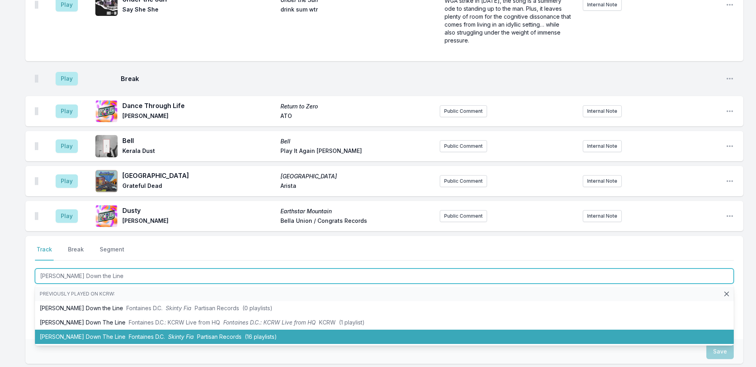
click at [189, 330] on li "[PERSON_NAME] Down The Line Fontaines D.C. Skinty Fia Partisan Records (16 play…" at bounding box center [384, 337] width 699 height 14
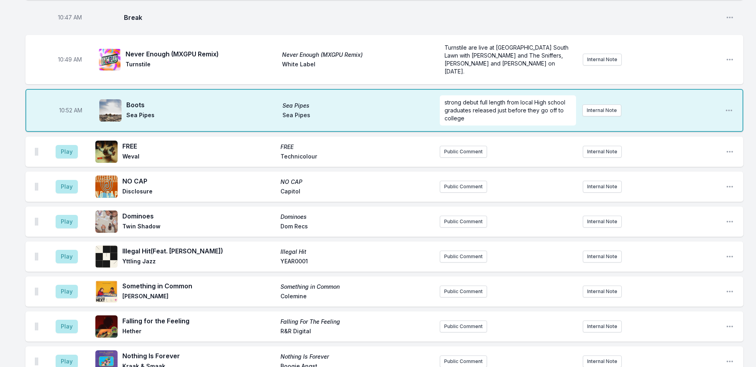
scroll to position [1503, 0]
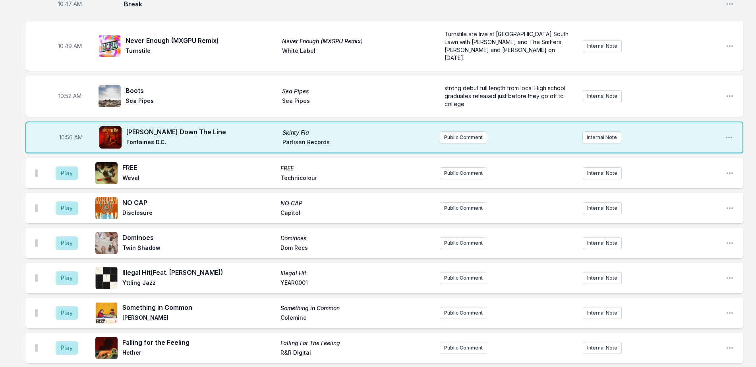
click at [478, 122] on div "10:56 AM [PERSON_NAME] Down The Line Skinty Fia Fontaines D.C. Partisan Records…" at bounding box center [384, 138] width 718 height 32
click at [473, 132] on button "Public Comment" at bounding box center [463, 138] width 47 height 12
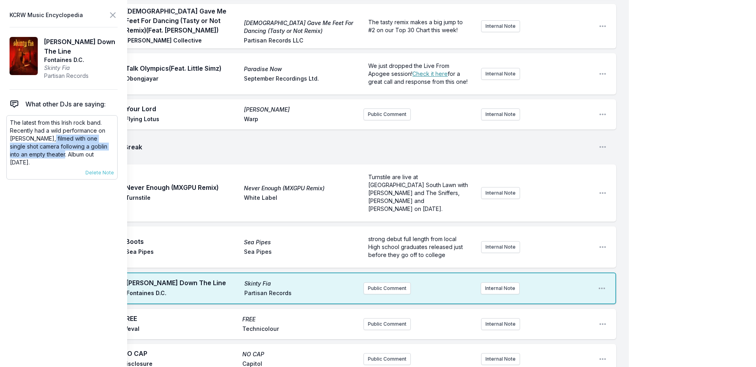
drag, startPoint x: 47, startPoint y: 136, endPoint x: 47, endPoint y: 156, distance: 20.3
click at [47, 156] on p "The latest from this Irish rock band. Recently had a wild performance on [PERSO…" at bounding box center [62, 143] width 104 height 48
copy p "filmed with one single shot camera following a goblin into an empty theater."
click at [388, 283] on button "Public Comment" at bounding box center [387, 289] width 47 height 12
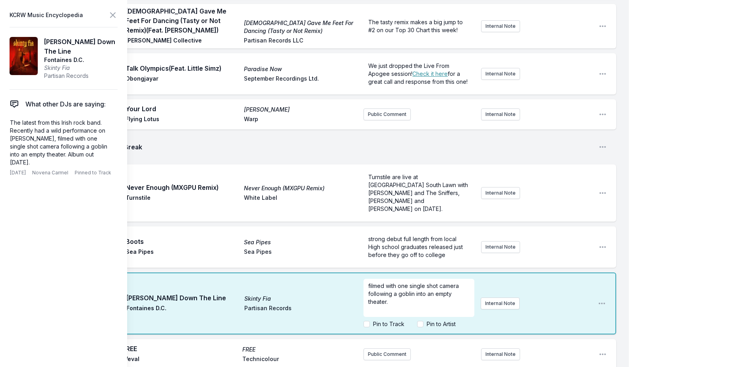
click at [648, 130] on div "My Playlist KCRW Playlist Directory Reports User Guide Report Bug Sign out Morn…" at bounding box center [378, 36] width 756 height 3078
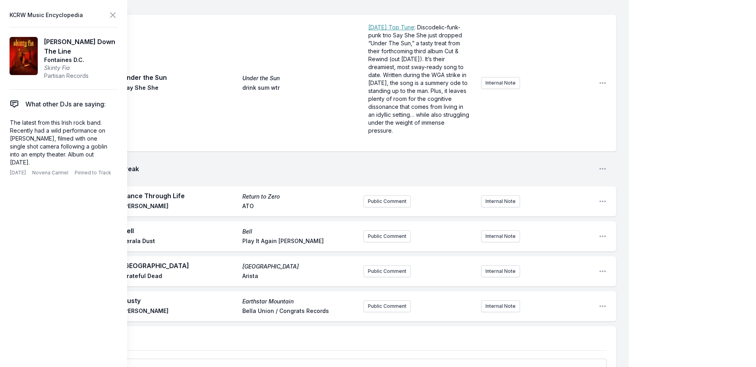
scroll to position [2616, 0]
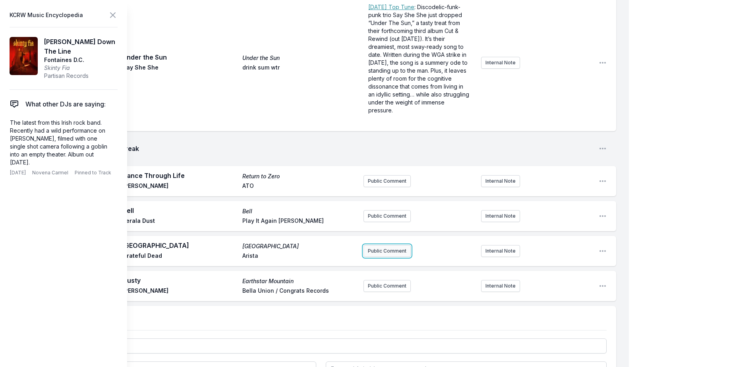
click at [370, 245] on button "Public Comment" at bounding box center [387, 251] width 47 height 12
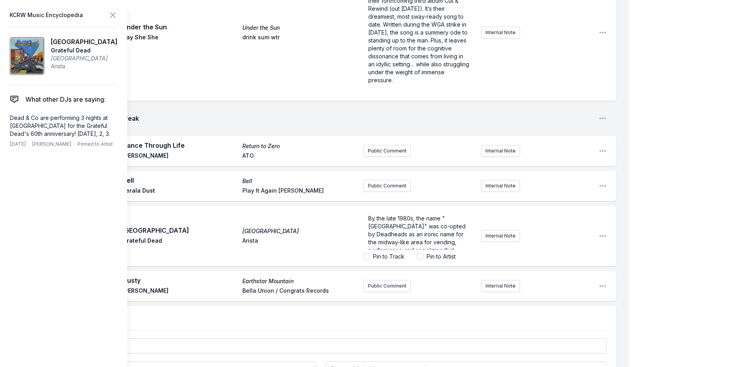
scroll to position [48, 0]
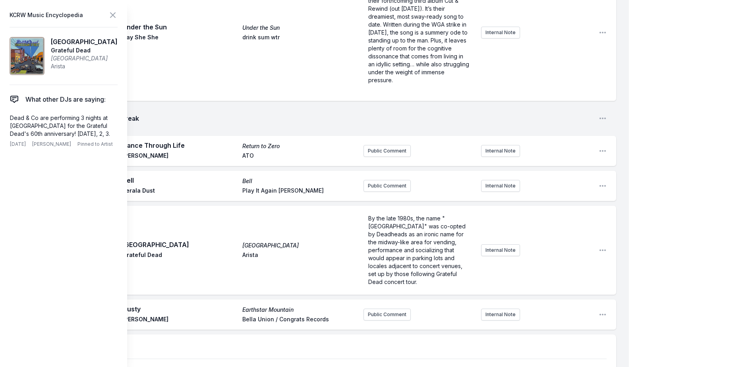
scroll to position [2674, 0]
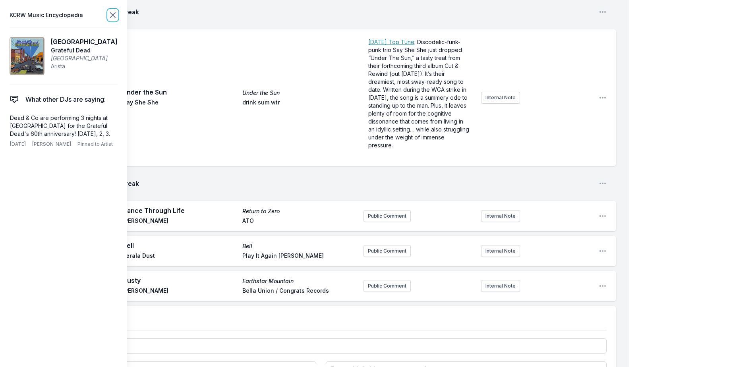
click at [111, 12] on icon at bounding box center [113, 15] width 10 height 10
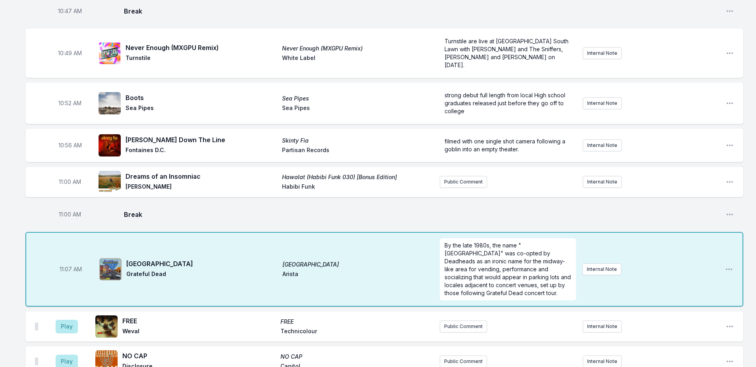
scroll to position [1495, 0]
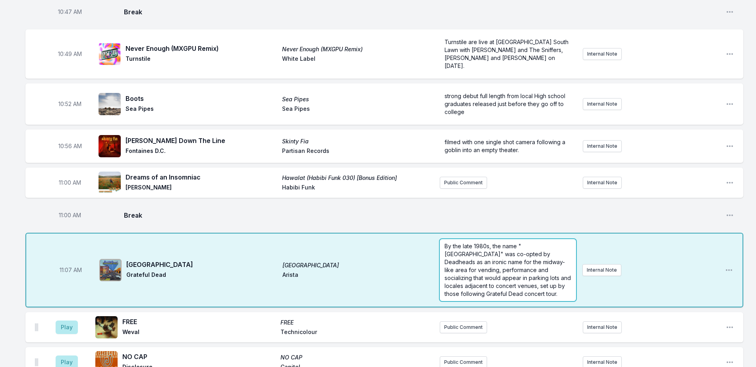
click at [558, 233] on div "11:07 AM [GEOGRAPHIC_DATA] Grateful Dead Arista By the late 1980s, the name "[G…" at bounding box center [384, 270] width 718 height 75
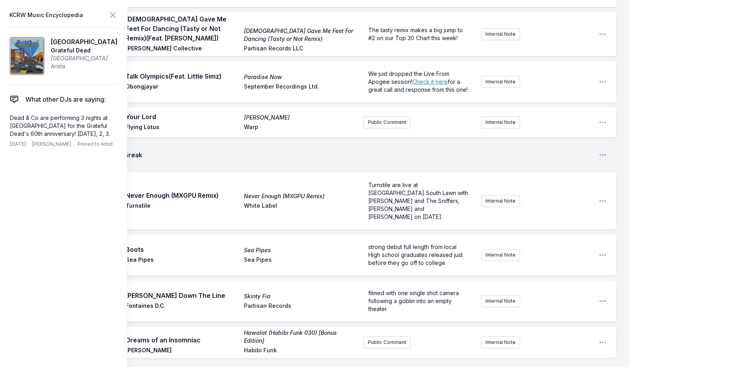
scroll to position [48, 0]
click at [666, 182] on div "My Playlist KCRW Playlist Directory Reports User Guide Report Bug Sign out Morn…" at bounding box center [378, 83] width 756 height 3156
click at [114, 16] on icon at bounding box center [112, 15] width 5 height 5
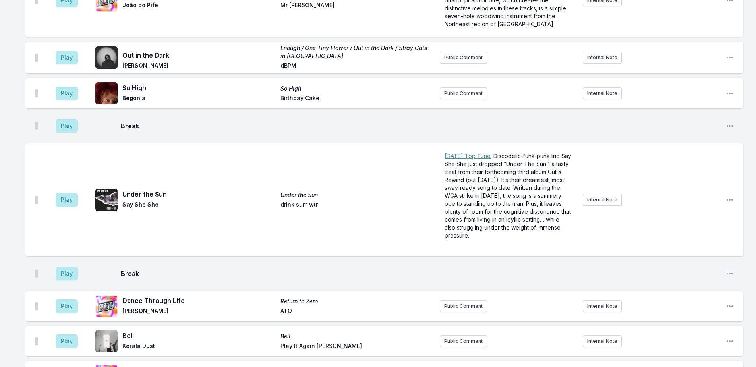
scroll to position [2536, 0]
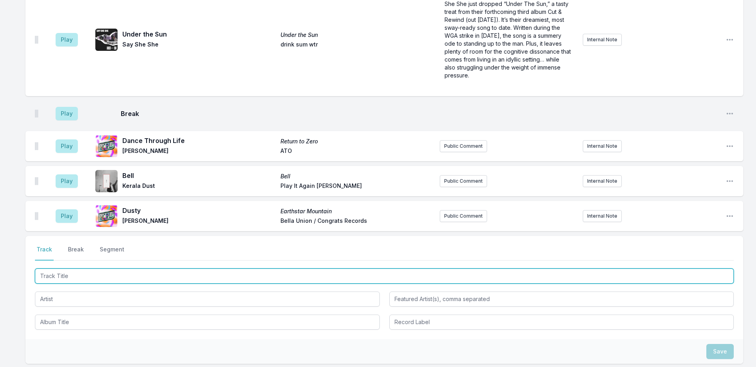
click at [87, 269] on input "Track Title" at bounding box center [384, 276] width 699 height 15
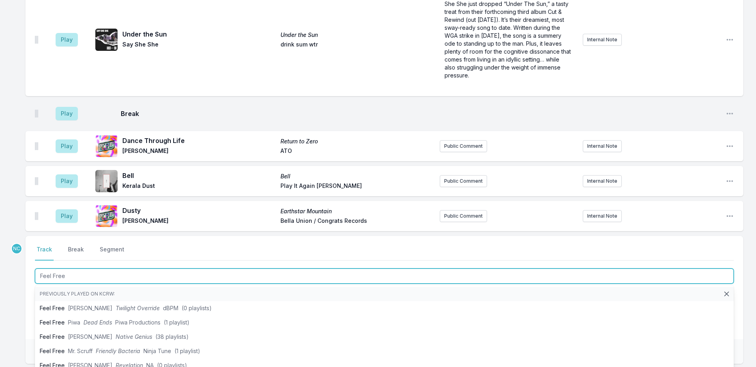
type input "Feel Free"
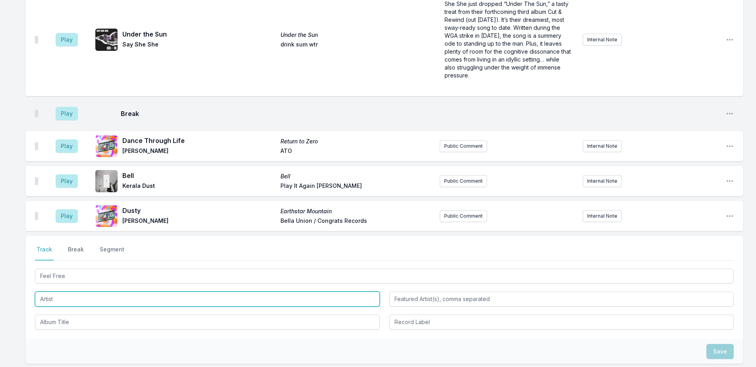
click at [102, 292] on input "Artist" at bounding box center [207, 299] width 345 height 15
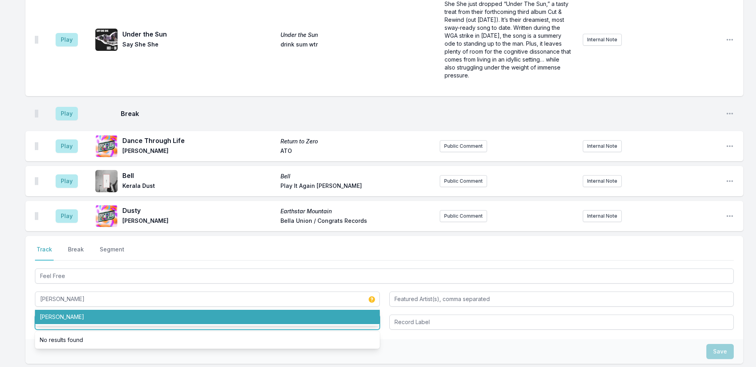
click at [62, 315] on input "Album Title" at bounding box center [207, 322] width 345 height 15
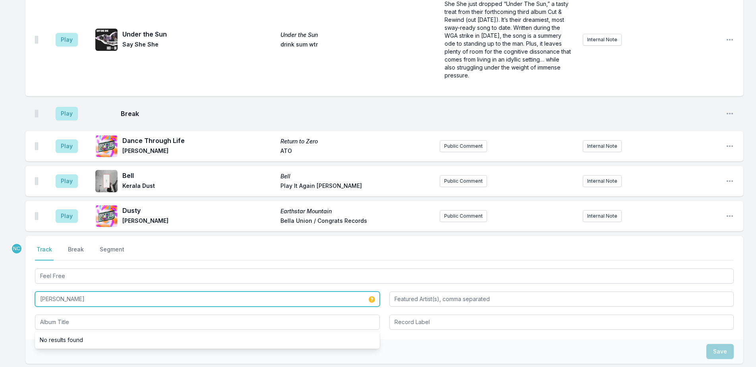
click at [68, 292] on input "[PERSON_NAME]" at bounding box center [207, 299] width 345 height 15
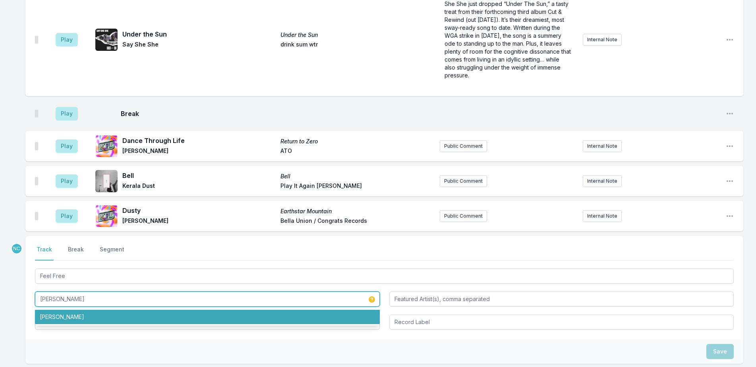
click at [68, 310] on li "[PERSON_NAME]" at bounding box center [207, 317] width 345 height 14
type input "[PERSON_NAME]"
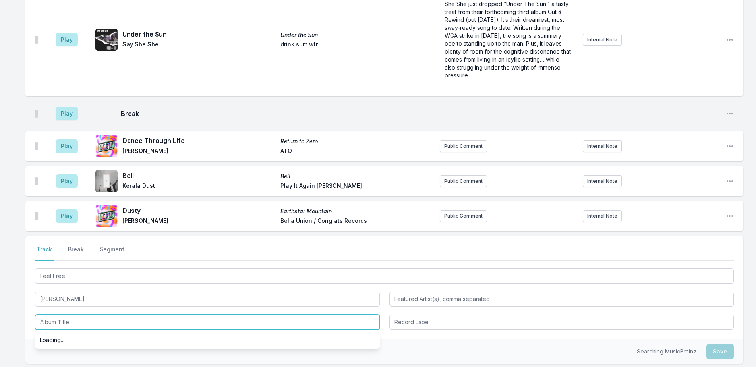
click at [67, 315] on input "Album Title" at bounding box center [207, 322] width 345 height 15
type input "Feel Free"
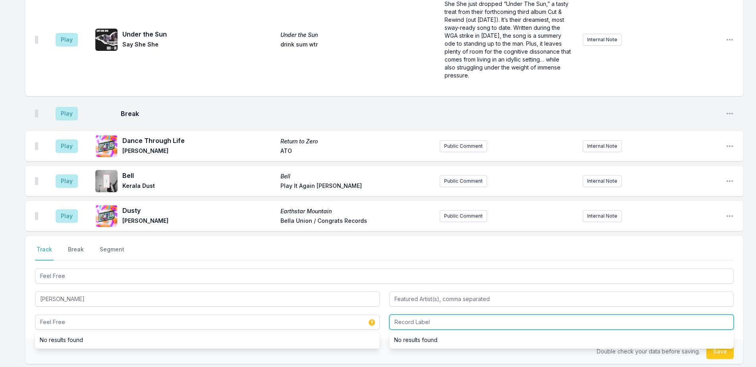
click at [447, 315] on input "Record Label" at bounding box center [561, 322] width 345 height 15
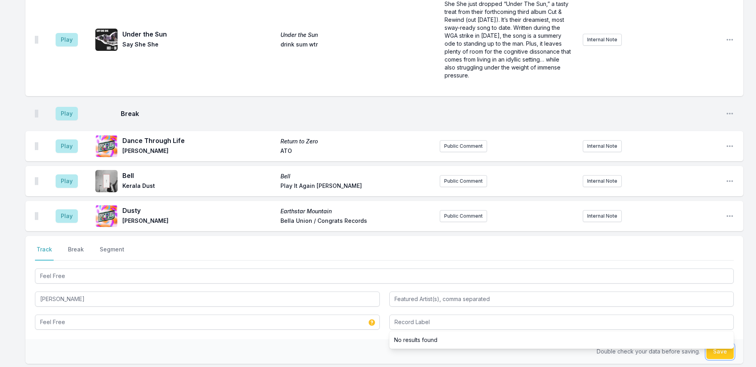
click at [726, 344] on button "Save" at bounding box center [720, 351] width 27 height 15
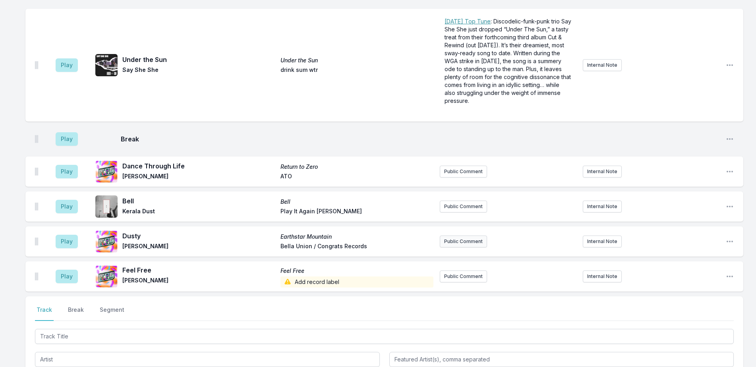
scroll to position [2597, 0]
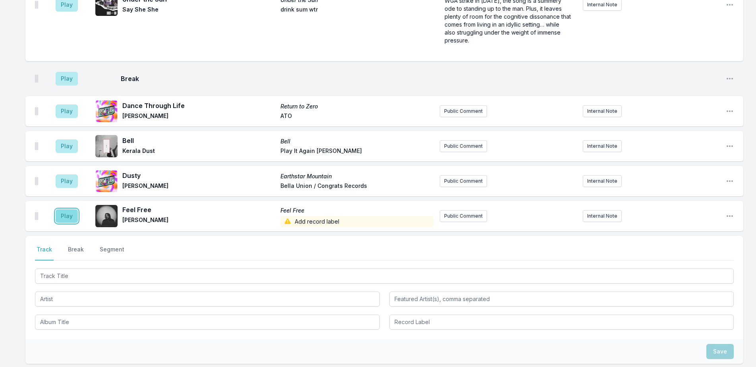
click at [64, 209] on button "Play" at bounding box center [67, 216] width 22 height 14
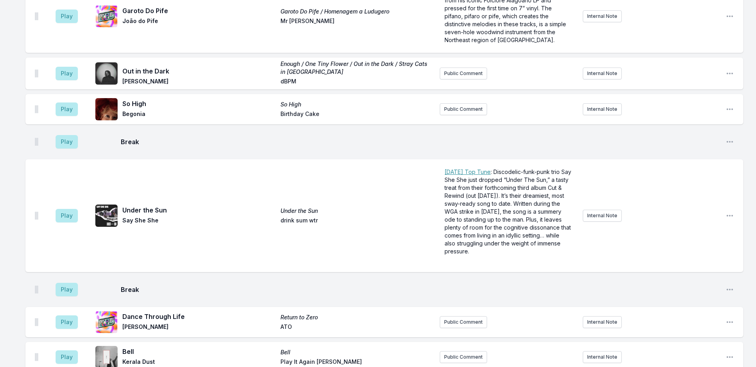
scroll to position [2557, 0]
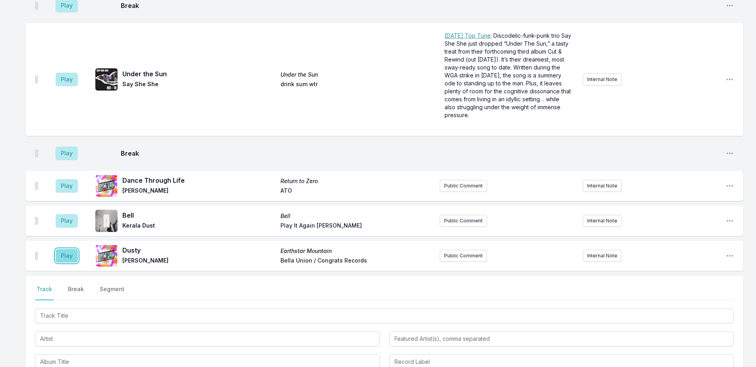
click at [61, 249] on button "Play" at bounding box center [67, 256] width 22 height 14
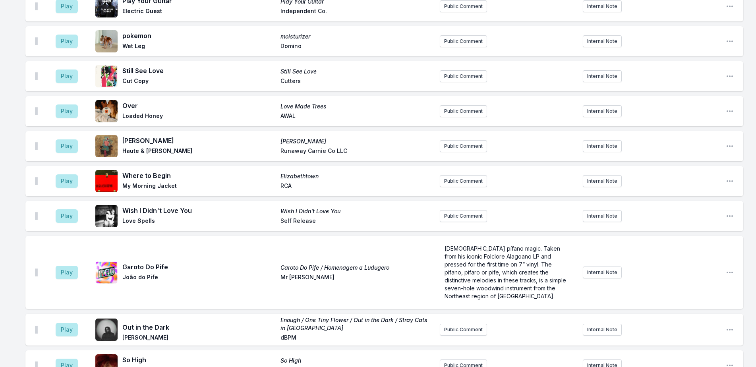
scroll to position [2517, 0]
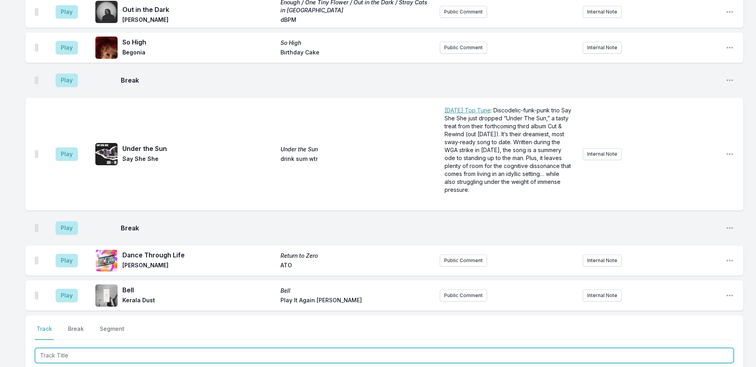
click at [98, 348] on input "Track Title" at bounding box center [384, 355] width 699 height 15
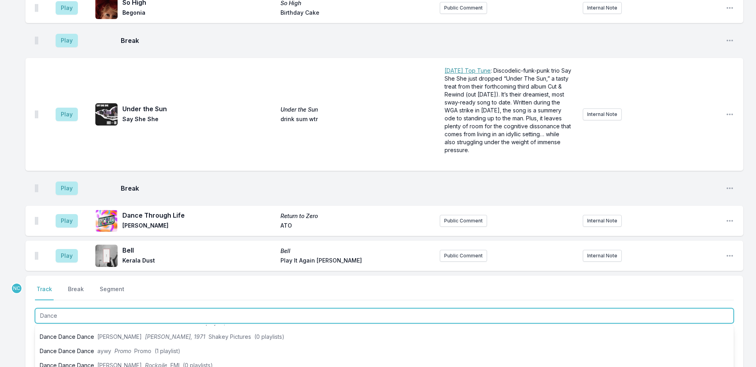
scroll to position [40, 0]
type input "Dance"
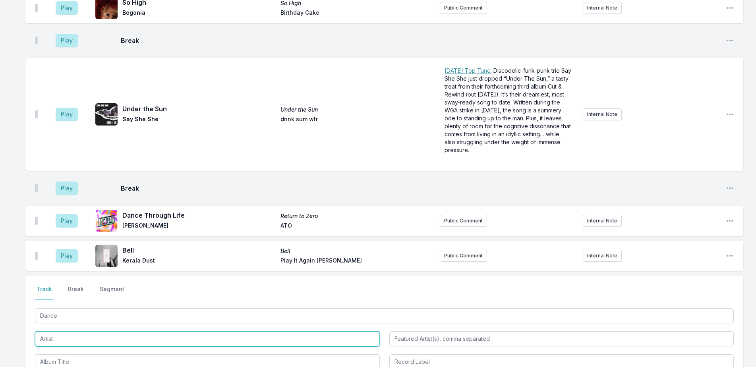
click at [62, 331] on input "Artist" at bounding box center [207, 338] width 345 height 15
type input "ESG"
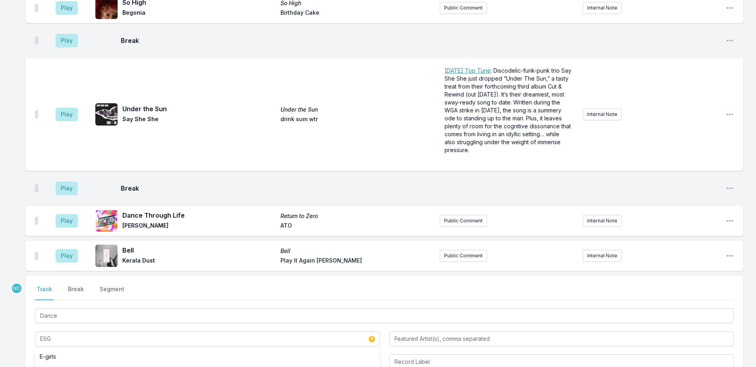
click at [69, 354] on input "Album Title" at bounding box center [207, 361] width 345 height 15
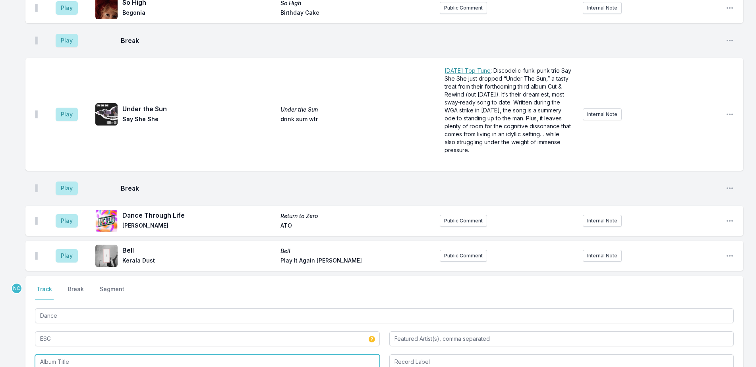
type input "c"
type input "Come Away with Esg"
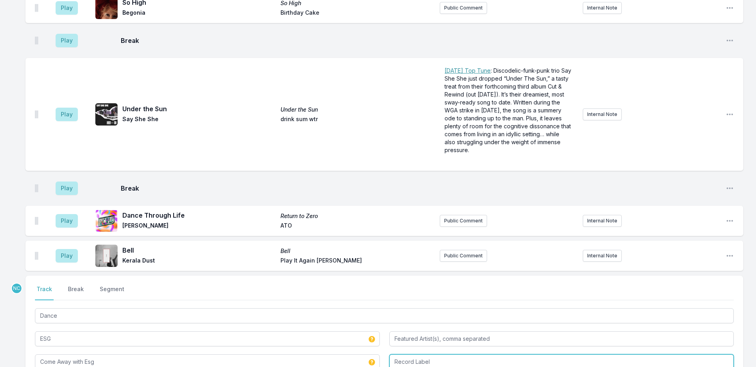
click at [403, 354] on input "Record Label" at bounding box center [561, 361] width 345 height 15
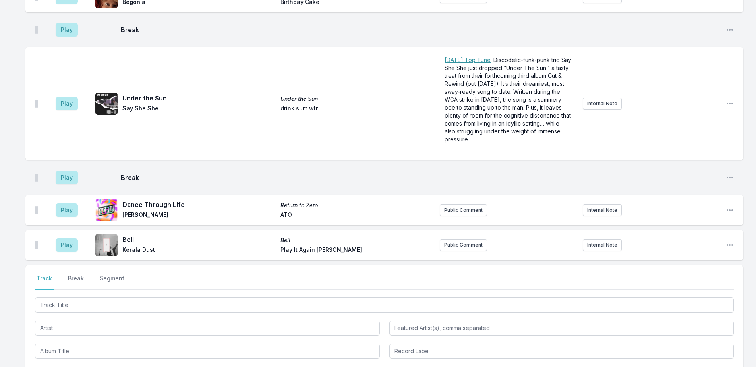
scroll to position [2646, 0]
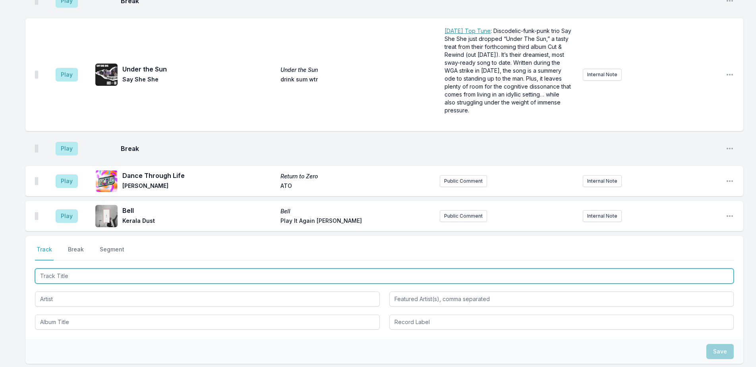
click at [161, 269] on input "Track Title" at bounding box center [384, 276] width 699 height 15
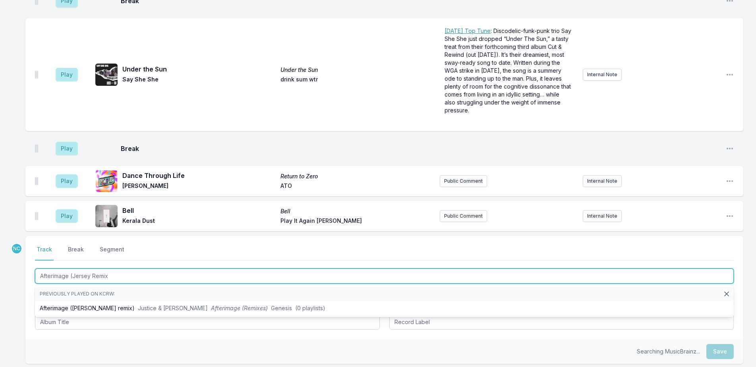
type input "Afterimage ([PERSON_NAME] Remix)"
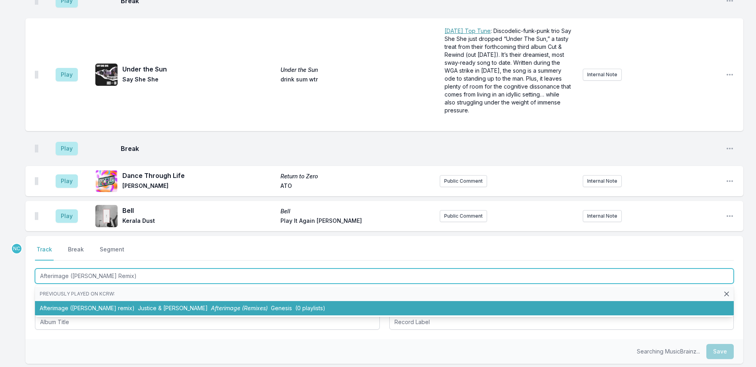
click at [211, 305] on span "Afterimage (Remixes)" at bounding box center [239, 308] width 57 height 7
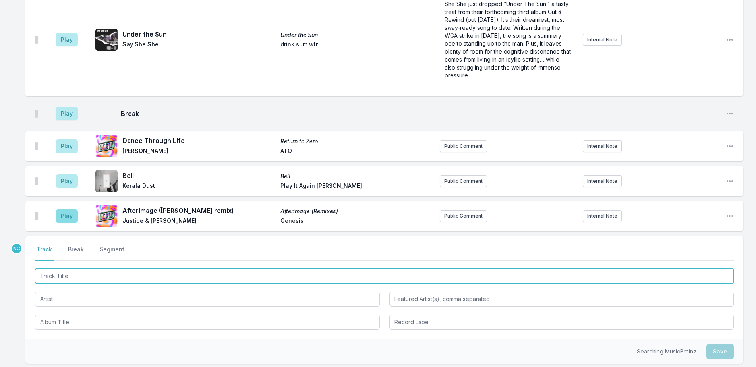
scroll to position [2655, 0]
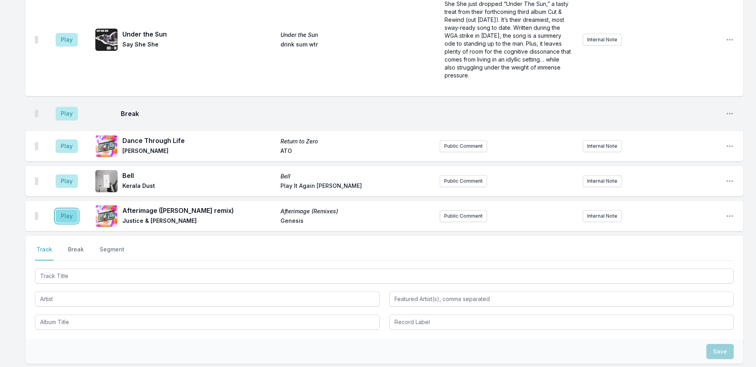
click at [60, 209] on button "Play" at bounding box center [67, 216] width 22 height 14
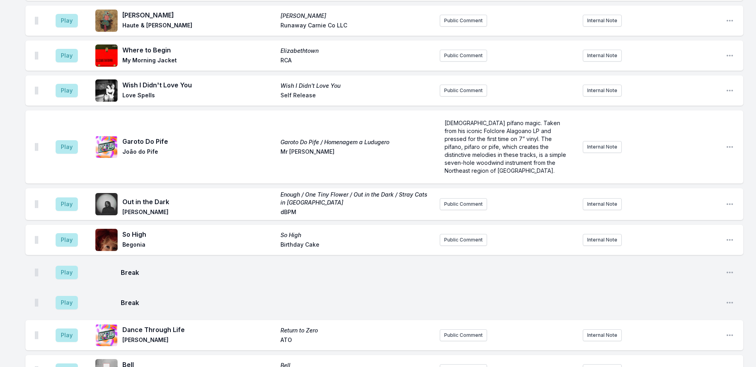
scroll to position [2686, 0]
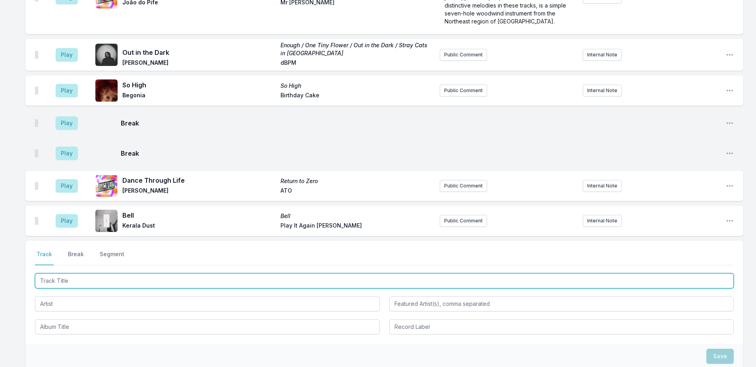
click at [105, 273] on input "Track Title" at bounding box center [384, 280] width 699 height 15
paste input "Embeces"
type input "Embeces"
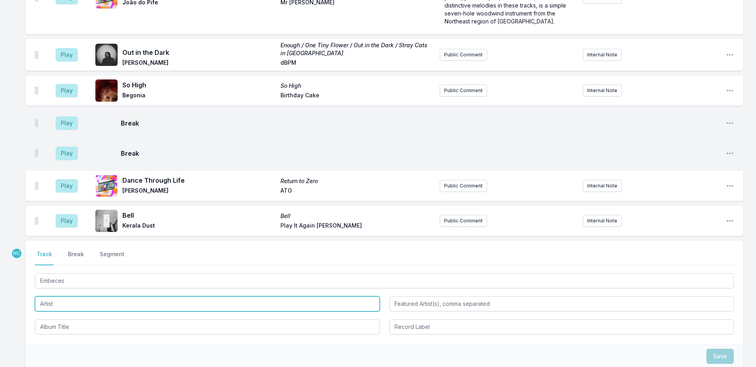
click at [149, 296] on input "Artist" at bounding box center [207, 303] width 345 height 15
paste input "Meme Del Real"
type input "Meme Del Real"
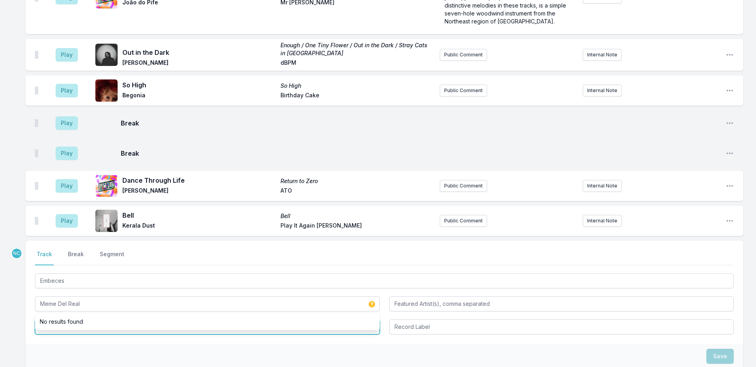
click at [174, 319] on input "Album Title" at bounding box center [207, 326] width 345 height 15
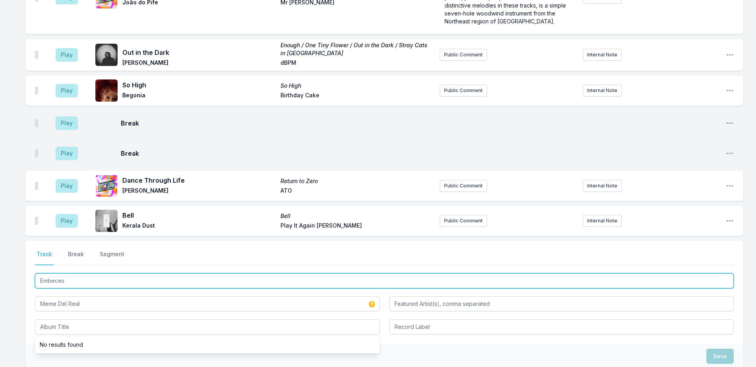
click at [174, 273] on input "Embeces" at bounding box center [384, 280] width 699 height 15
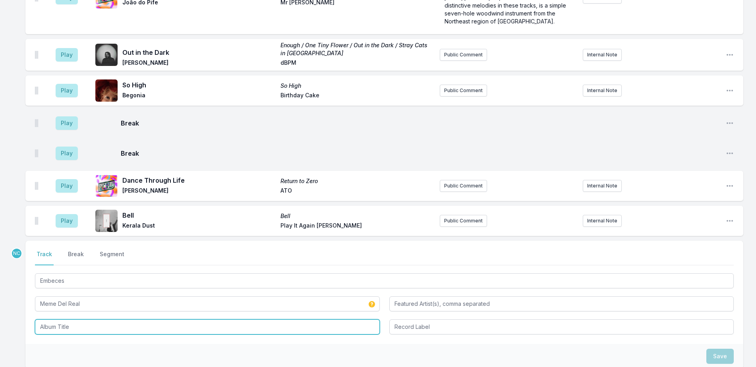
click at [167, 319] on input "Album Title" at bounding box center [207, 326] width 345 height 15
paste input "Embeces"
type input "Embeces"
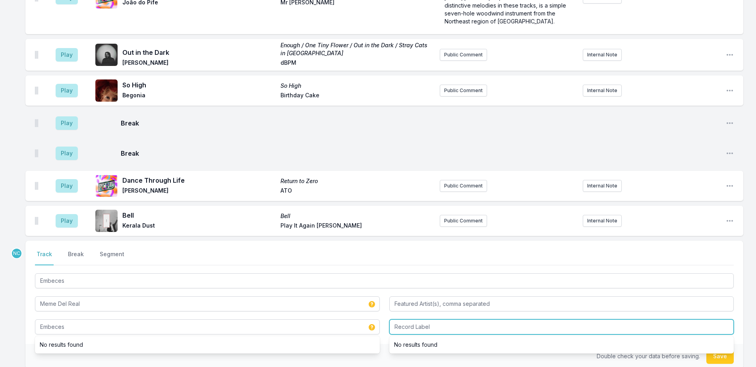
click at [474, 319] on input "Record Label" at bounding box center [561, 326] width 345 height 15
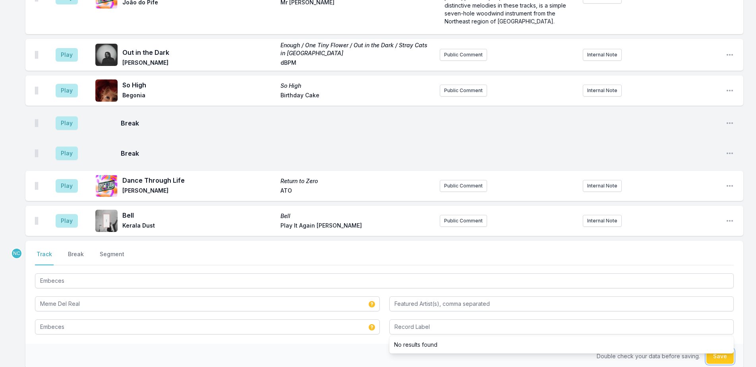
click at [711, 349] on button "Save" at bounding box center [720, 356] width 27 height 15
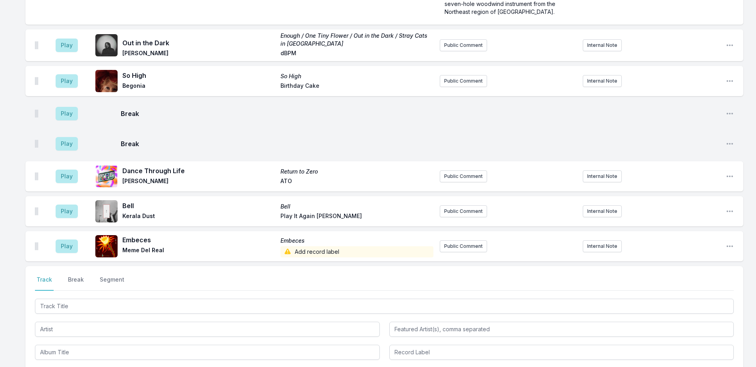
scroll to position [2746, 0]
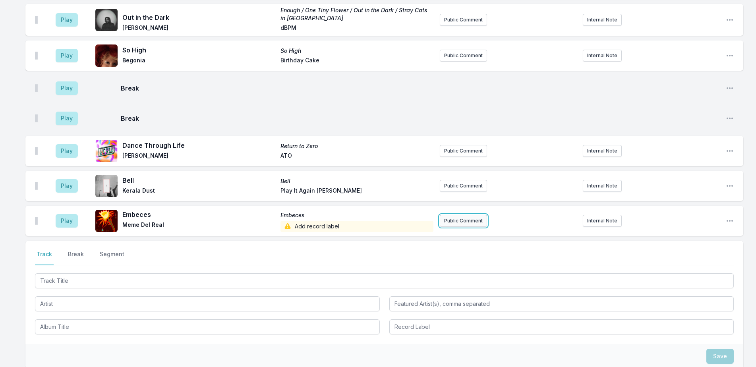
click at [461, 215] on button "Public Comment" at bounding box center [463, 221] width 47 height 12
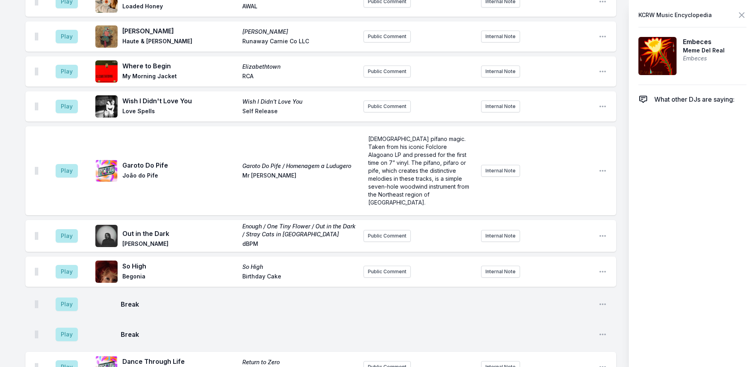
scroll to position [2776, 0]
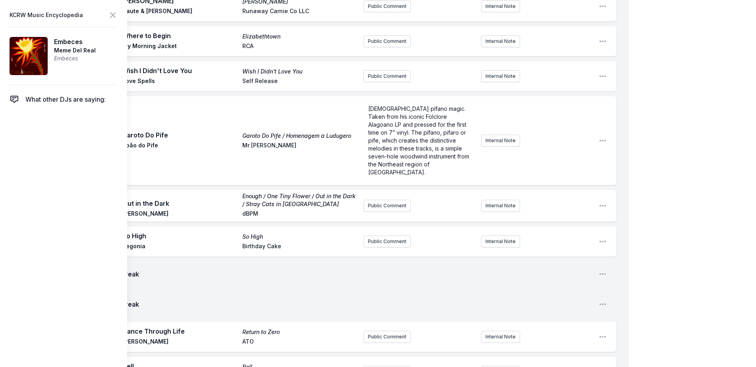
drag, startPoint x: 370, startPoint y: 334, endPoint x: 635, endPoint y: 226, distance: 286.4
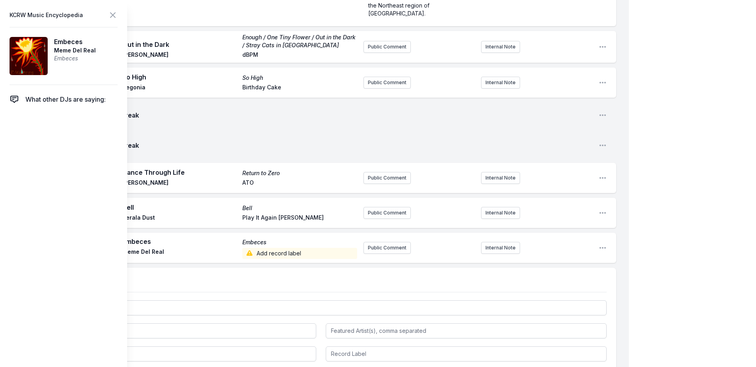
click at [395, 233] on div "Play Embeces Embeces Meme Del Real Add record label Public Comment Internal Not…" at bounding box center [320, 248] width 591 height 30
click at [395, 242] on button "Public Comment" at bounding box center [387, 248] width 47 height 12
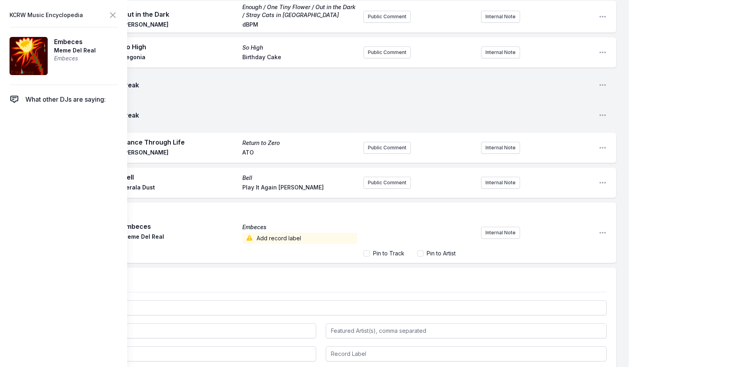
scroll to position [8, 0]
click at [391, 250] on label "Pin to Track" at bounding box center [388, 254] width 31 height 8
click at [370, 250] on input "Pin to Track" at bounding box center [367, 253] width 6 height 6
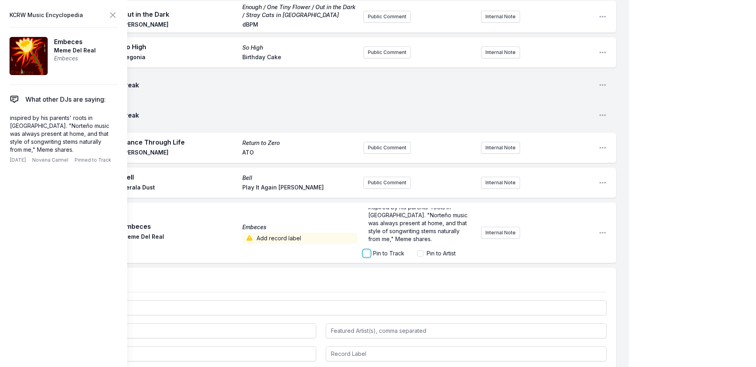
checkbox input "true"
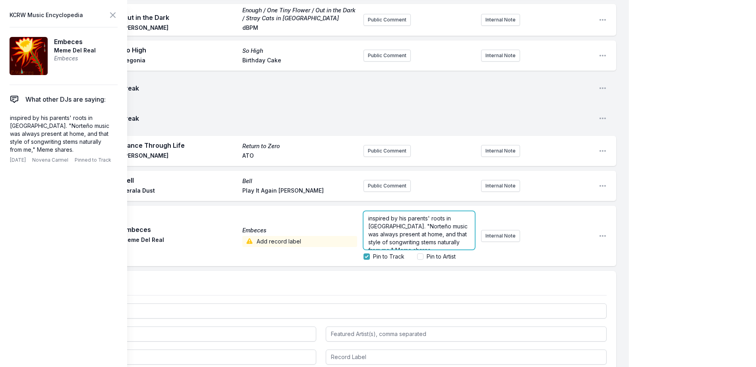
click at [426, 215] on span "inspired by his parents' roots in [GEOGRAPHIC_DATA]. "Norteño music was always …" at bounding box center [418, 234] width 101 height 39
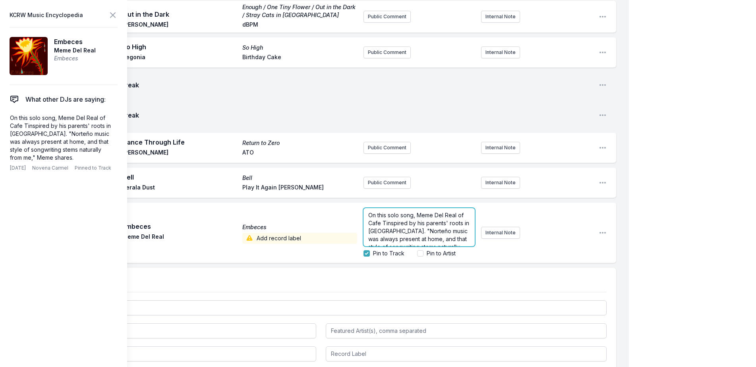
click at [384, 212] on span "On this solo song, Meme Del Real of Cafe Tinspired by his parents' roots in [GE…" at bounding box center [419, 235] width 103 height 46
click at [414, 212] on span "On this solo song, Meme Del Real of [PERSON_NAME] Tinspired by his parents' roo…" at bounding box center [418, 239] width 101 height 54
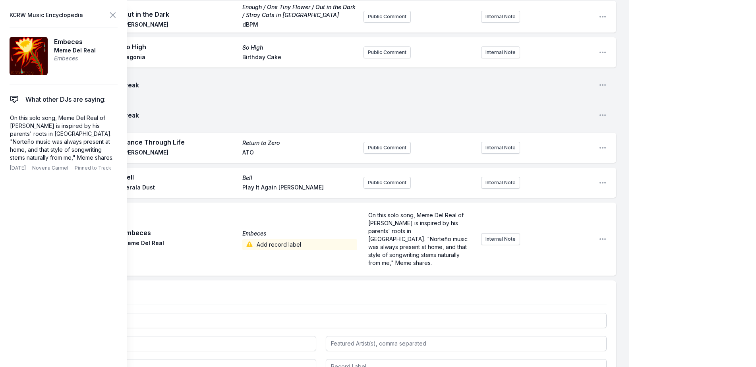
scroll to position [2970, 0]
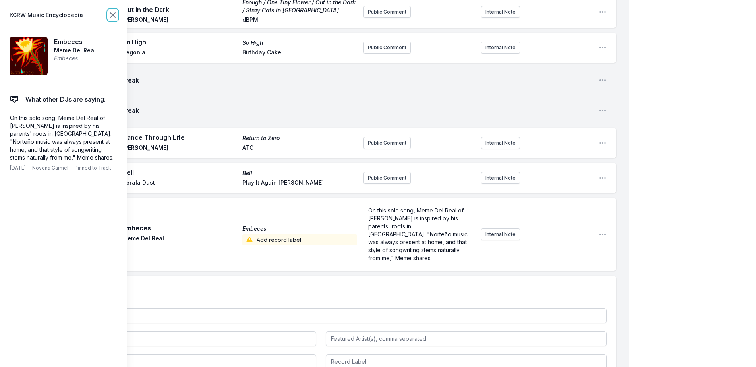
click at [113, 15] on icon at bounding box center [112, 15] width 5 height 5
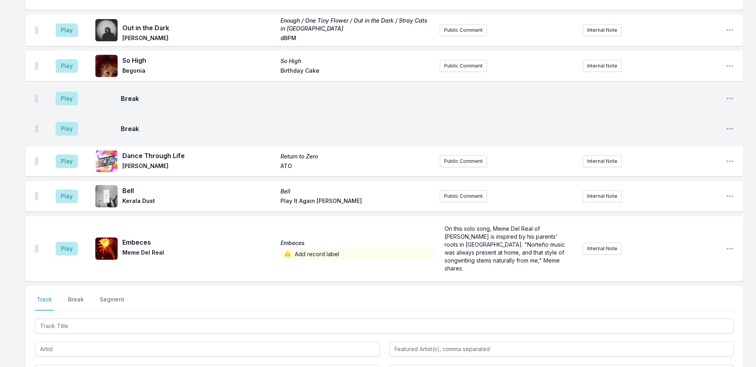
scroll to position [2776, 0]
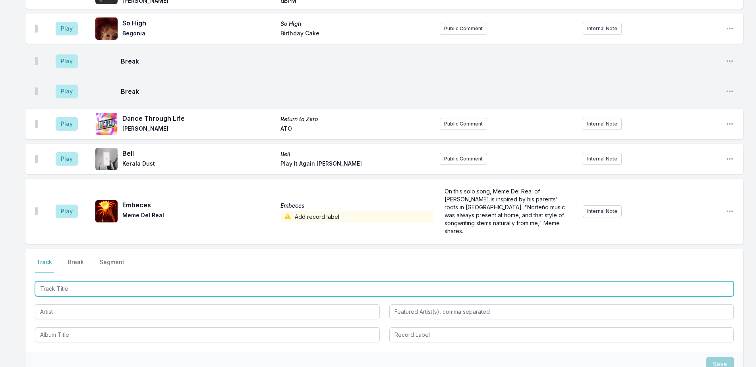
click at [137, 281] on input "Track Title" at bounding box center [384, 288] width 699 height 15
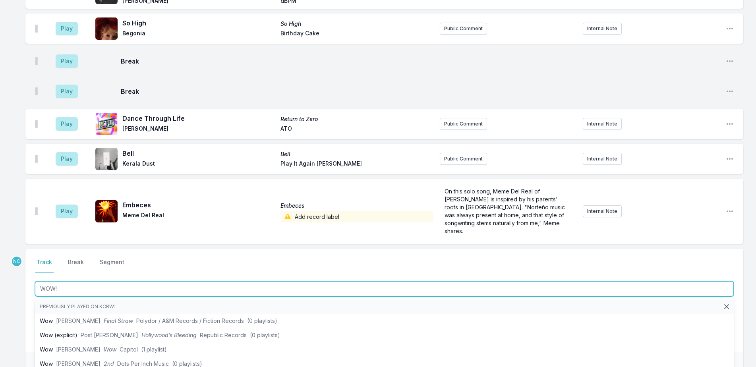
type input "WOW!"
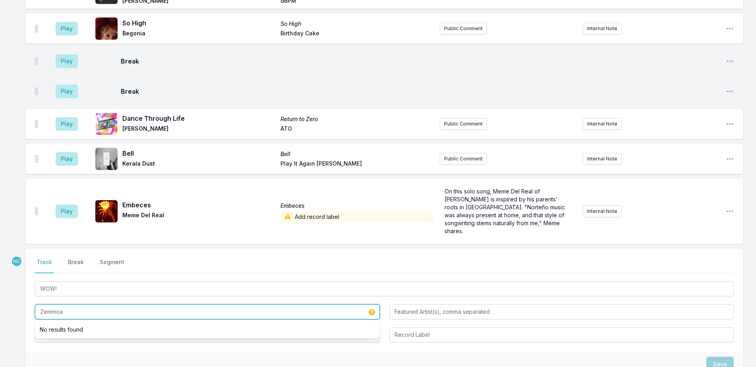
type input "Zemmoa"
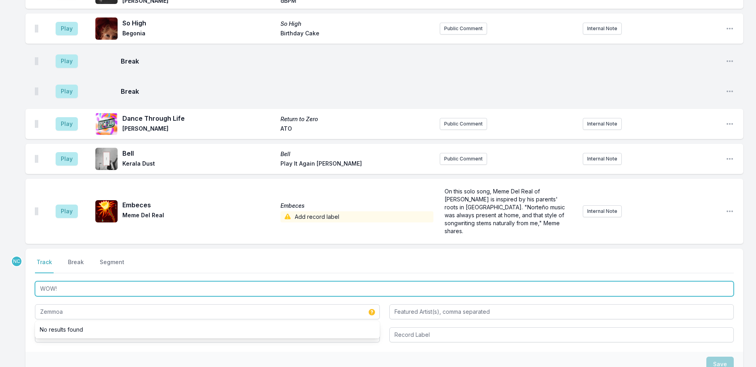
click at [118, 281] on input "WOW!" at bounding box center [384, 288] width 699 height 15
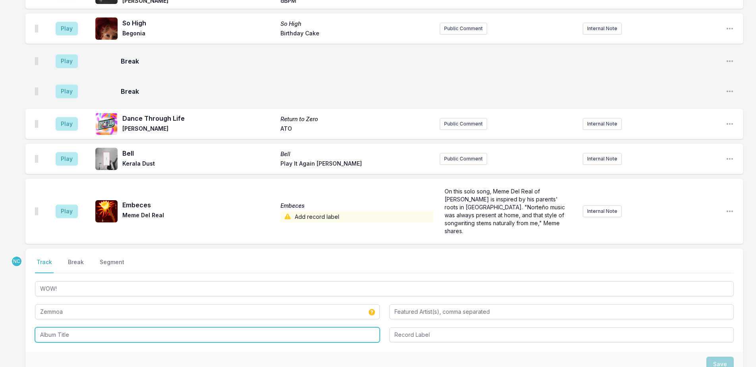
click at [116, 327] on input "Album Title" at bounding box center [207, 334] width 345 height 15
paste input "WOW!"
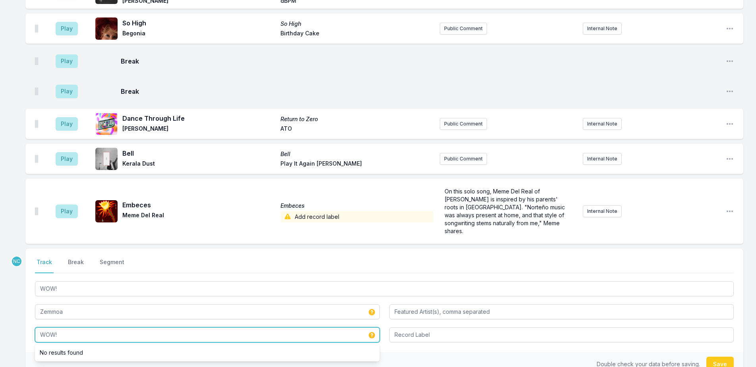
type input "WOW!"
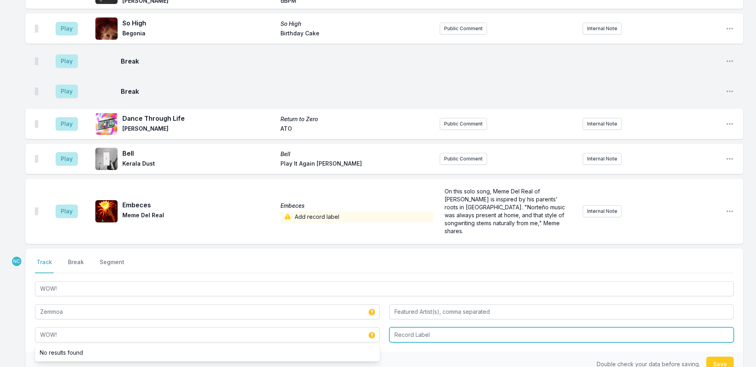
click at [421, 327] on input "Record Label" at bounding box center [561, 334] width 345 height 15
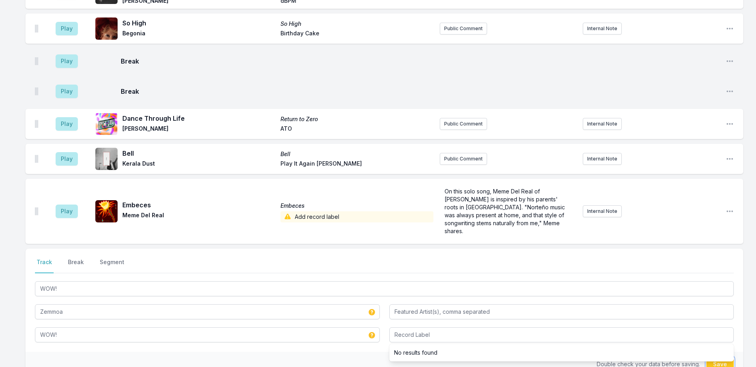
click at [710, 357] on button "Save" at bounding box center [720, 364] width 27 height 15
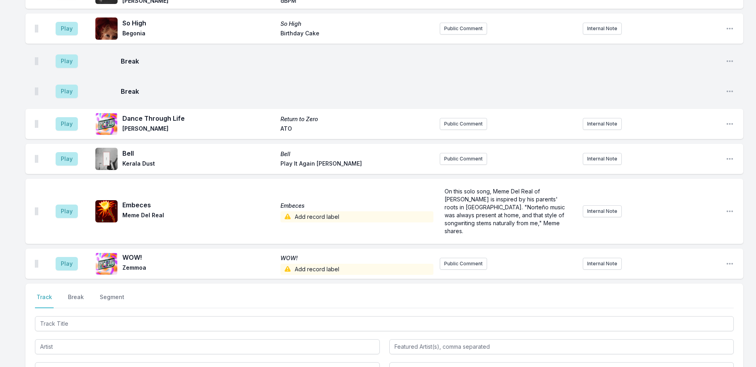
scroll to position [2811, 0]
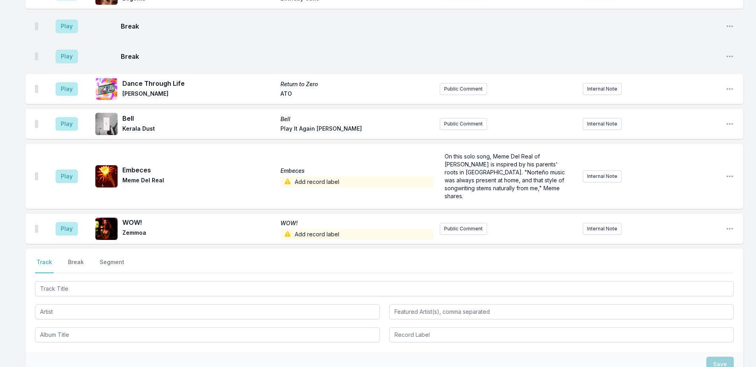
click at [132, 229] on span "Zemmoa" at bounding box center [198, 234] width 153 height 11
copy span "Zemmoa"
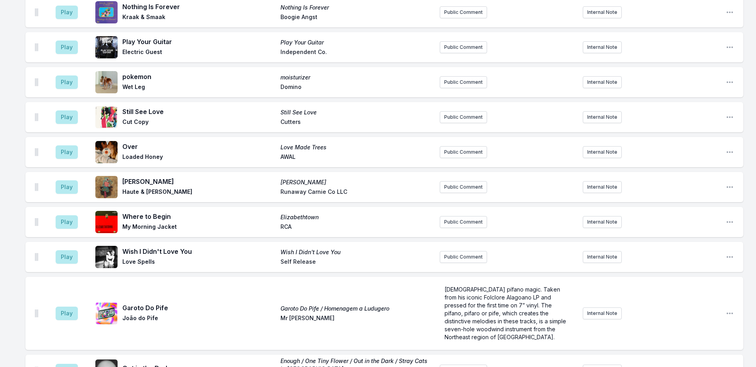
scroll to position [2374, 0]
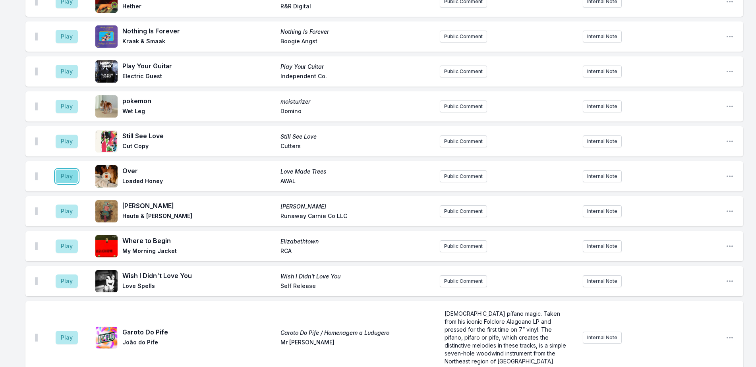
click at [74, 170] on button "Play" at bounding box center [67, 177] width 22 height 14
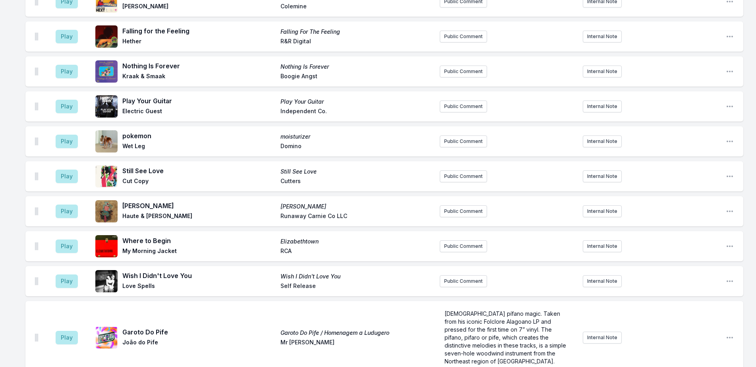
scroll to position [2652, 0]
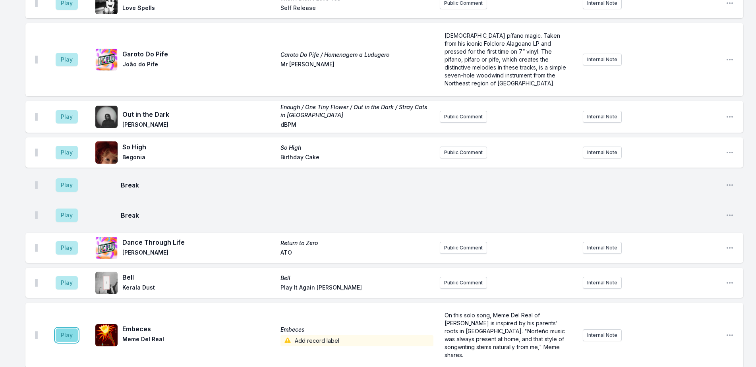
click at [73, 329] on button "Play" at bounding box center [67, 336] width 22 height 14
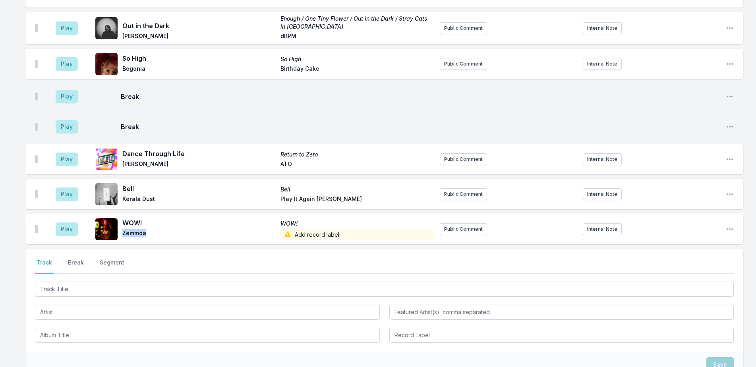
scroll to position [2811, 0]
click at [732, 122] on icon "Open playlist item options" at bounding box center [730, 126] width 8 height 8
click at [714, 135] on button "Edit Timestamp" at bounding box center [689, 142] width 89 height 14
type input "11:45"
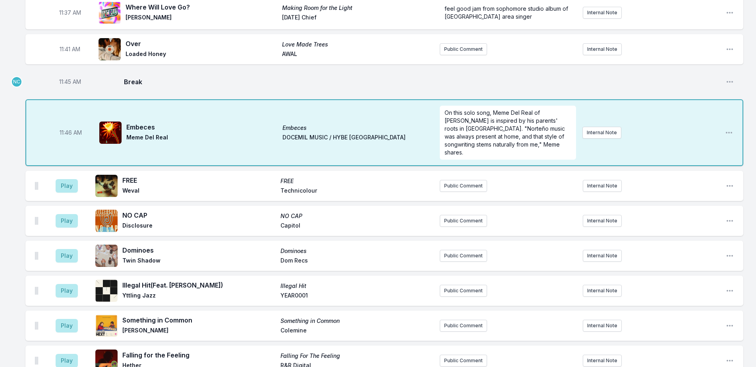
scroll to position [2136, 0]
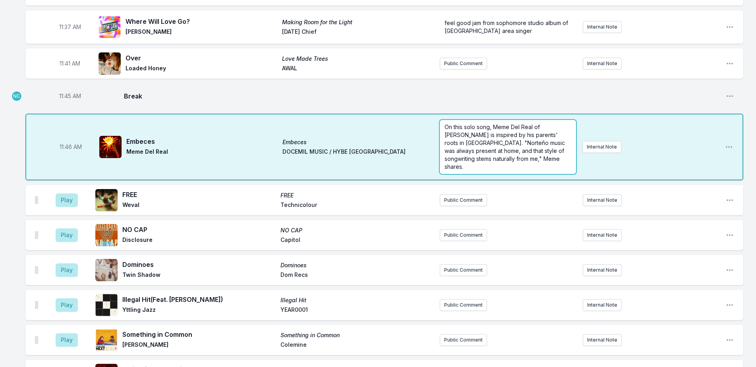
click at [563, 120] on form "On this solo song, Meme Del Real of [PERSON_NAME] is inspired by his parents' r…" at bounding box center [508, 147] width 136 height 54
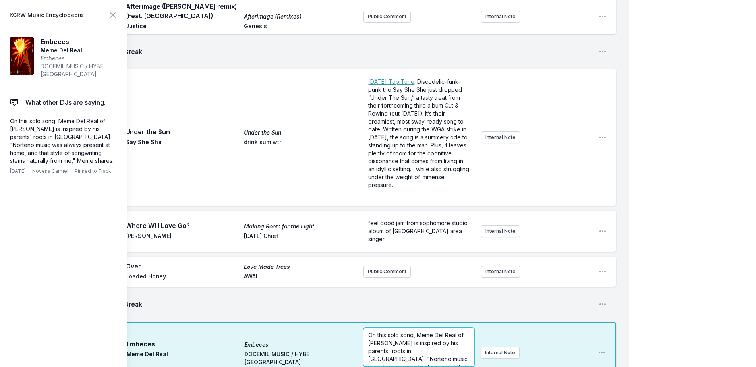
scroll to position [24, 0]
click at [445, 308] on p "On this solo song, Meme Del Real of [PERSON_NAME] is inspired by his parents' r…" at bounding box center [418, 336] width 101 height 56
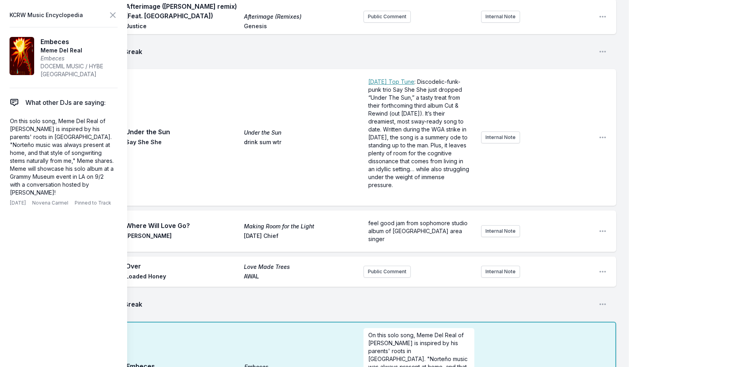
scroll to position [0, 0]
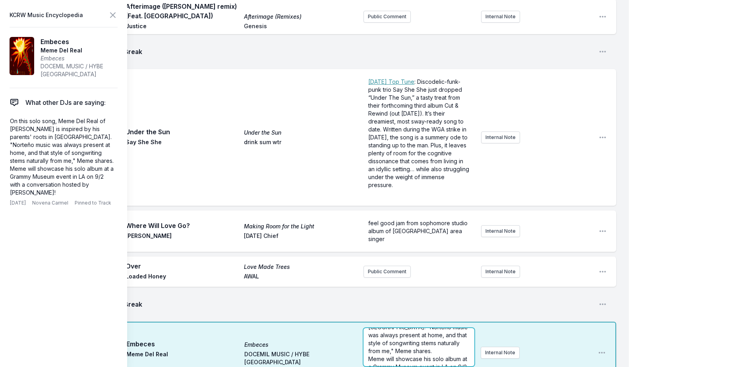
scroll to position [48, 0]
drag, startPoint x: 381, startPoint y: 271, endPoint x: 440, endPoint y: 271, distance: 59.2
click at [440, 340] on span "Meme will showcase his solo album at a Grammy Museum event in LA on 9/2 with a …" at bounding box center [418, 355] width 101 height 31
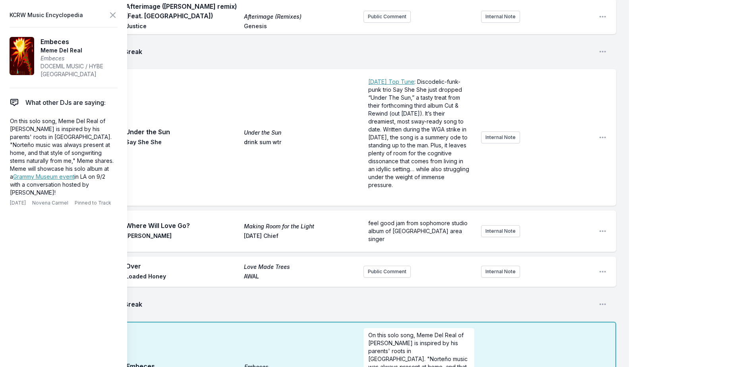
scroll to position [0, 0]
click at [112, 13] on icon at bounding box center [113, 15] width 10 height 10
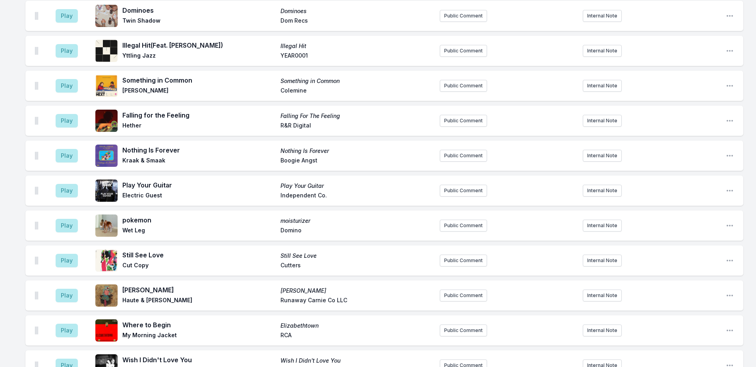
scroll to position [2835, 0]
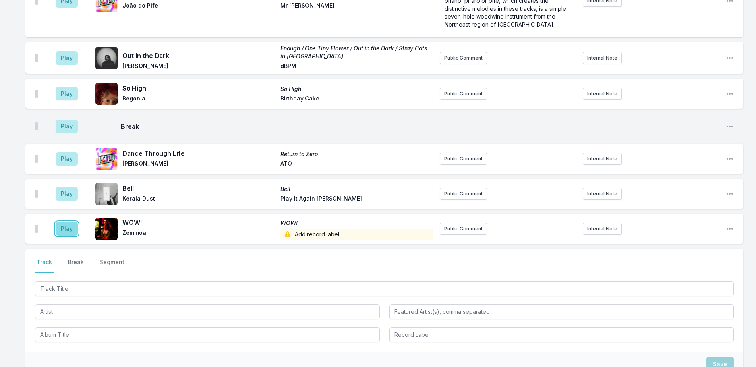
click at [64, 222] on button "Play" at bounding box center [67, 229] width 22 height 14
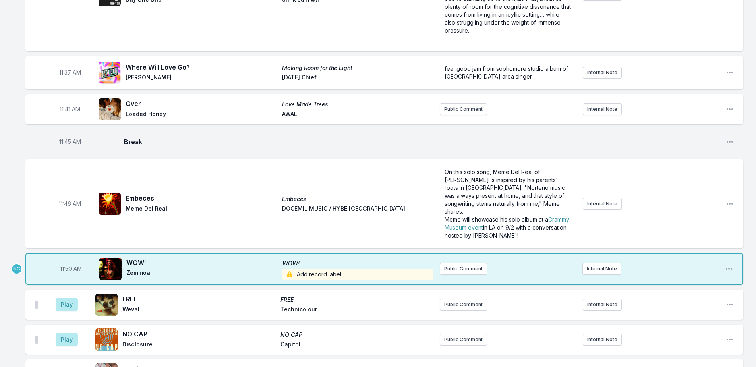
scroll to position [2080, 0]
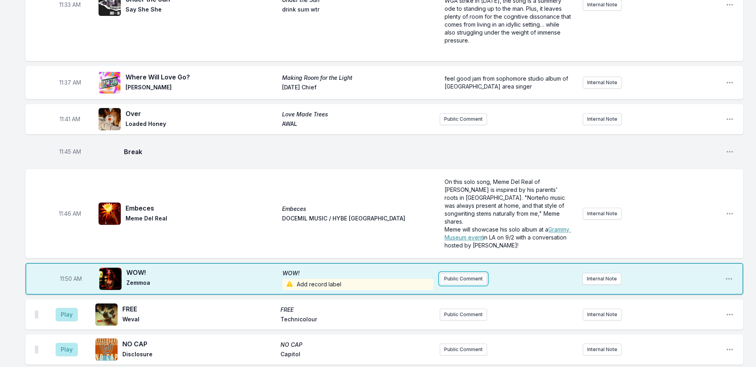
click at [456, 273] on button "Public Comment" at bounding box center [463, 279] width 47 height 12
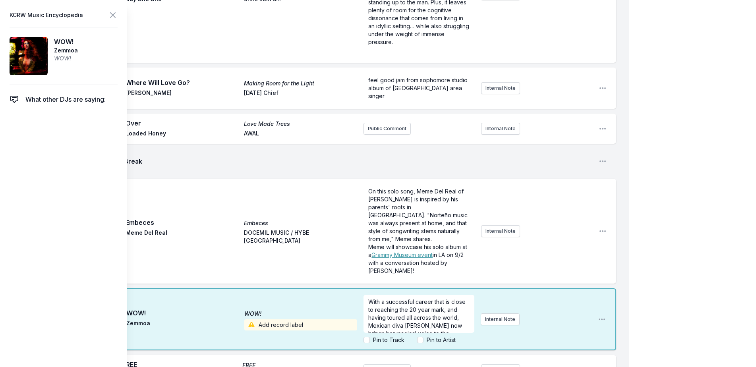
scroll to position [64, 0]
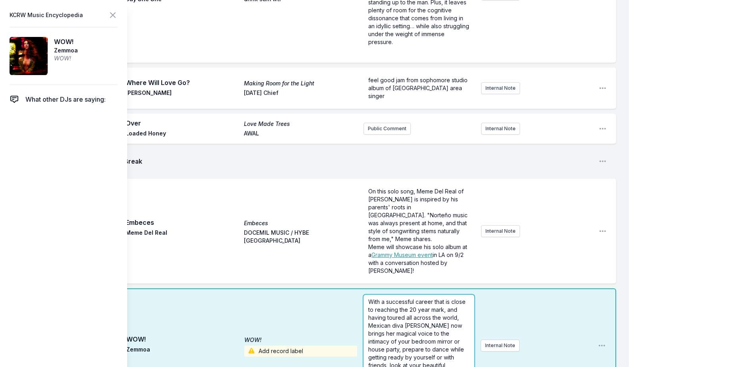
click at [415, 289] on div "11:50 AM WOW! WOW! Zemmoa Add record label With a successful career that is clo…" at bounding box center [320, 346] width 591 height 114
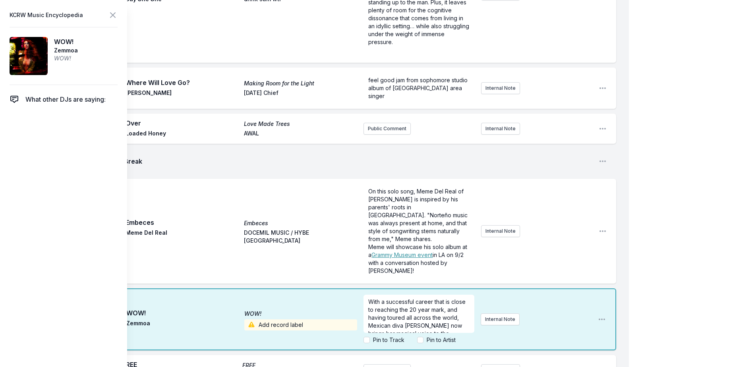
click at [390, 336] on label "Pin to Track" at bounding box center [388, 340] width 31 height 8
click at [370, 337] on input "Pin to Track" at bounding box center [367, 340] width 6 height 6
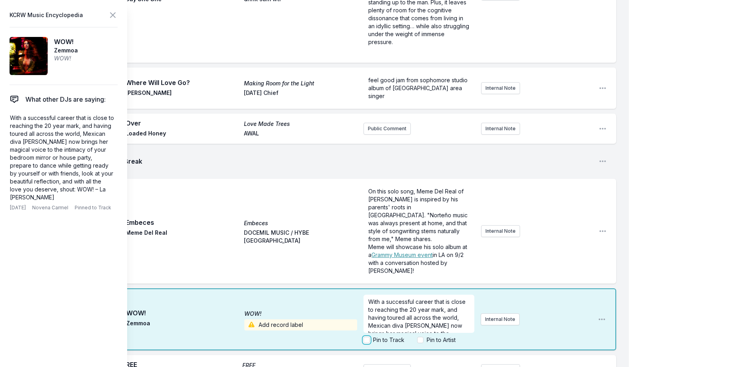
checkbox input "true"
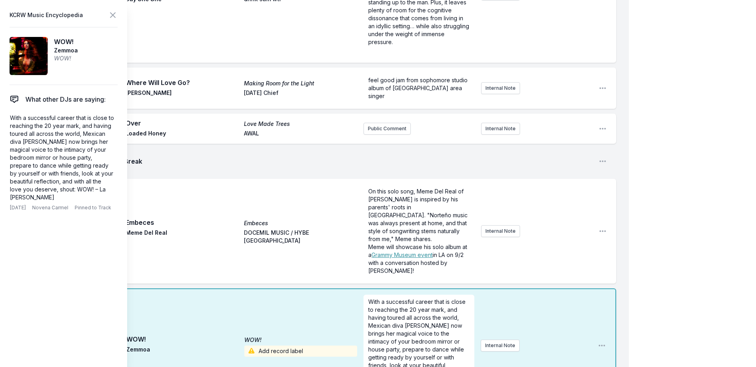
click at [68, 52] on span "Zemmoa" at bounding box center [66, 50] width 24 height 8
copy span "Zemmoa"
click at [112, 15] on icon at bounding box center [112, 15] width 5 height 5
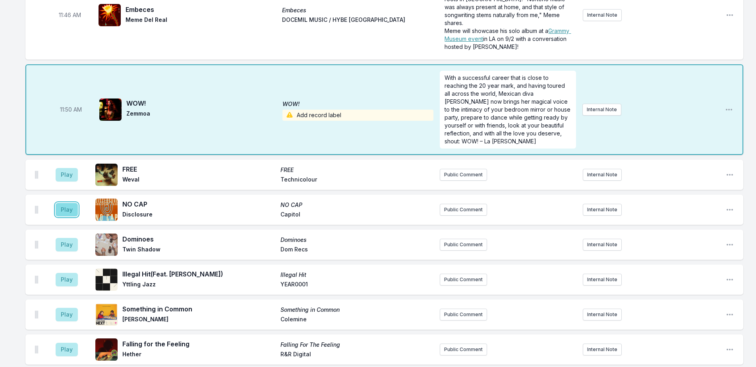
click at [69, 203] on button "Play" at bounding box center [67, 210] width 22 height 14
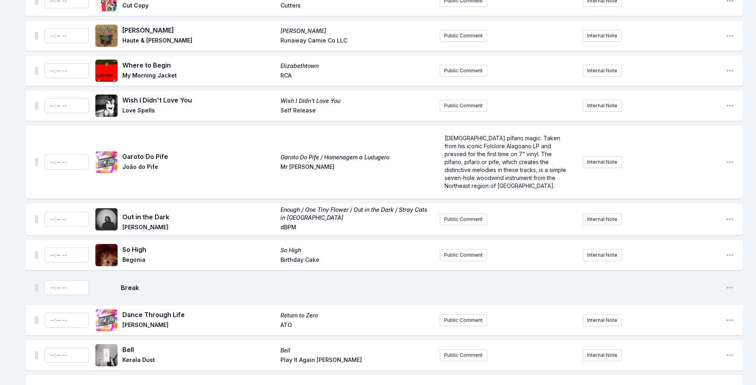
scroll to position [2755, 0]
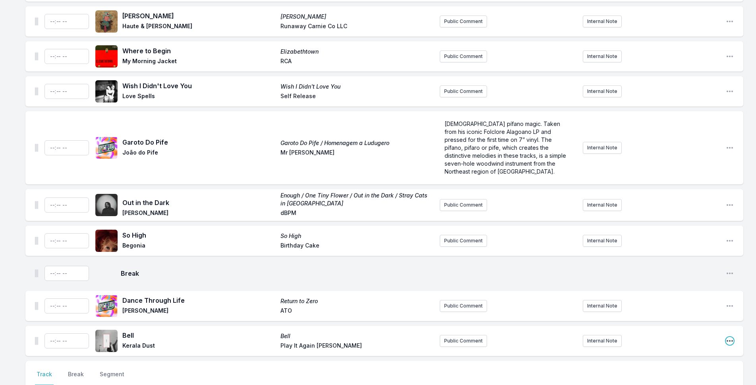
click at [728, 337] on icon "Open playlist item options" at bounding box center [730, 341] width 8 height 8
click at [652, 367] on button "Delete Entry" at bounding box center [689, 385] width 89 height 14
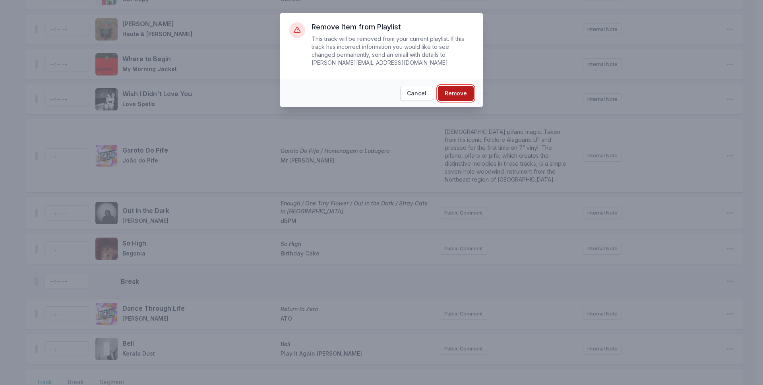
click at [462, 89] on button "Remove" at bounding box center [456, 93] width 36 height 15
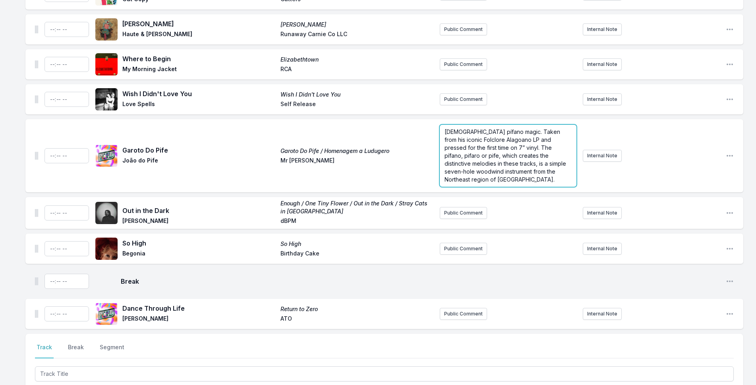
click at [480, 128] on span "[DEMOGRAPHIC_DATA] pífano magic. Taken from his iconic Folclore Alagoano LP and…" at bounding box center [506, 155] width 123 height 54
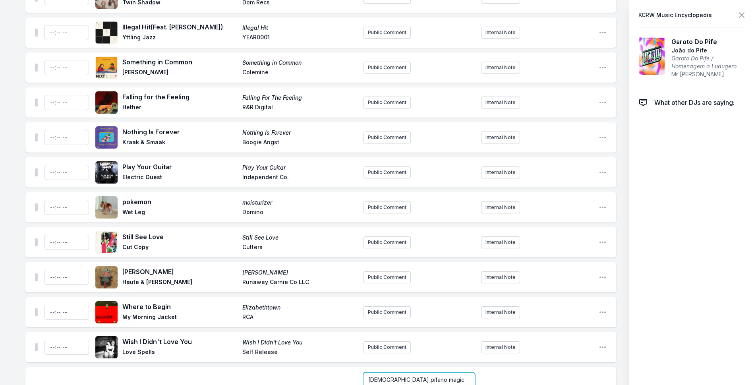
scroll to position [2742, 0]
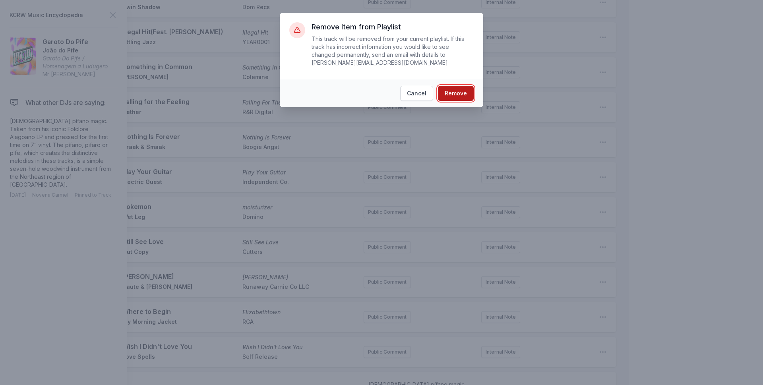
click at [469, 86] on button "Remove" at bounding box center [456, 93] width 36 height 15
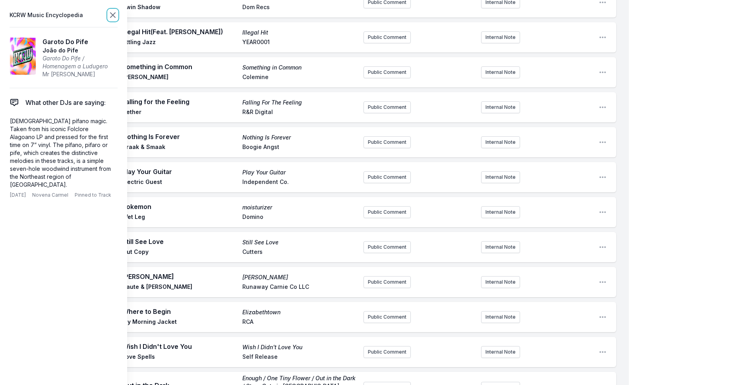
click at [117, 14] on icon at bounding box center [113, 15] width 10 height 10
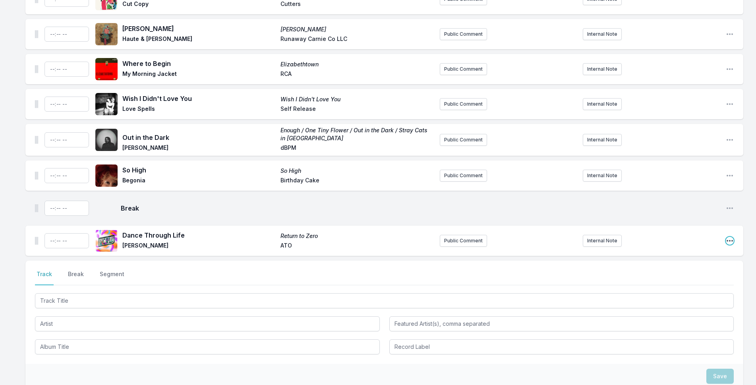
click at [732, 240] on icon "Open playlist item options" at bounding box center [730, 241] width 6 height 2
click at [670, 278] on button "Delete Entry" at bounding box center [689, 285] width 89 height 14
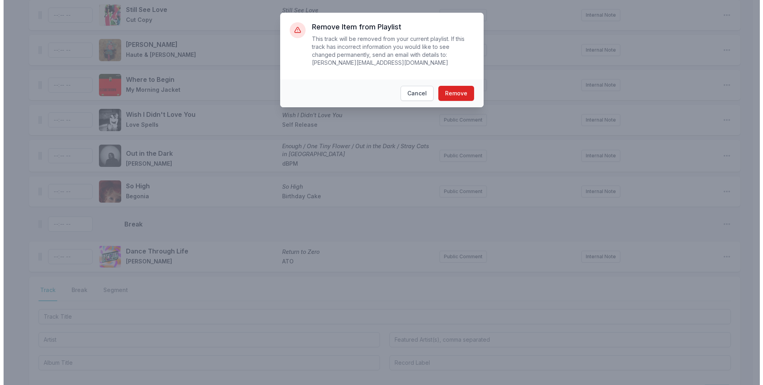
scroll to position [2734, 0]
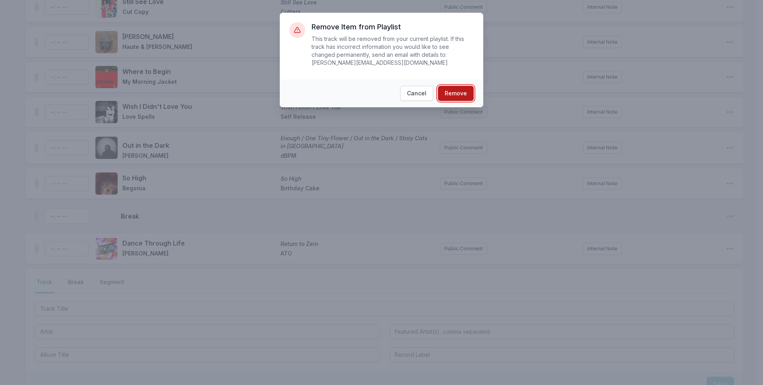
click at [454, 86] on button "Remove" at bounding box center [456, 93] width 36 height 15
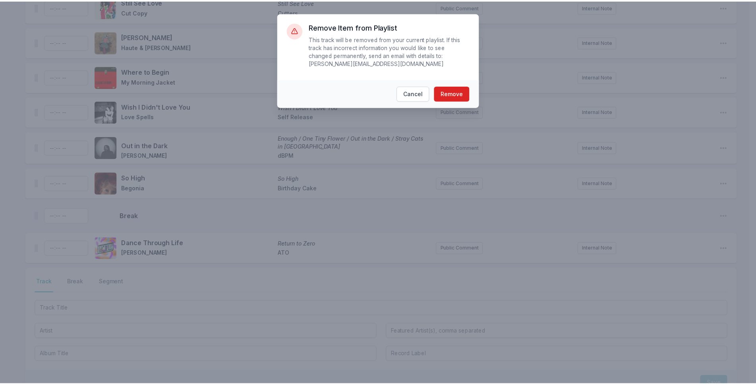
scroll to position [2701, 0]
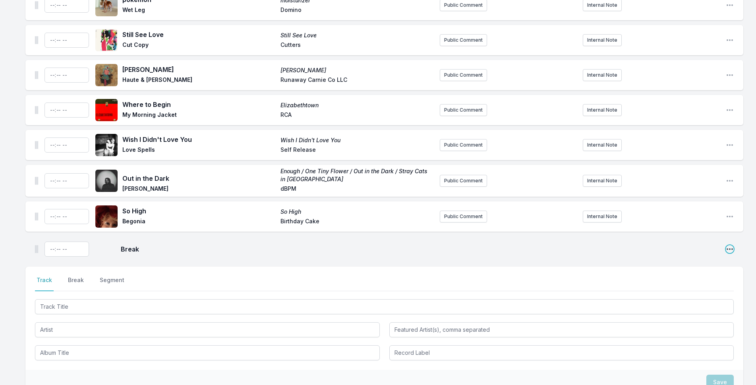
click at [732, 245] on icon "Open playlist item options" at bounding box center [730, 249] width 8 height 8
click at [694, 272] on button "Delete Entry" at bounding box center [689, 279] width 89 height 14
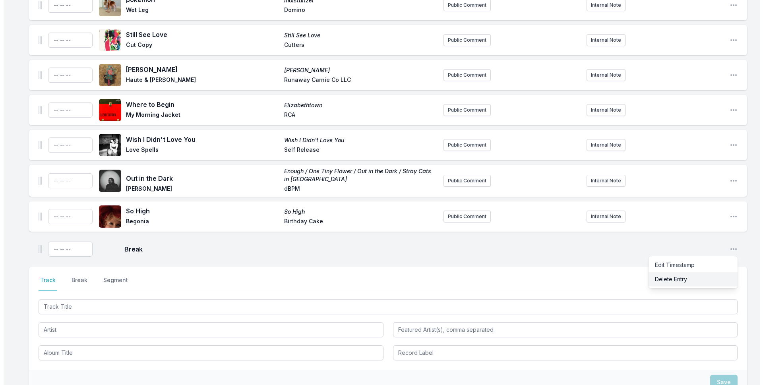
scroll to position [2693, 0]
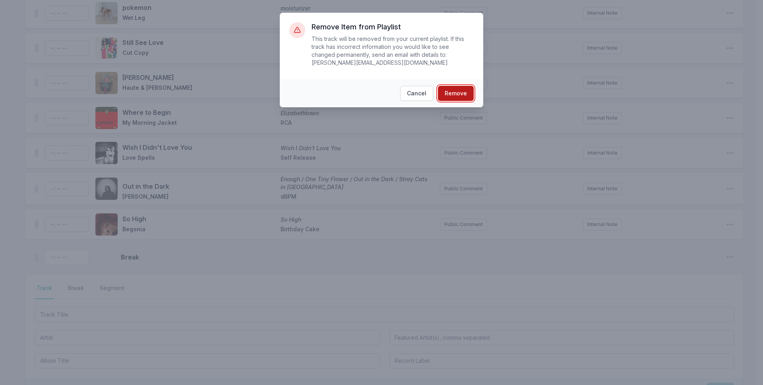
click at [463, 86] on button "Remove" at bounding box center [456, 93] width 36 height 15
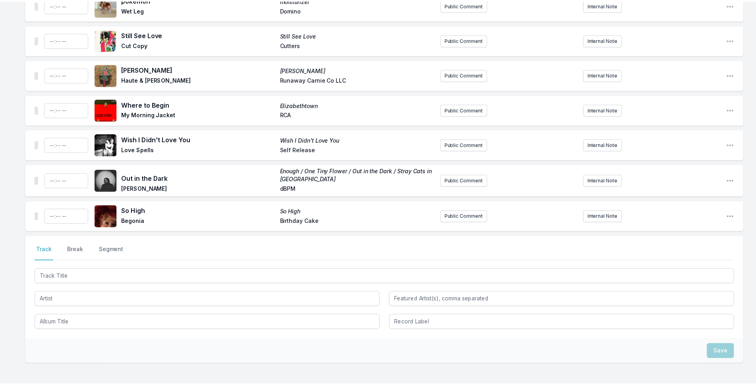
scroll to position [2671, 0]
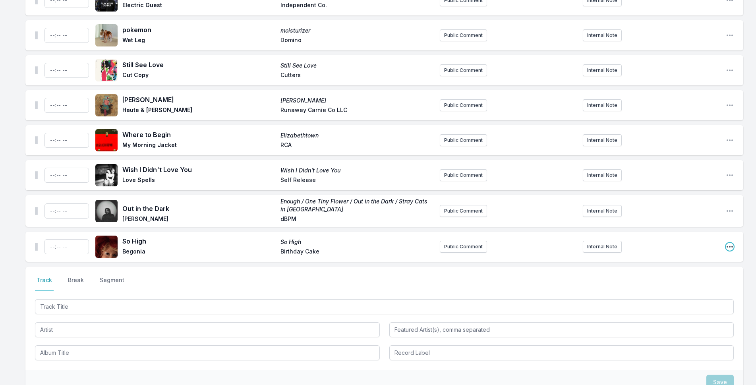
click at [733, 243] on icon "Open playlist item options" at bounding box center [730, 247] width 8 height 8
click at [682, 284] on button "Delete Entry" at bounding box center [689, 291] width 89 height 14
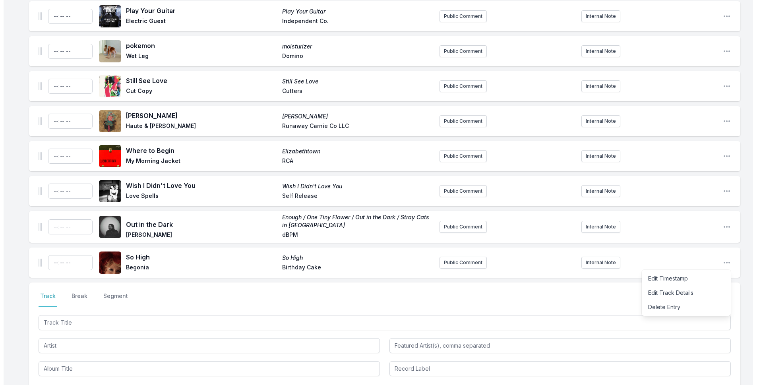
scroll to position [2663, 0]
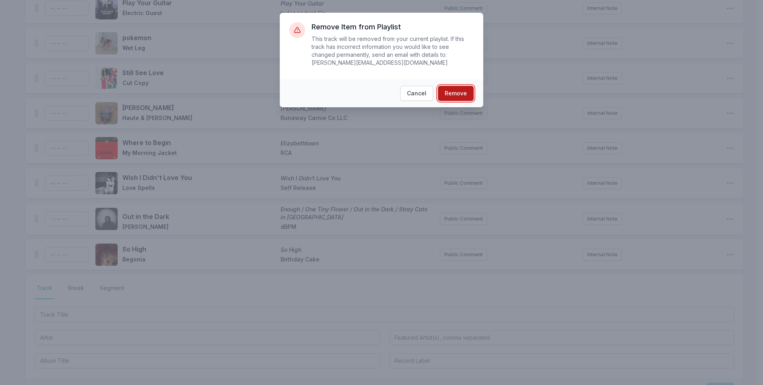
click at [443, 86] on button "Remove" at bounding box center [456, 93] width 36 height 15
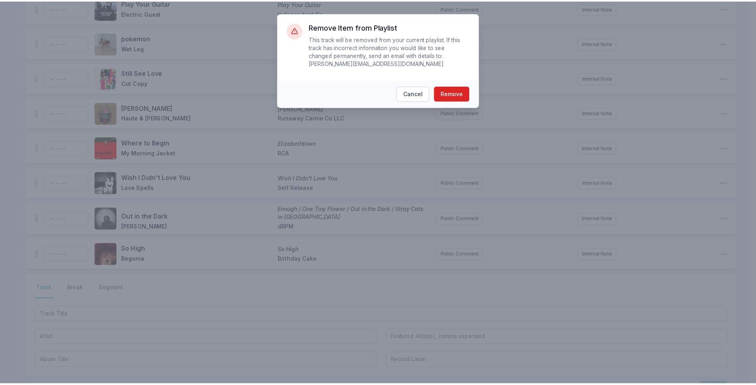
scroll to position [2636, 0]
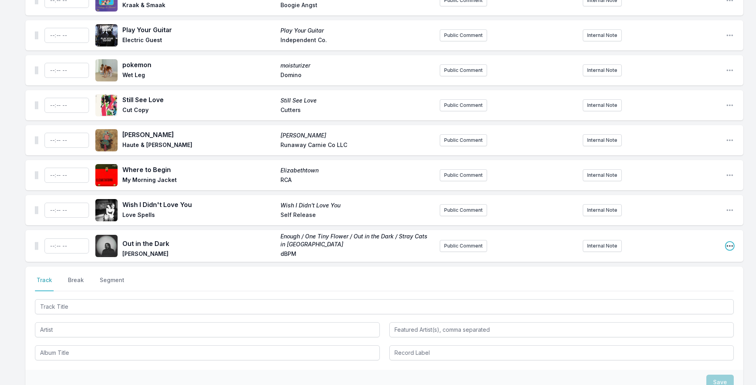
click at [730, 242] on icon "Open playlist item options" at bounding box center [730, 246] width 8 height 8
click at [684, 283] on button "Delete Entry" at bounding box center [689, 290] width 89 height 14
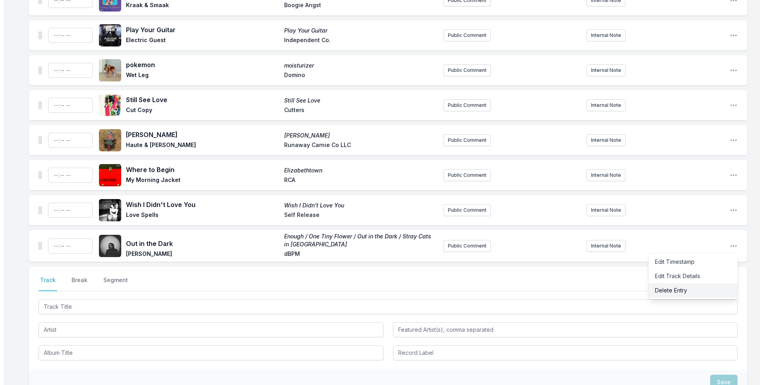
scroll to position [2628, 0]
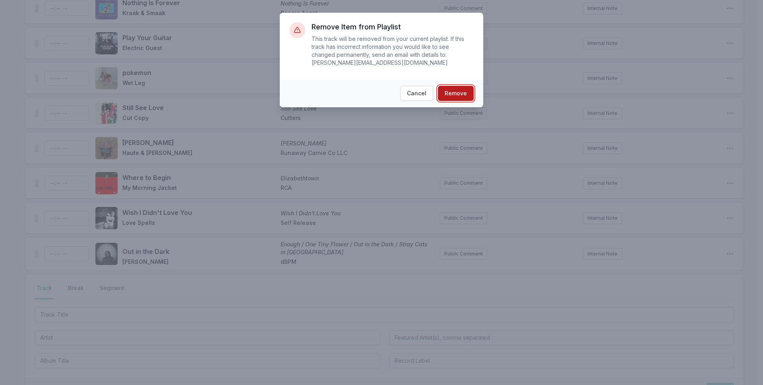
click at [446, 86] on button "Remove" at bounding box center [456, 93] width 36 height 15
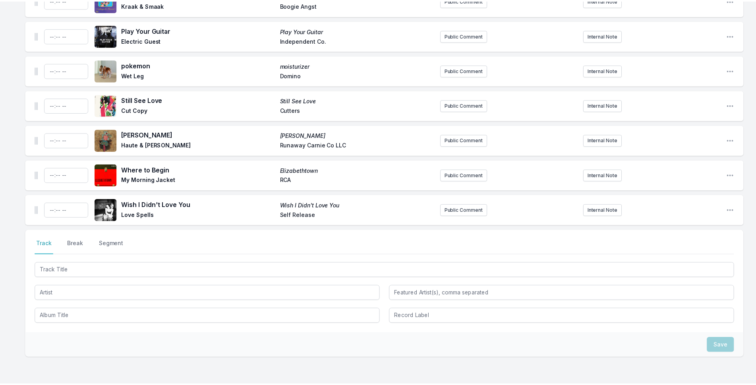
scroll to position [2599, 0]
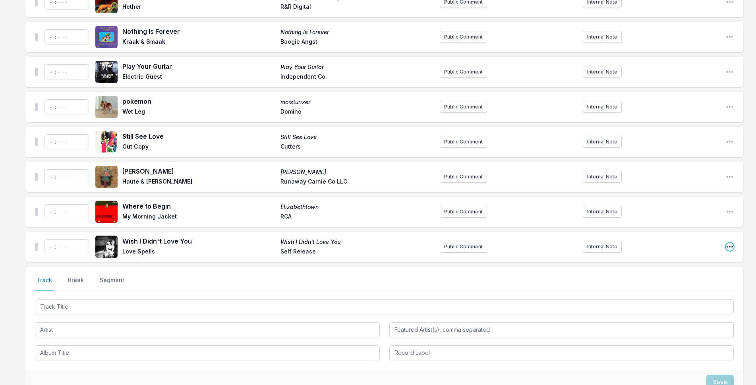
click at [732, 243] on icon "Open playlist item options" at bounding box center [730, 247] width 8 height 8
click at [678, 284] on button "Delete Entry" at bounding box center [689, 291] width 89 height 14
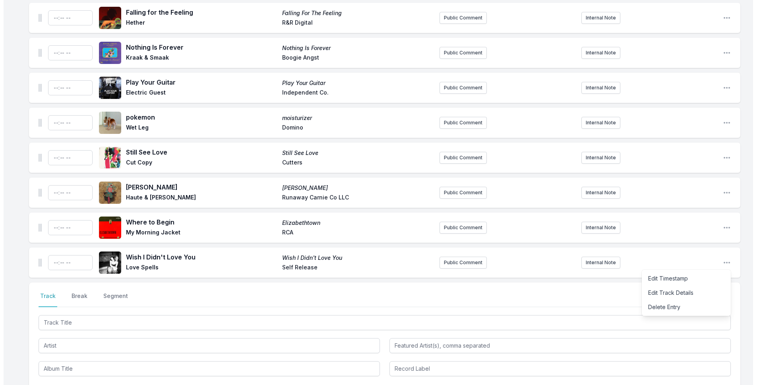
scroll to position [2591, 0]
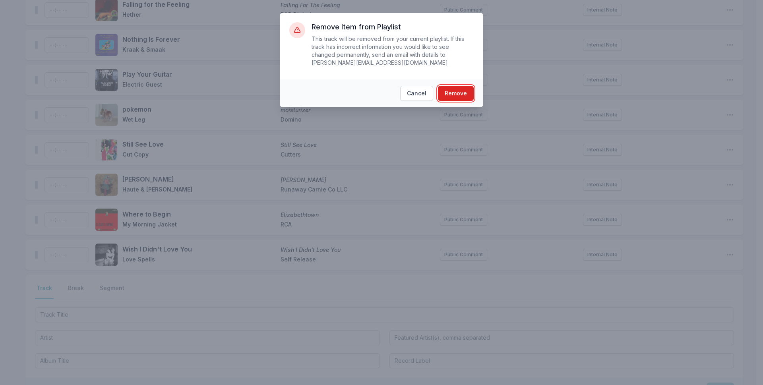
drag, startPoint x: 463, startPoint y: 87, endPoint x: 763, endPoint y: 137, distance: 303.7
click at [463, 87] on button "Remove" at bounding box center [456, 93] width 36 height 15
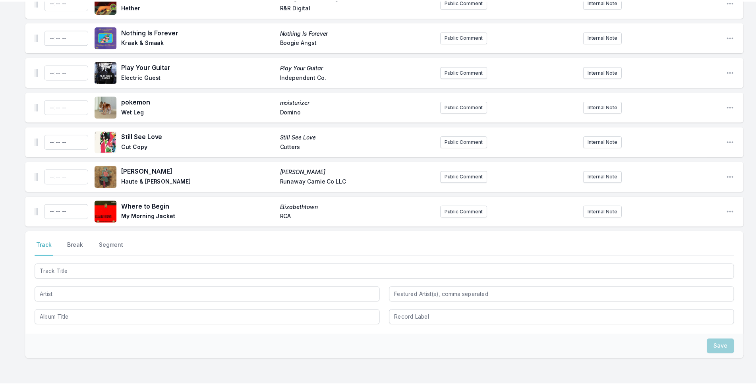
scroll to position [2564, 0]
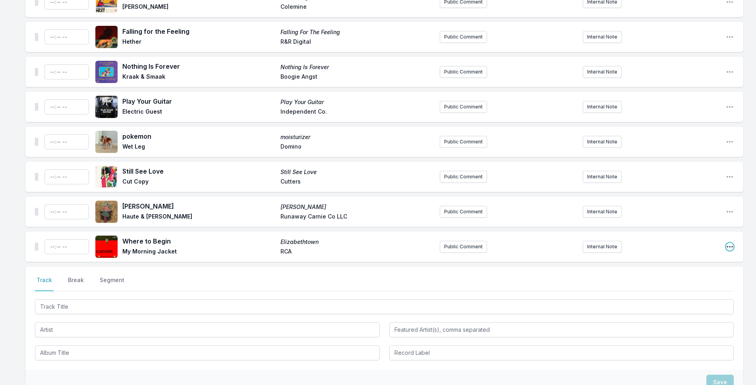
click at [727, 246] on icon "Open playlist item options" at bounding box center [730, 247] width 6 height 2
click at [661, 284] on button "Delete Entry" at bounding box center [689, 291] width 89 height 14
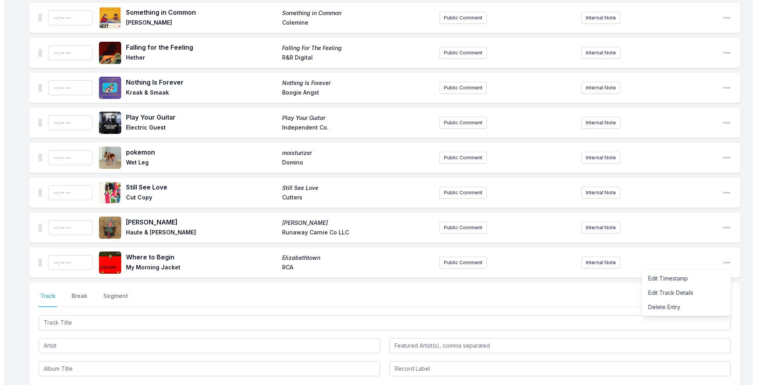
scroll to position [2556, 0]
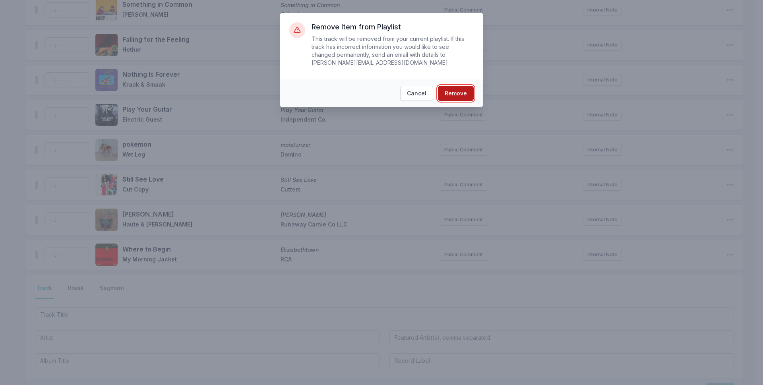
click at [453, 86] on button "Remove" at bounding box center [456, 93] width 36 height 15
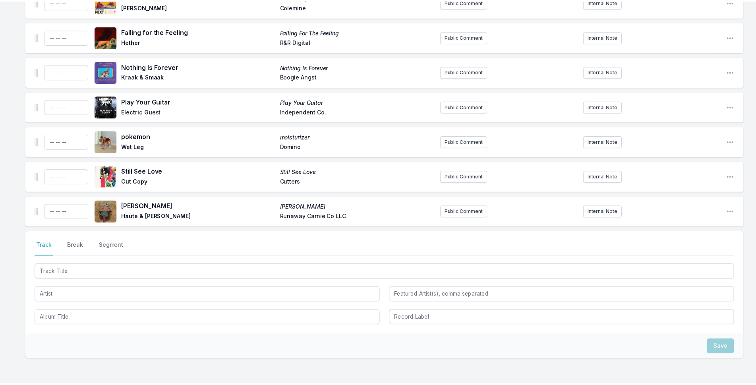
scroll to position [2529, 0]
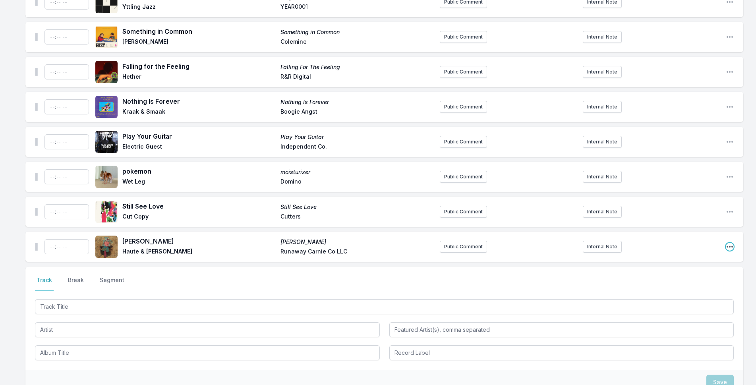
click at [733, 243] on icon "Open playlist item options" at bounding box center [730, 247] width 8 height 8
click at [691, 284] on button "Delete Entry" at bounding box center [689, 291] width 89 height 14
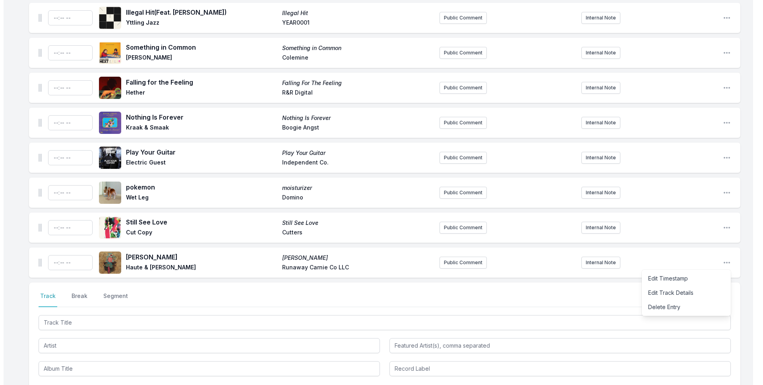
scroll to position [2521, 0]
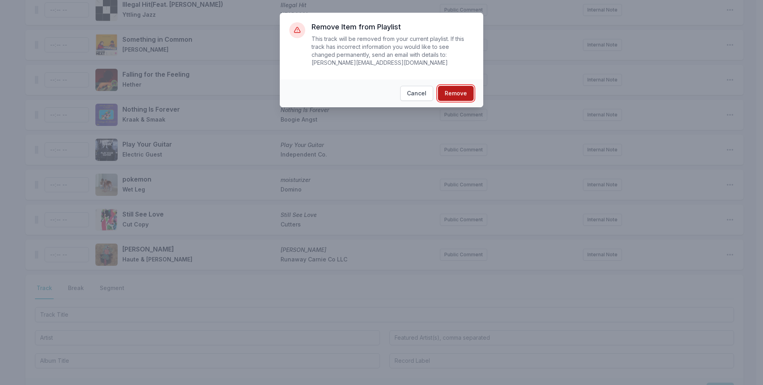
click at [455, 89] on button "Remove" at bounding box center [456, 93] width 36 height 15
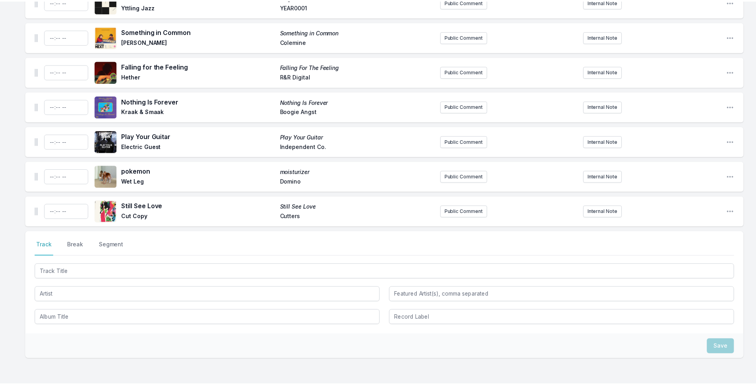
scroll to position [2494, 0]
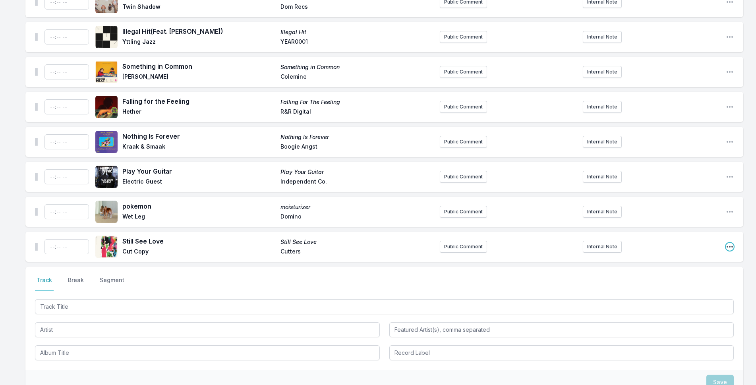
click at [732, 246] on icon "Open playlist item options" at bounding box center [730, 247] width 6 height 2
click at [669, 284] on button "Delete Entry" at bounding box center [689, 291] width 89 height 14
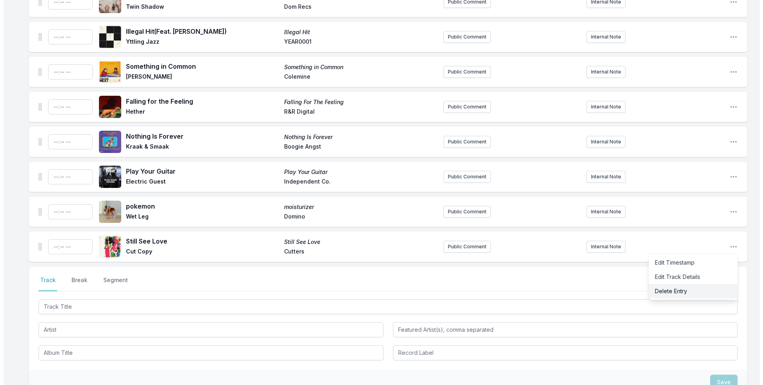
scroll to position [2486, 0]
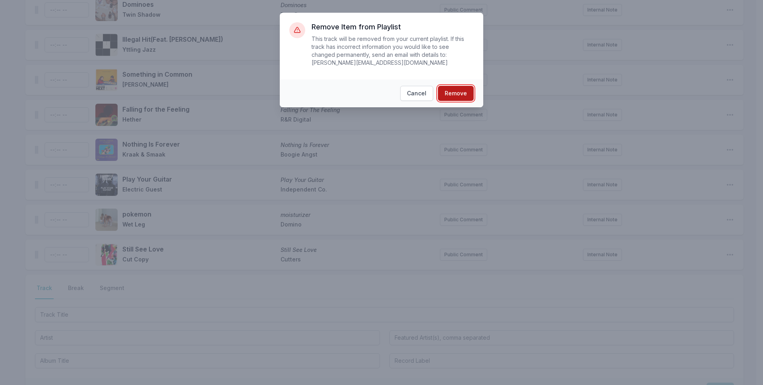
click at [466, 86] on button "Remove" at bounding box center [456, 93] width 36 height 15
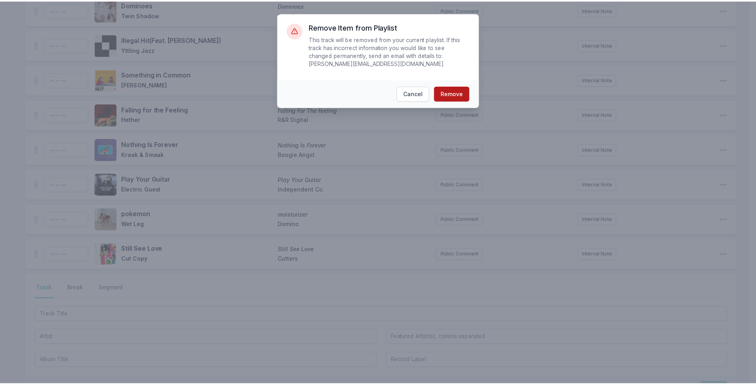
scroll to position [2459, 0]
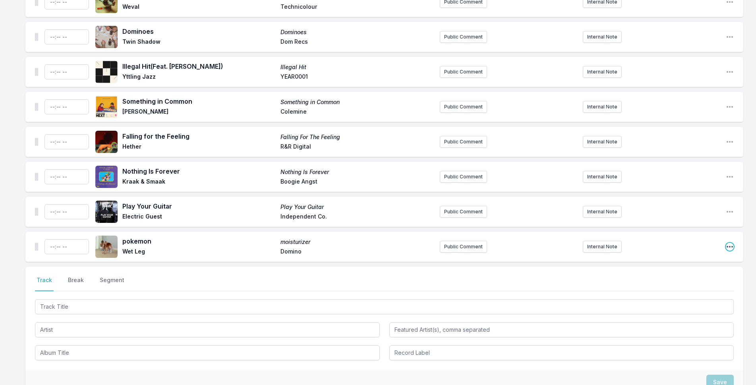
click at [732, 243] on icon "Open playlist item options" at bounding box center [730, 247] width 8 height 8
click at [704, 284] on button "Delete Entry" at bounding box center [689, 291] width 89 height 14
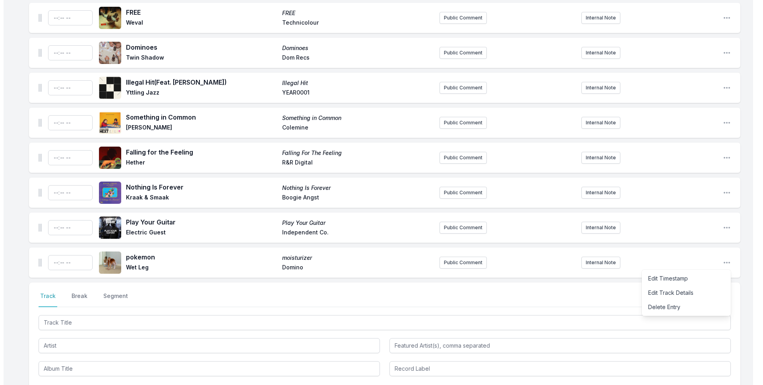
scroll to position [2451, 0]
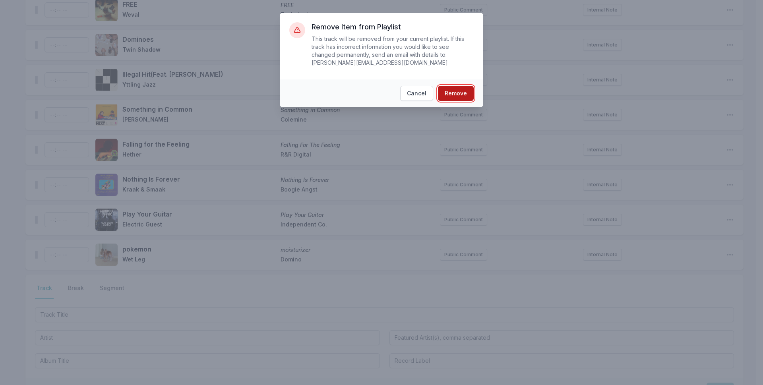
click at [461, 88] on button "Remove" at bounding box center [456, 93] width 36 height 15
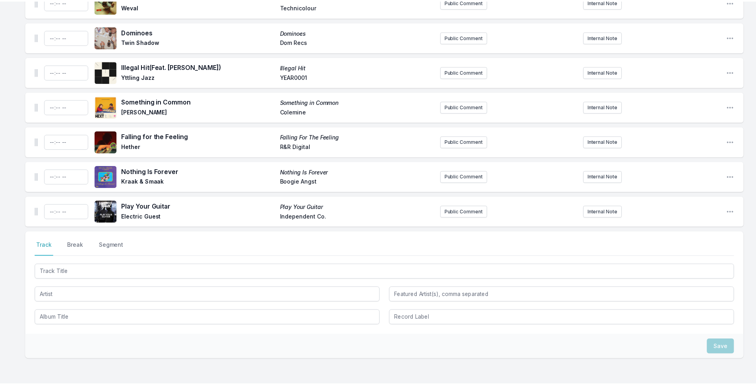
scroll to position [2424, 0]
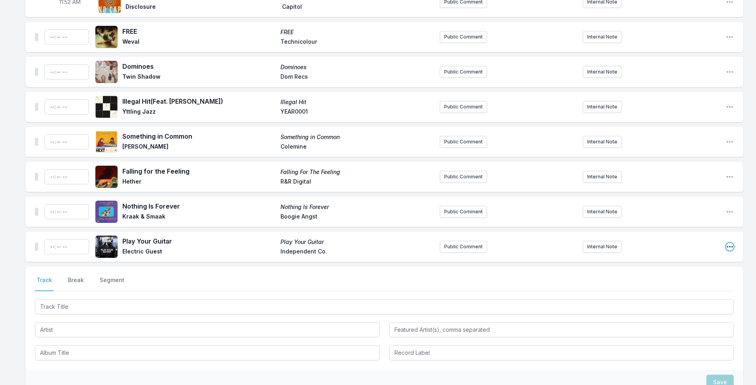
click at [733, 246] on icon "Open playlist item options" at bounding box center [730, 247] width 6 height 2
click at [677, 284] on button "Delete Entry" at bounding box center [689, 291] width 89 height 14
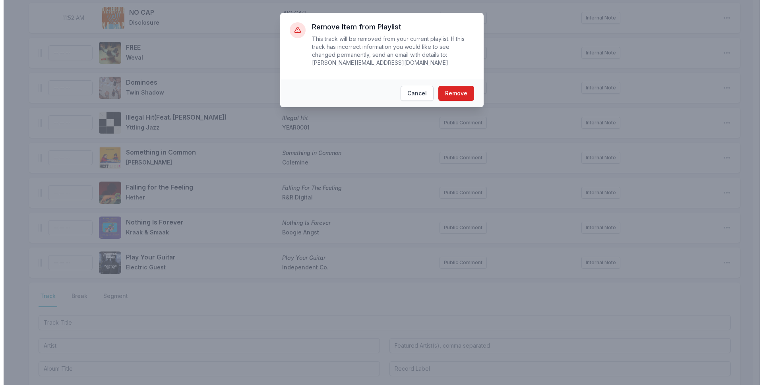
scroll to position [2417, 0]
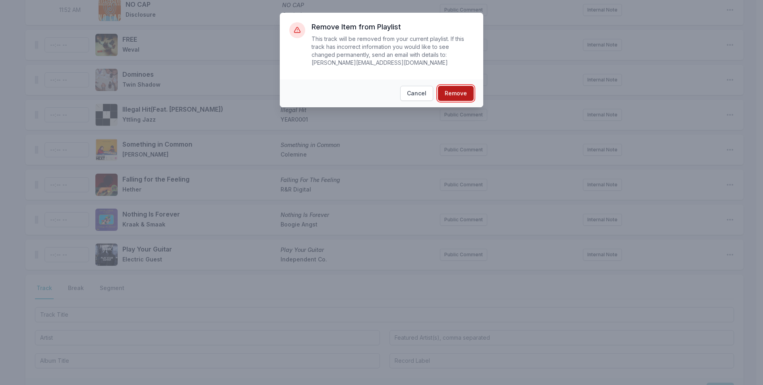
click at [445, 86] on button "Remove" at bounding box center [456, 93] width 36 height 15
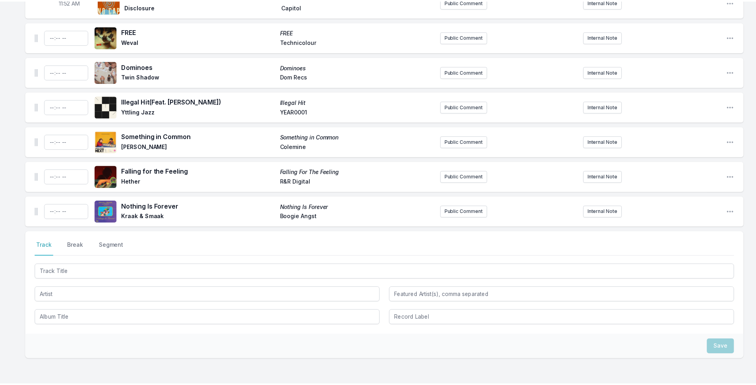
scroll to position [2389, 0]
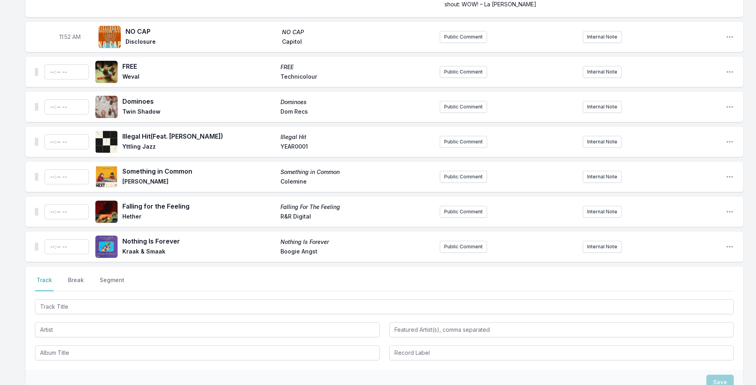
click at [734, 232] on div "Nothing Is Forever Nothing Is Forever [PERSON_NAME] & Smaak Boogie Angst Public…" at bounding box center [384, 247] width 718 height 30
click at [732, 246] on icon "Open playlist item options" at bounding box center [730, 247] width 6 height 2
click at [691, 284] on button "Delete Entry" at bounding box center [689, 291] width 89 height 14
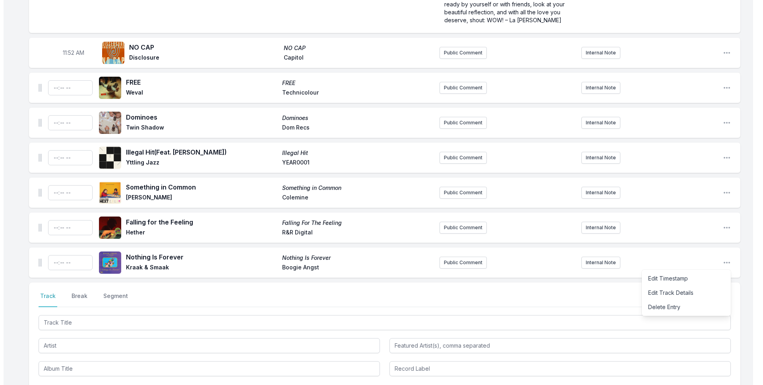
scroll to position [2382, 0]
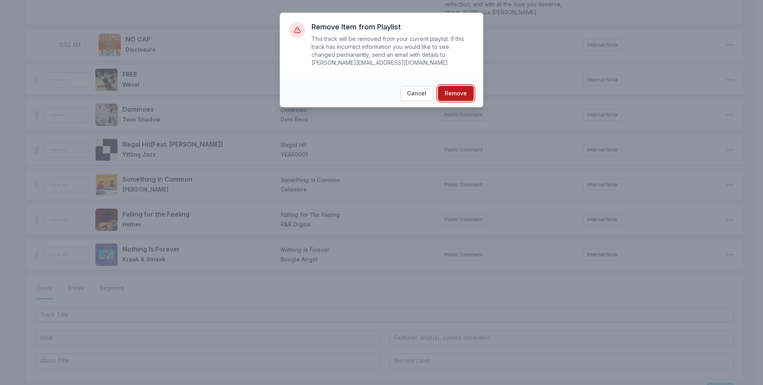
click at [455, 86] on button "Remove" at bounding box center [456, 93] width 36 height 15
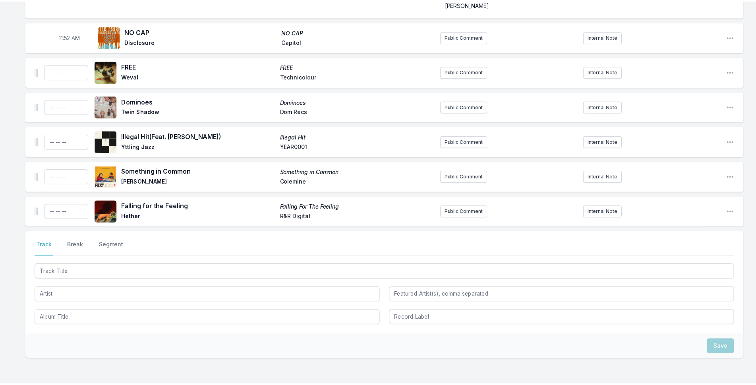
scroll to position [2355, 0]
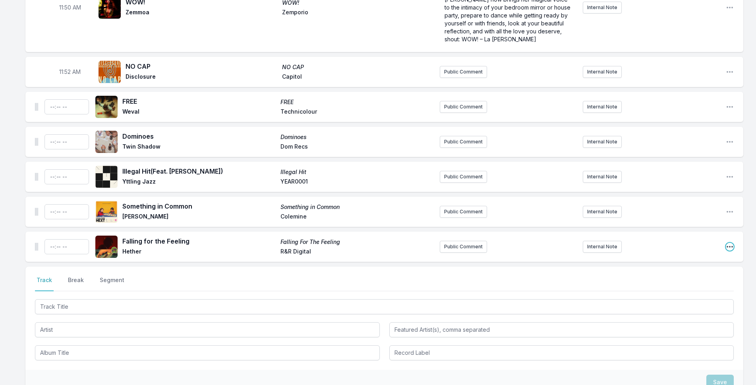
click at [730, 243] on icon "Open playlist item options" at bounding box center [730, 247] width 8 height 8
click at [696, 284] on button "Delete Entry" at bounding box center [689, 291] width 89 height 14
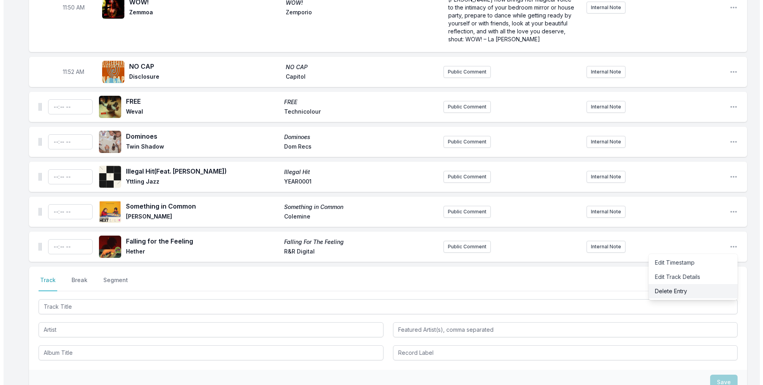
scroll to position [2347, 0]
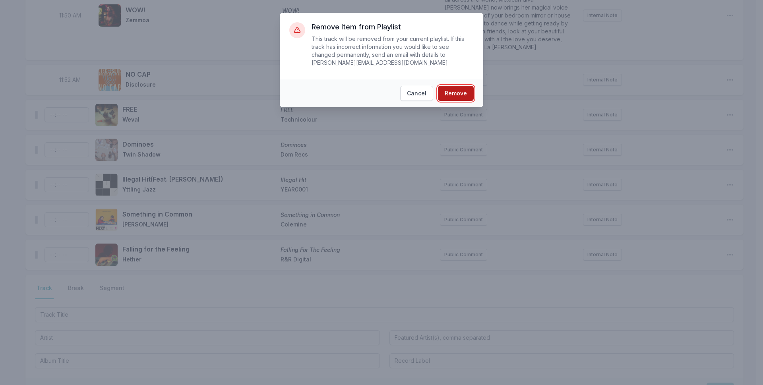
click at [466, 86] on button "Remove" at bounding box center [456, 93] width 36 height 15
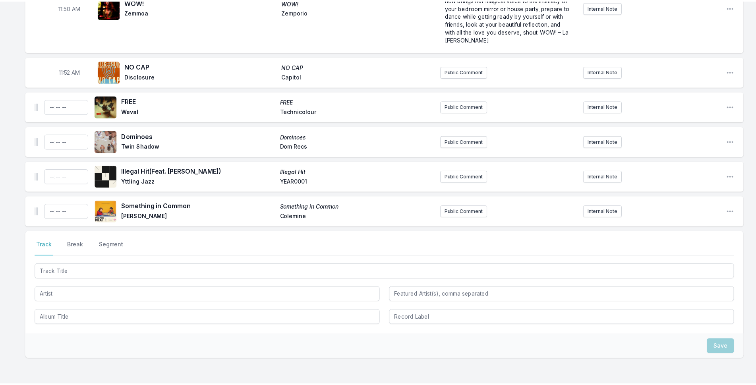
scroll to position [2320, 0]
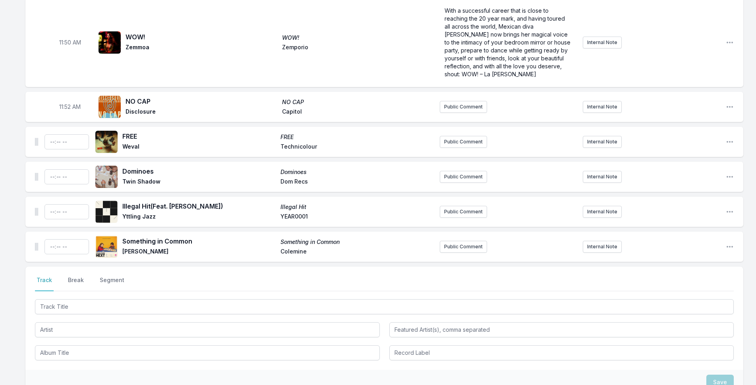
click at [734, 232] on div "Something in Common Something in Common [PERSON_NAME] Public Comment Internal N…" at bounding box center [384, 247] width 718 height 30
click at [729, 243] on icon "Open playlist item options" at bounding box center [730, 247] width 8 height 8
drag, startPoint x: 700, startPoint y: 205, endPoint x: 701, endPoint y: 214, distance: 9.2
click at [701, 254] on div "Edit Timestamp Edit Track Details Delete Entry" at bounding box center [689, 277] width 89 height 46
click at [701, 284] on button "Delete Entry" at bounding box center [689, 291] width 89 height 14
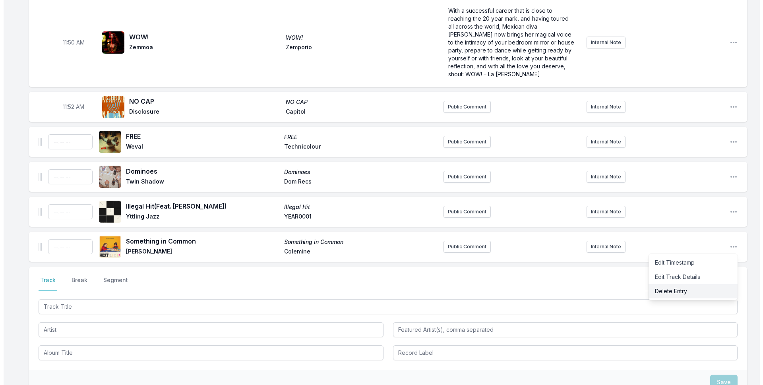
scroll to position [2312, 0]
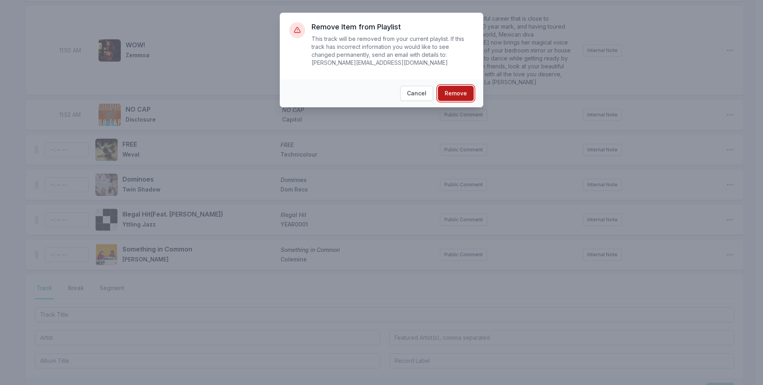
click at [444, 86] on button "Remove" at bounding box center [456, 93] width 36 height 15
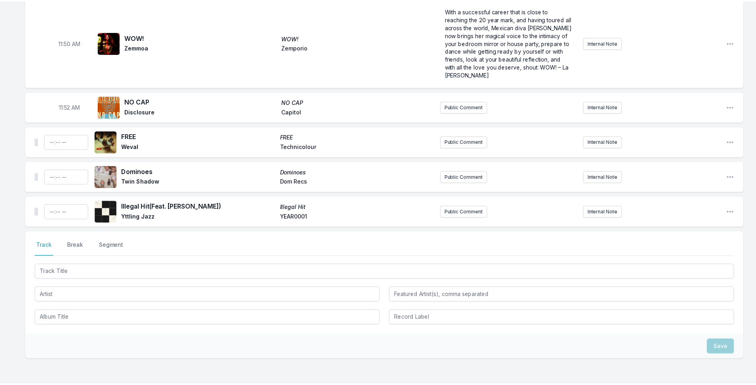
scroll to position [2285, 0]
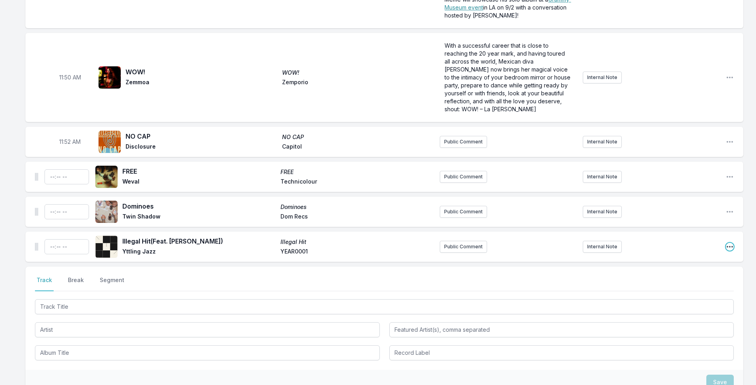
click at [732, 246] on icon "Open playlist item options" at bounding box center [730, 247] width 6 height 2
click at [700, 284] on button "Delete Entry" at bounding box center [689, 291] width 89 height 14
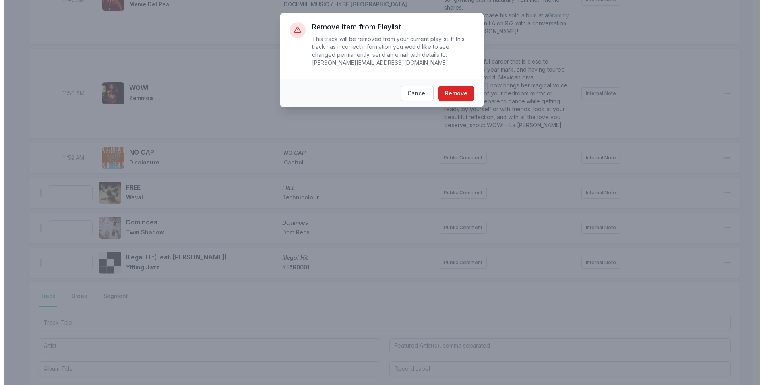
scroll to position [2277, 0]
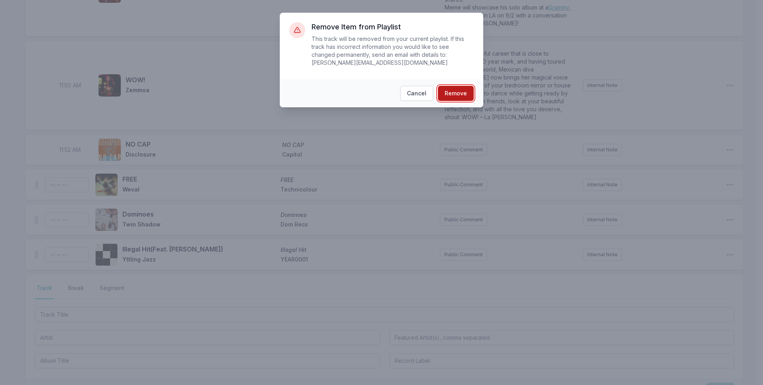
click at [462, 89] on button "Remove" at bounding box center [456, 93] width 36 height 15
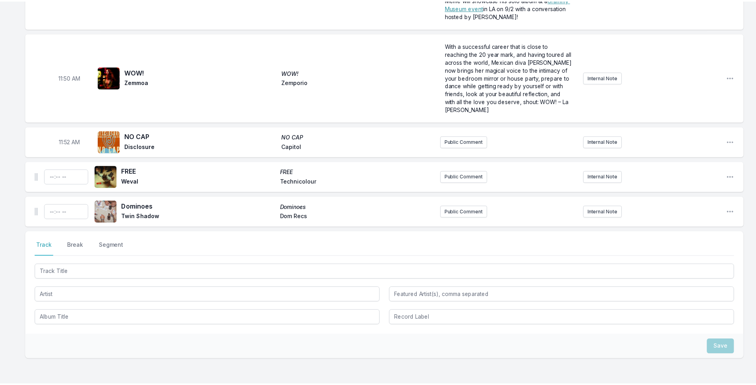
scroll to position [2250, 0]
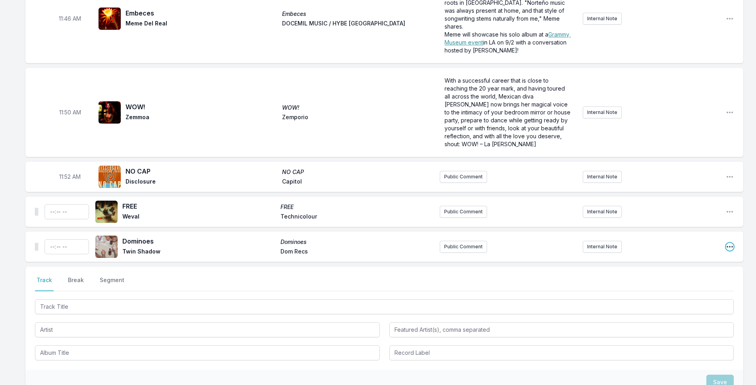
click at [730, 243] on icon "Open playlist item options" at bounding box center [730, 247] width 8 height 8
click at [699, 284] on button "Delete Entry" at bounding box center [689, 291] width 89 height 14
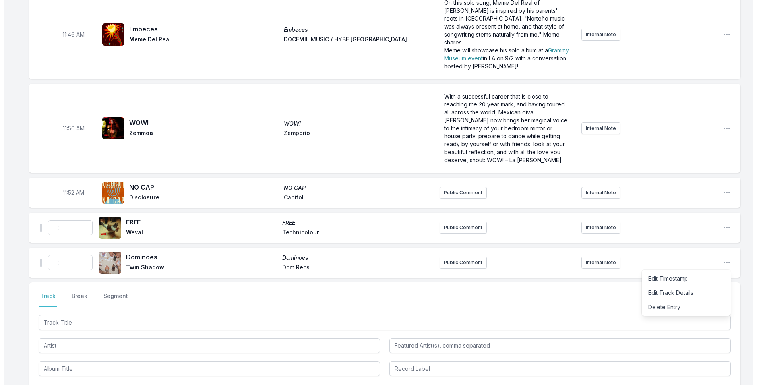
scroll to position [2242, 0]
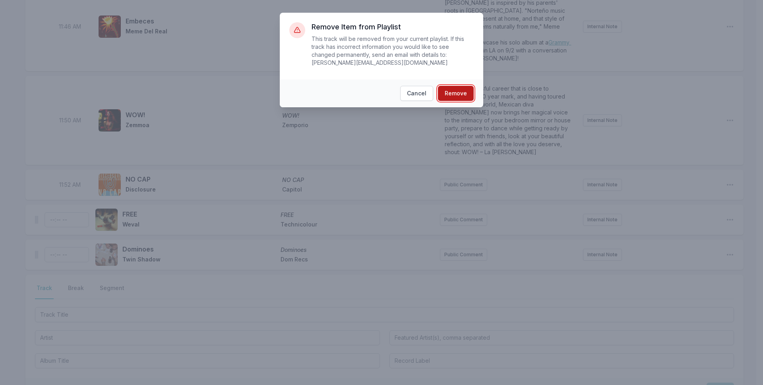
click at [469, 87] on button "Remove" at bounding box center [456, 93] width 36 height 15
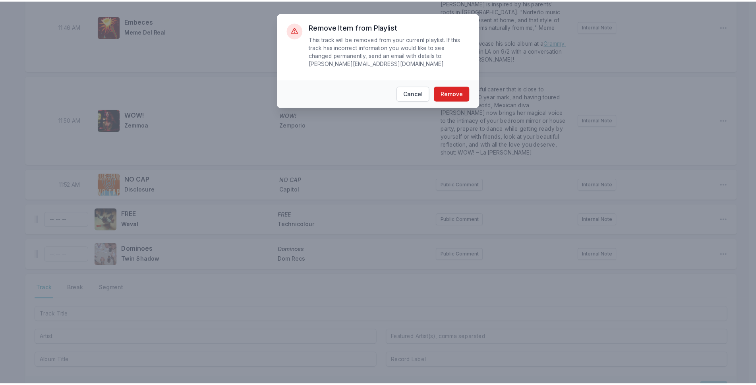
scroll to position [2215, 0]
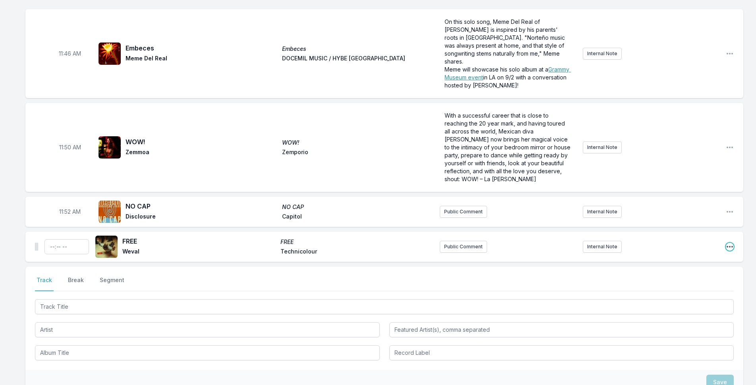
click at [727, 243] on icon "Open playlist item options" at bounding box center [730, 247] width 8 height 8
click at [706, 284] on button "Delete Entry" at bounding box center [689, 291] width 89 height 14
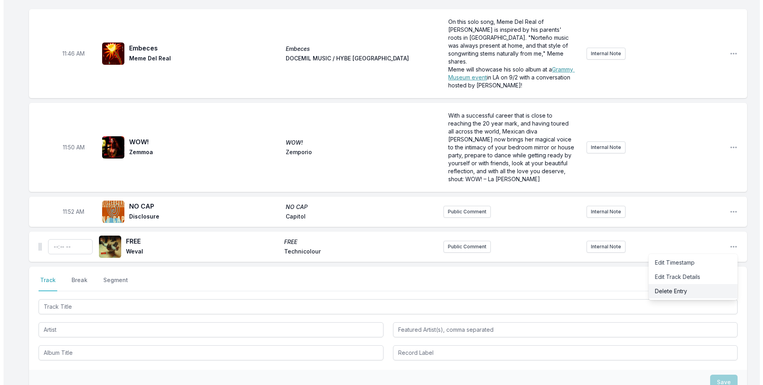
scroll to position [0, 0]
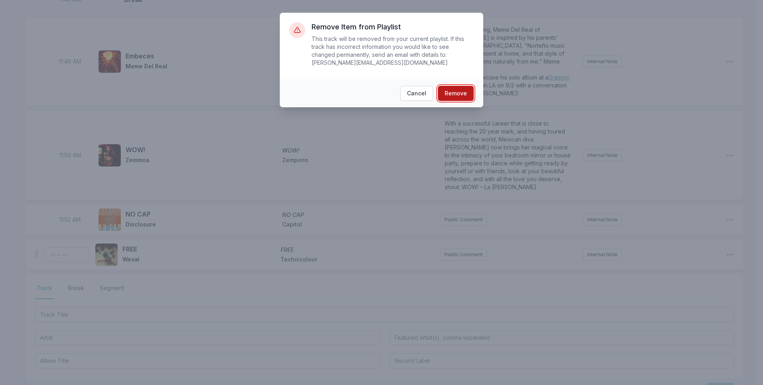
click at [454, 86] on button "Remove" at bounding box center [456, 93] width 36 height 15
